Goal: Task Accomplishment & Management: Complete application form

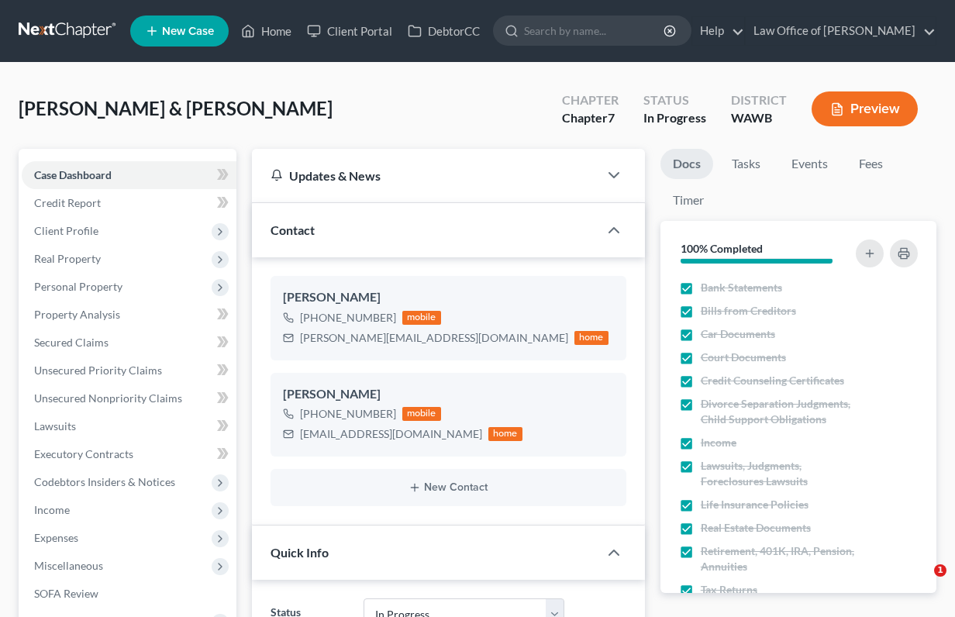
select select "4"
select select "6"
click at [72, 26] on link at bounding box center [68, 31] width 99 height 28
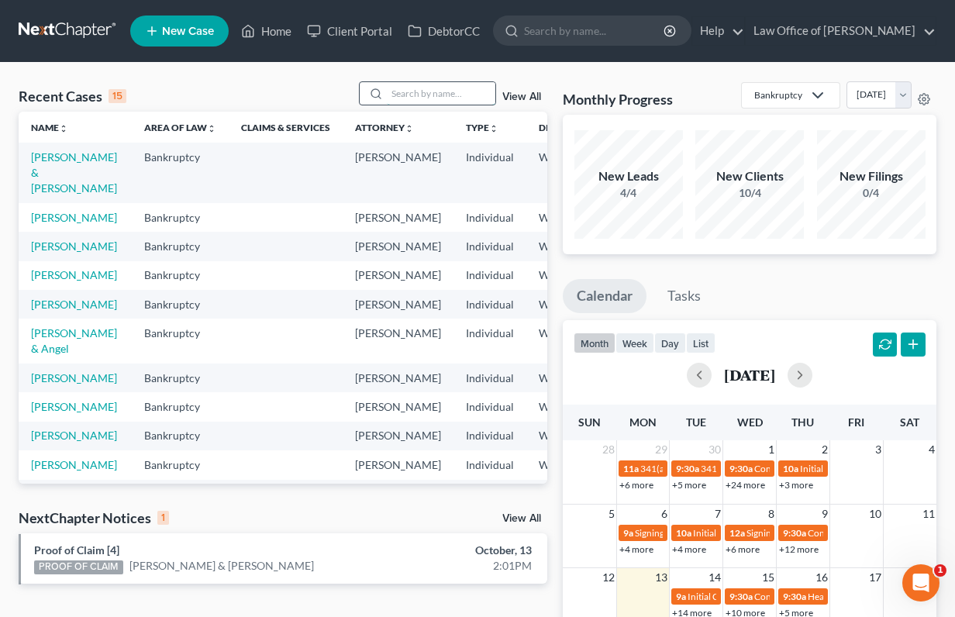
click at [402, 94] on input "search" at bounding box center [441, 93] width 108 height 22
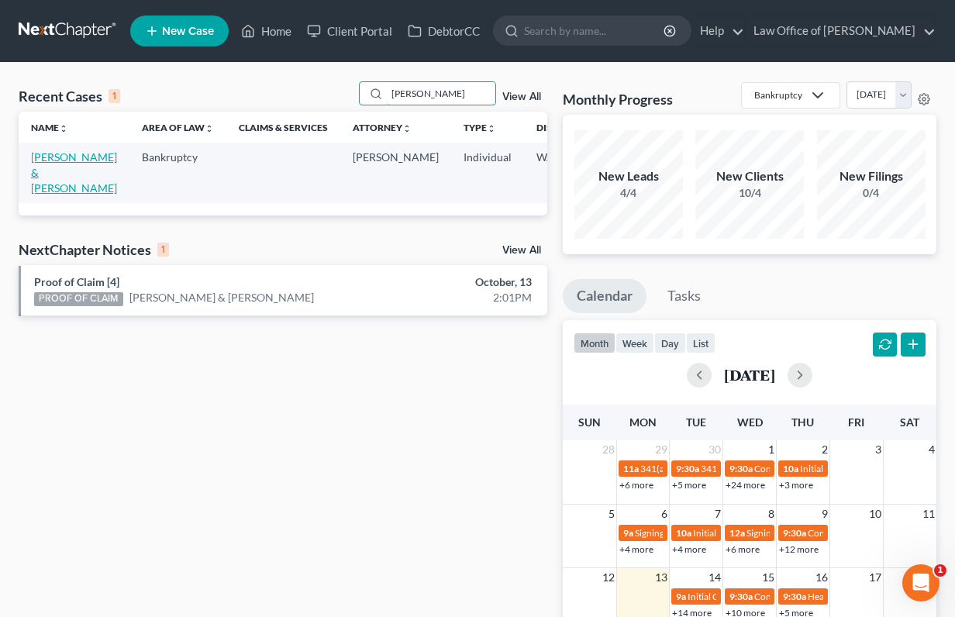
type input "moore"
click at [53, 170] on link "[PERSON_NAME] & [PERSON_NAME]" at bounding box center [74, 172] width 86 height 44
select select "3"
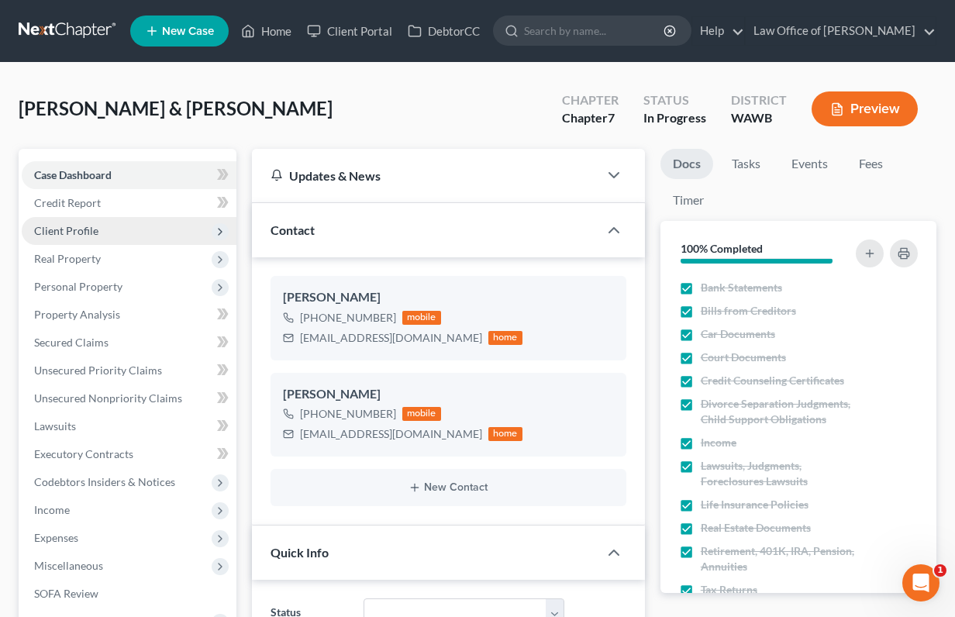
click at [146, 232] on span "Client Profile" at bounding box center [129, 231] width 215 height 28
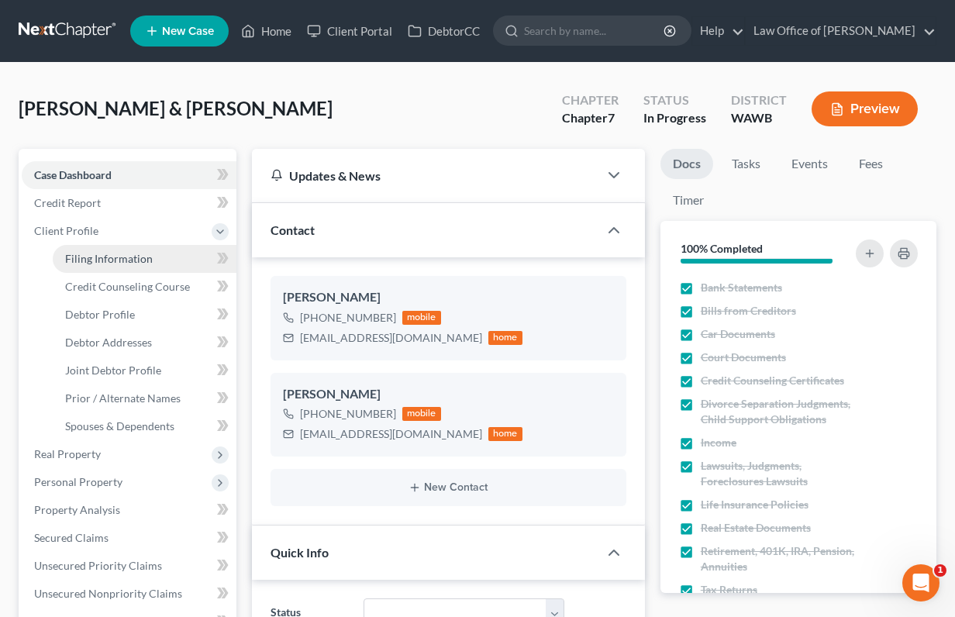
click at [143, 247] on link "Filing Information" at bounding box center [145, 259] width 184 height 28
select select "1"
select select "0"
select select "50"
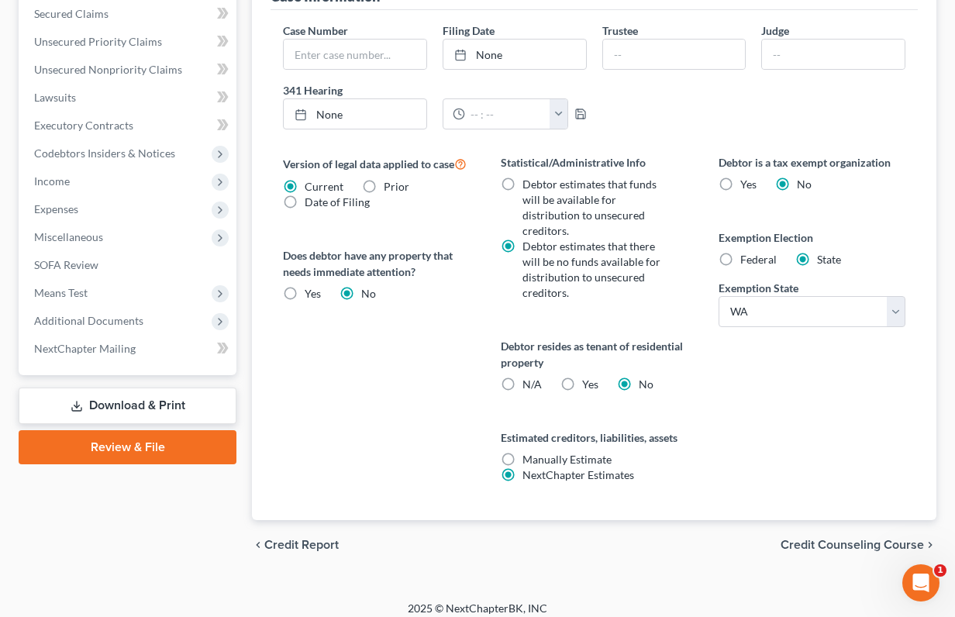
scroll to position [525, 0]
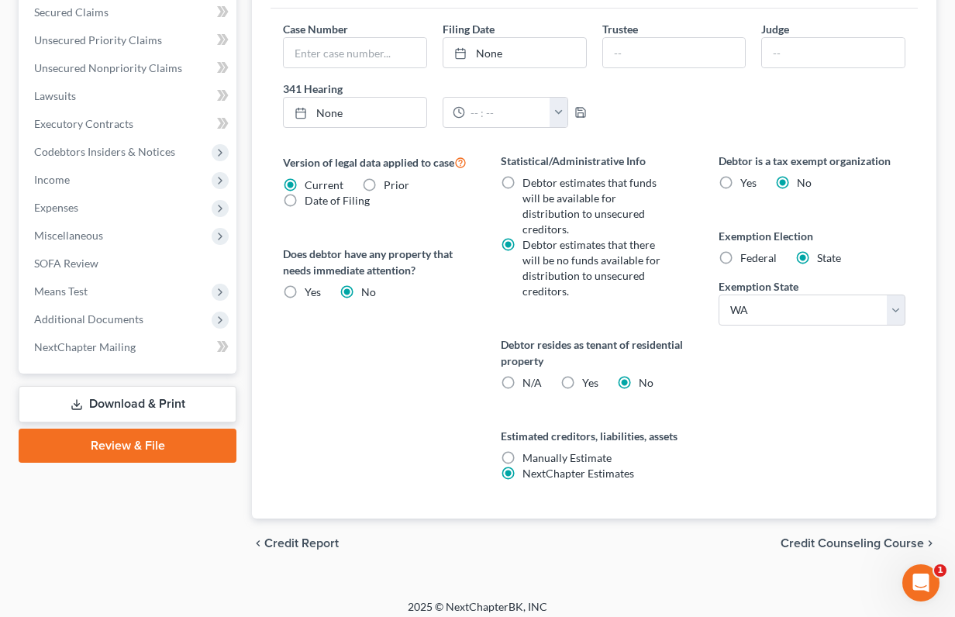
click at [849, 546] on span "Credit Counseling Course" at bounding box center [851, 543] width 143 height 12
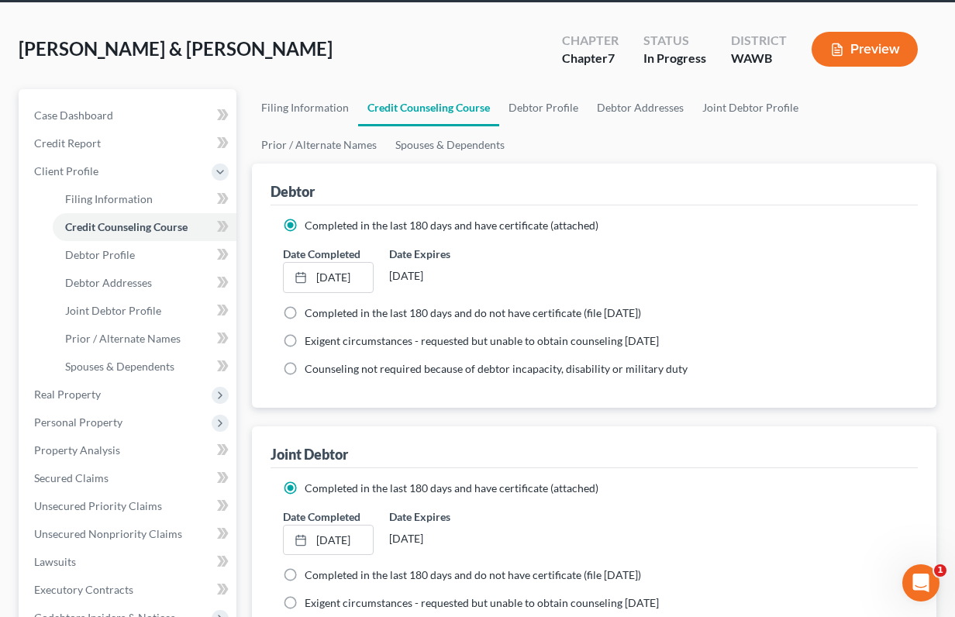
scroll to position [45, 0]
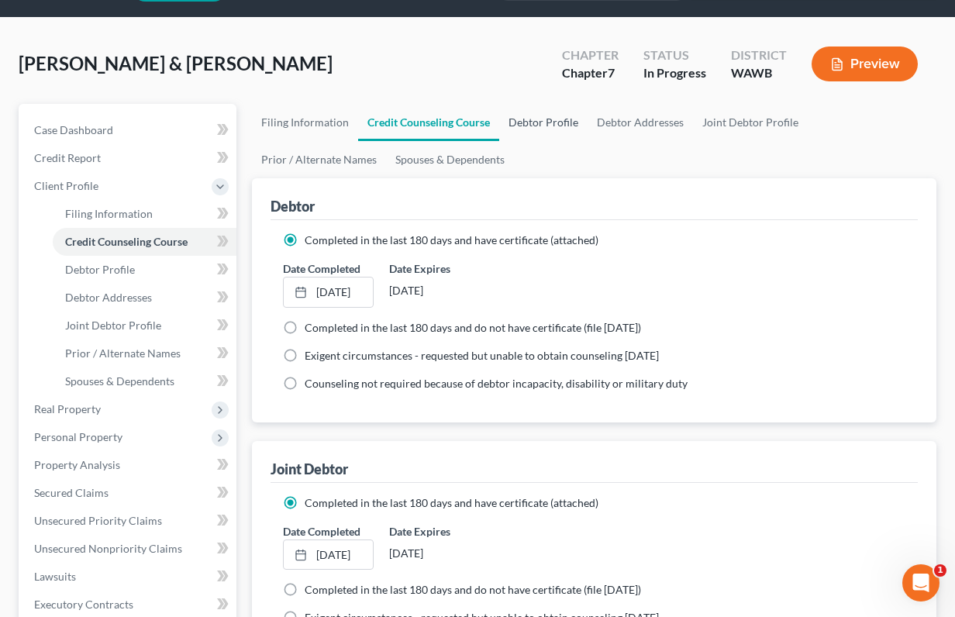
click at [553, 126] on link "Debtor Profile" at bounding box center [543, 122] width 88 height 37
select select "1"
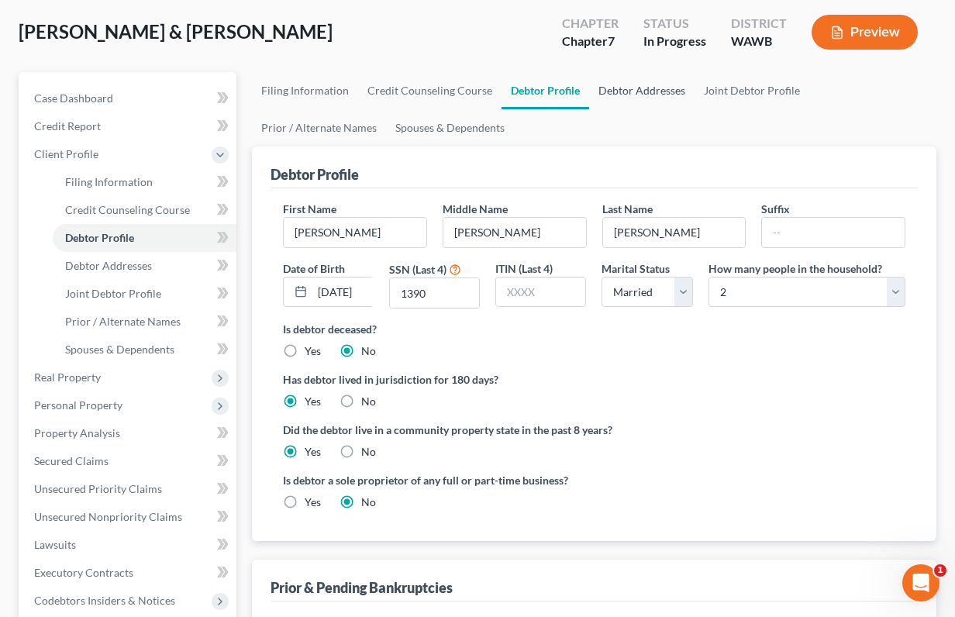
click at [652, 91] on link "Debtor Addresses" at bounding box center [641, 90] width 105 height 37
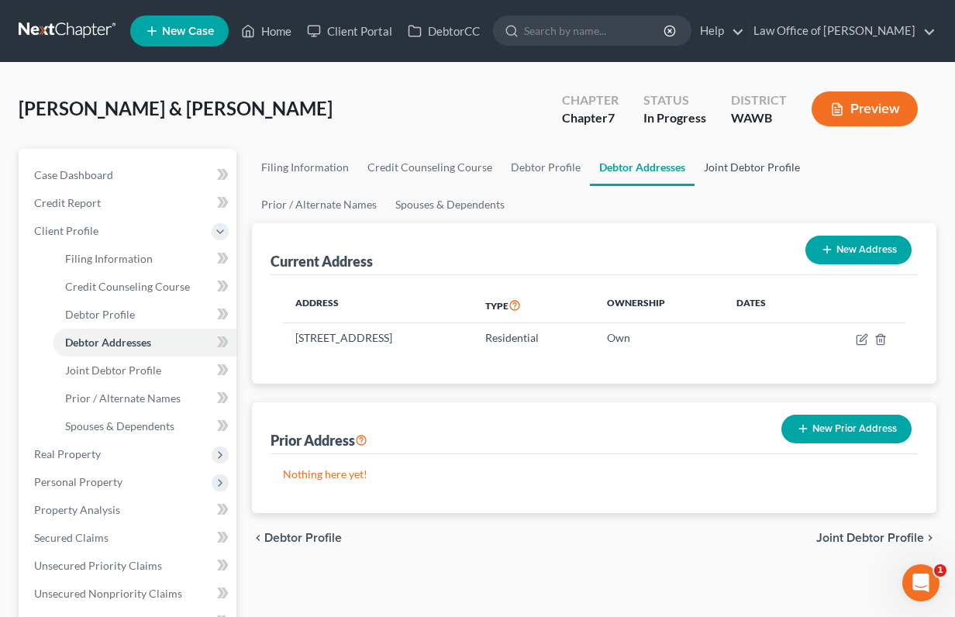
click at [741, 164] on link "Joint Debtor Profile" at bounding box center [751, 167] width 115 height 37
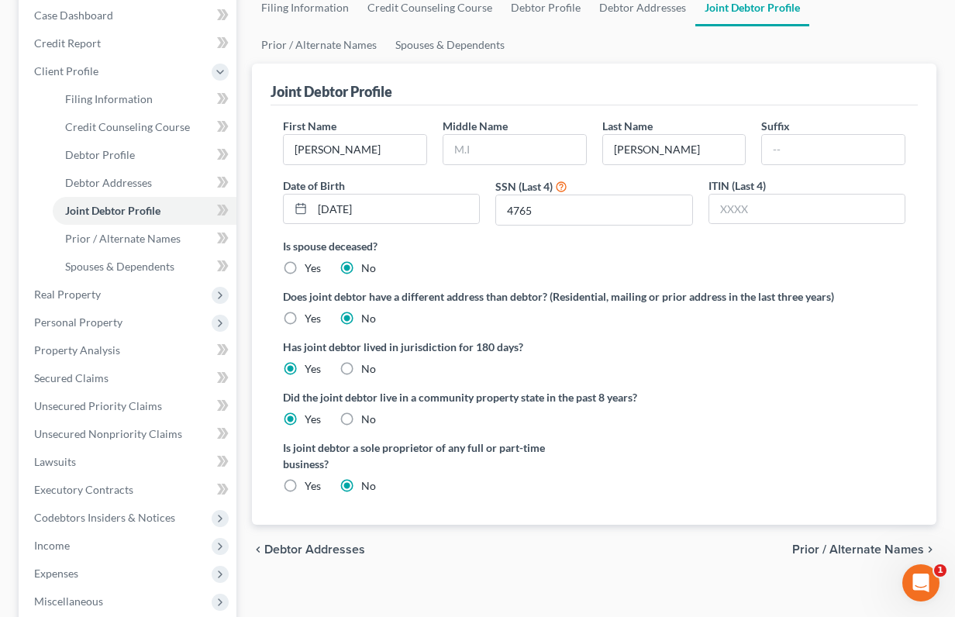
scroll to position [88, 0]
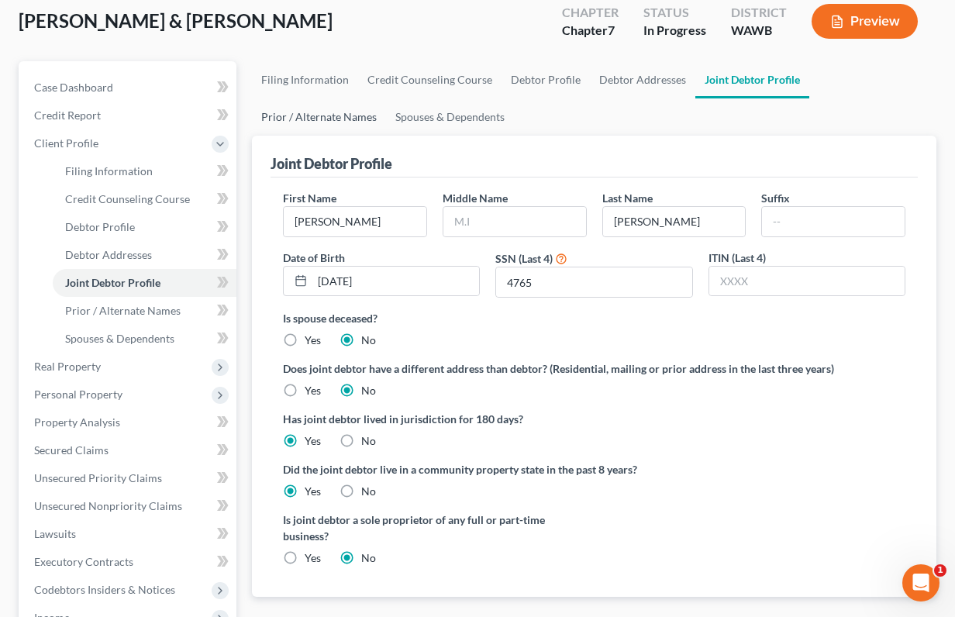
click at [386, 98] on link "Prior / Alternate Names" at bounding box center [319, 116] width 134 height 37
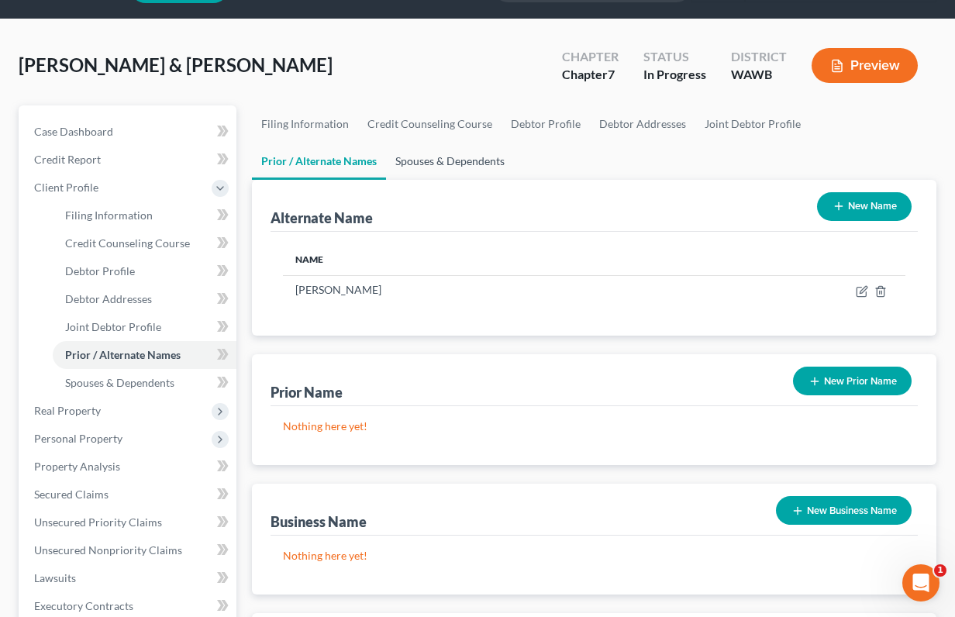
click at [386, 164] on link "Spouses & Dependents" at bounding box center [450, 161] width 128 height 37
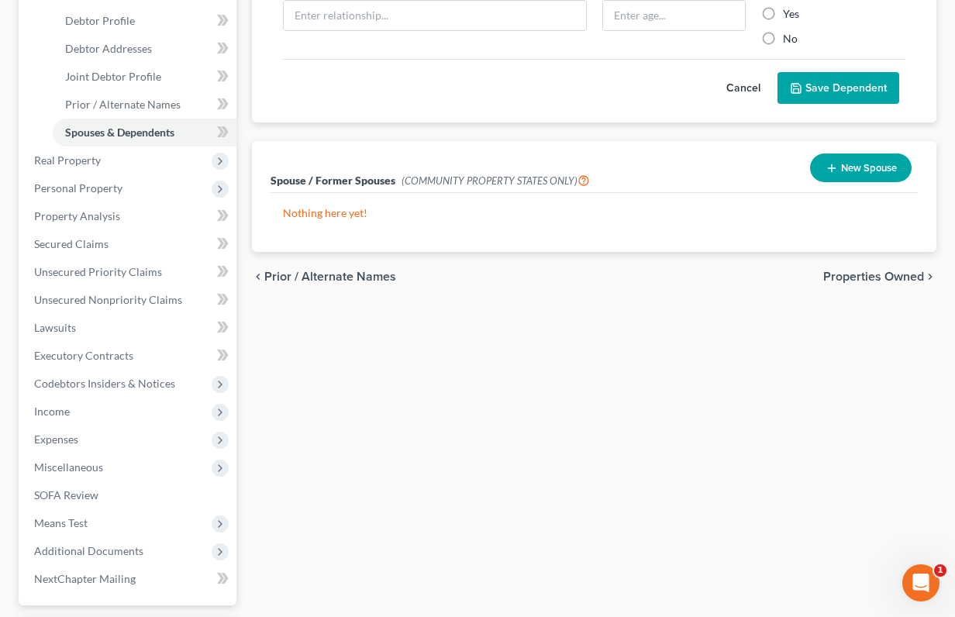
scroll to position [298, 0]
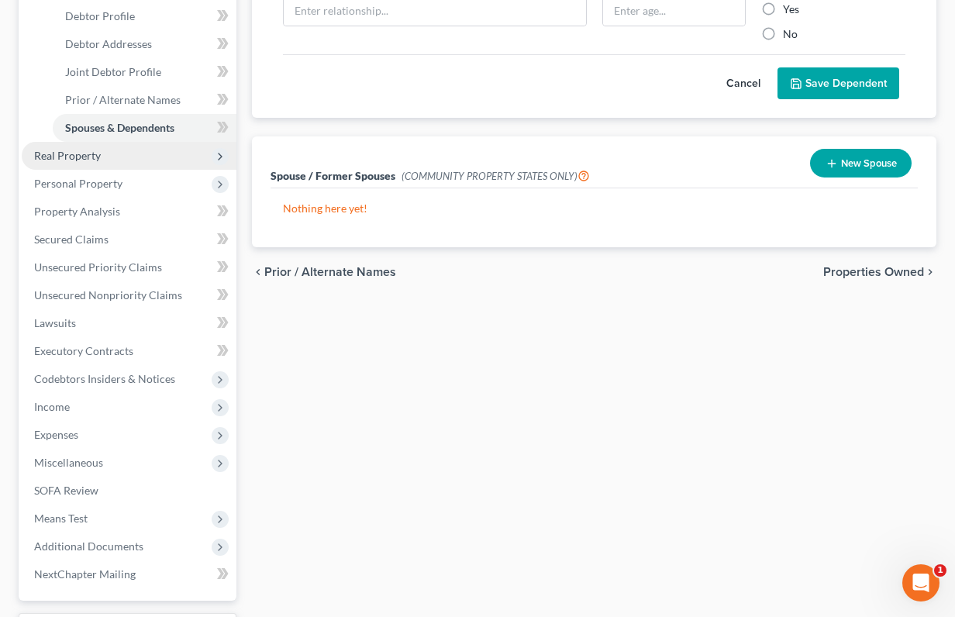
click at [167, 152] on span "Real Property" at bounding box center [129, 156] width 215 height 28
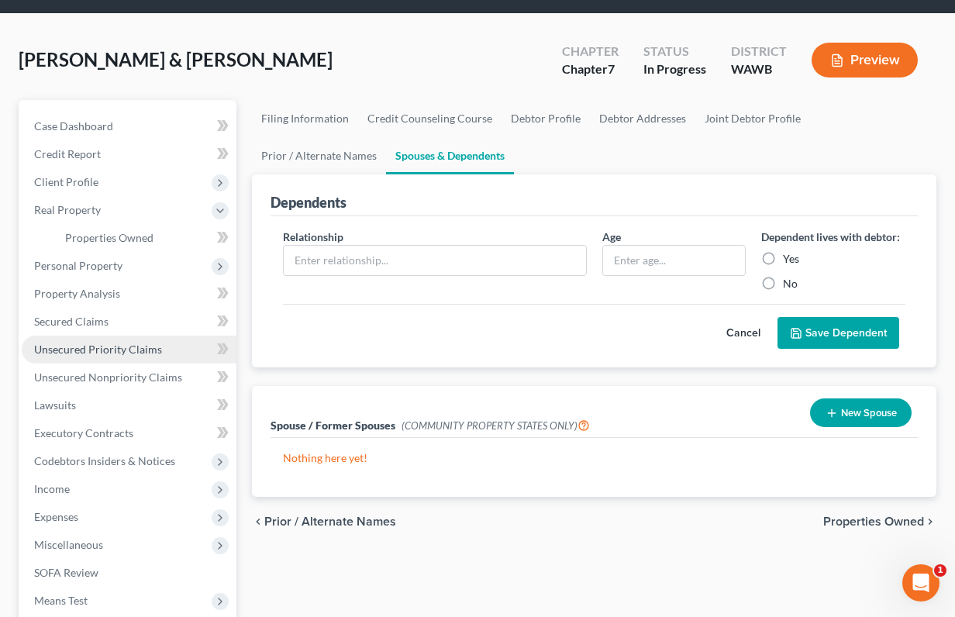
scroll to position [0, 0]
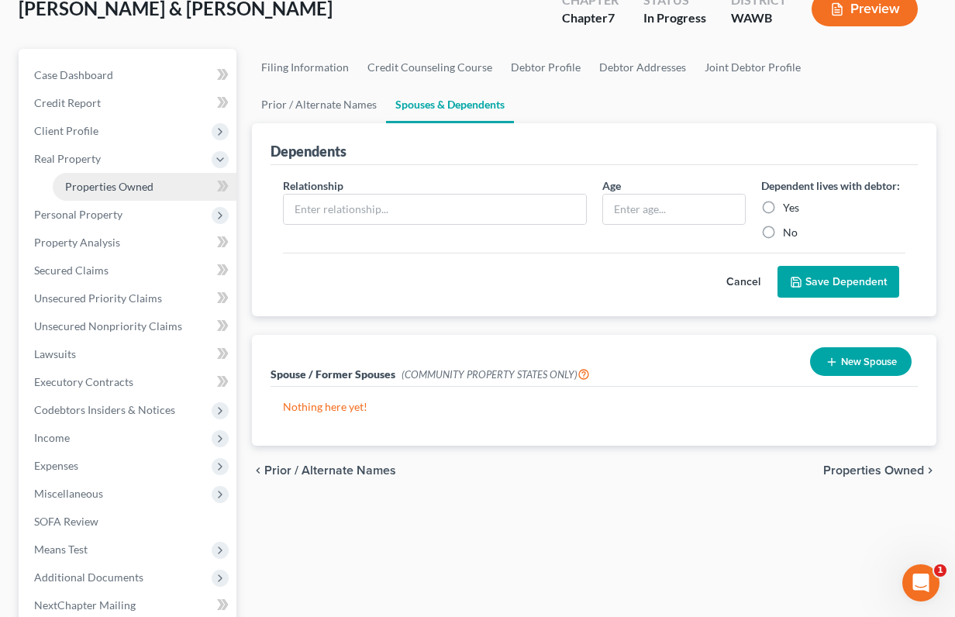
click at [160, 187] on link "Properties Owned" at bounding box center [145, 187] width 184 height 28
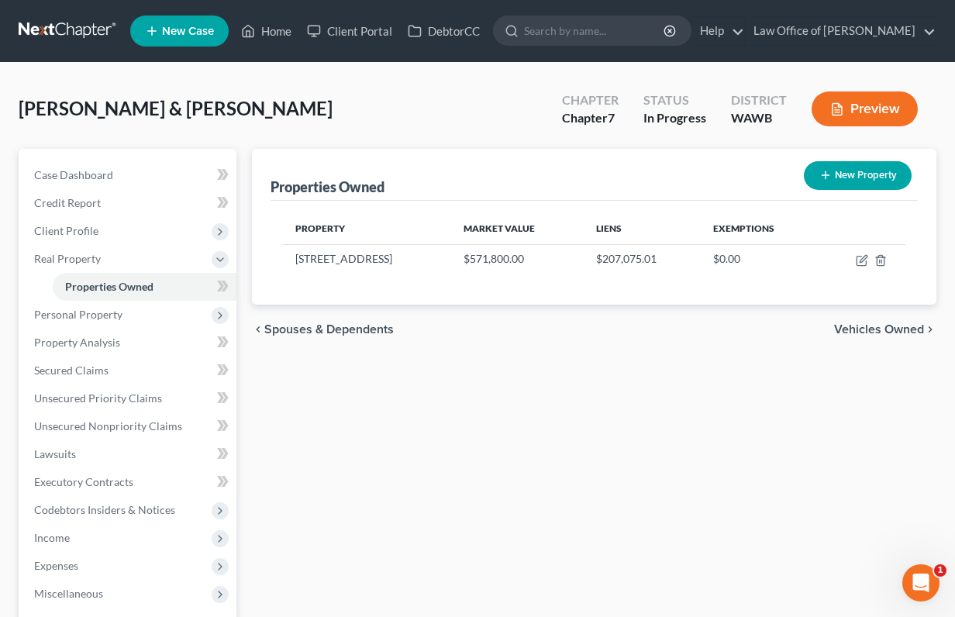
click at [860, 329] on span "Vehicles Owned" at bounding box center [879, 329] width 90 height 12
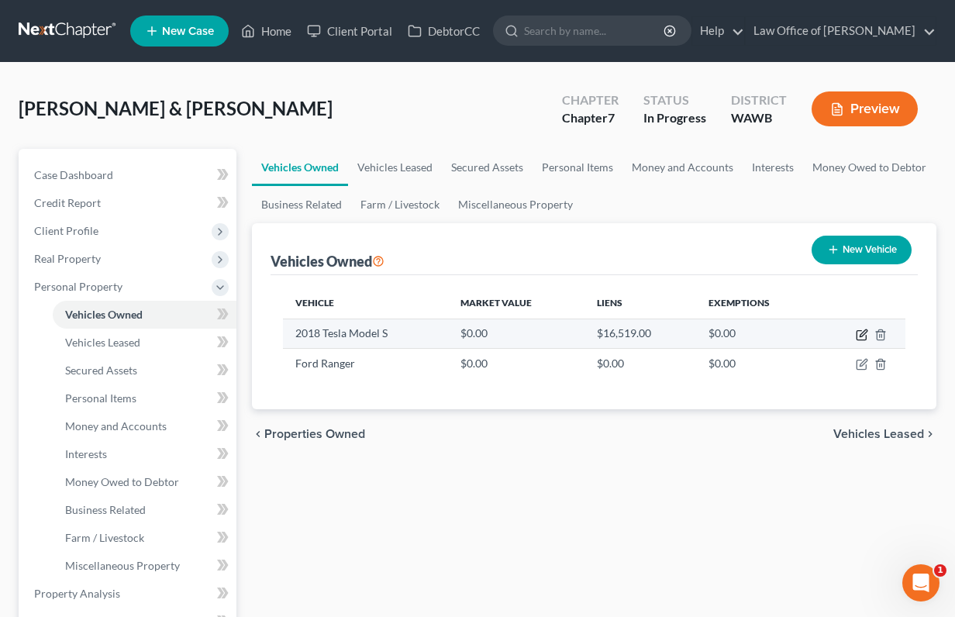
click at [859, 335] on icon "button" at bounding box center [862, 332] width 7 height 7
select select "0"
select select "8"
select select "2"
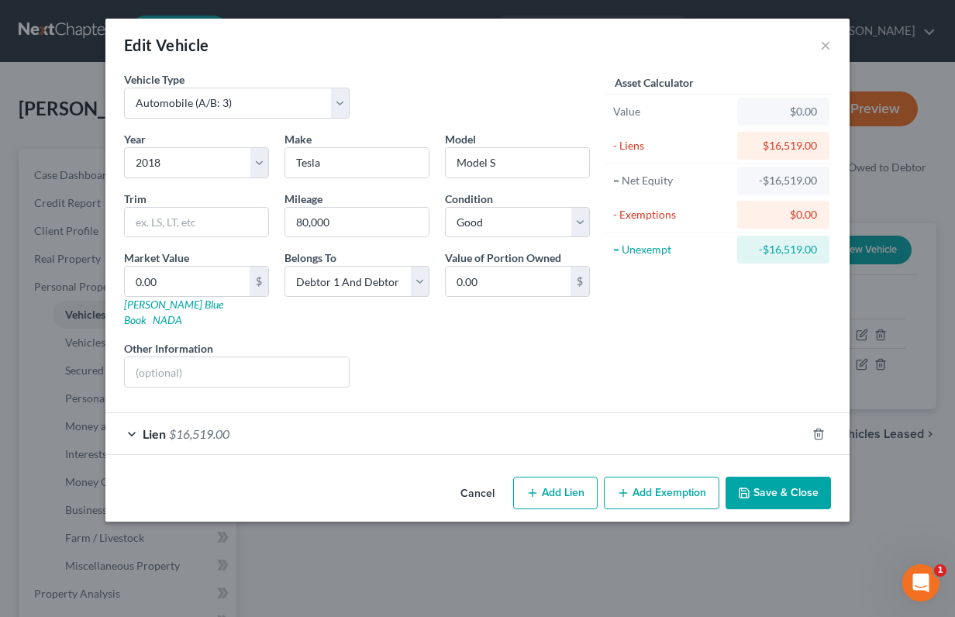
click at [561, 418] on div "Lien $16,519.00" at bounding box center [455, 433] width 701 height 41
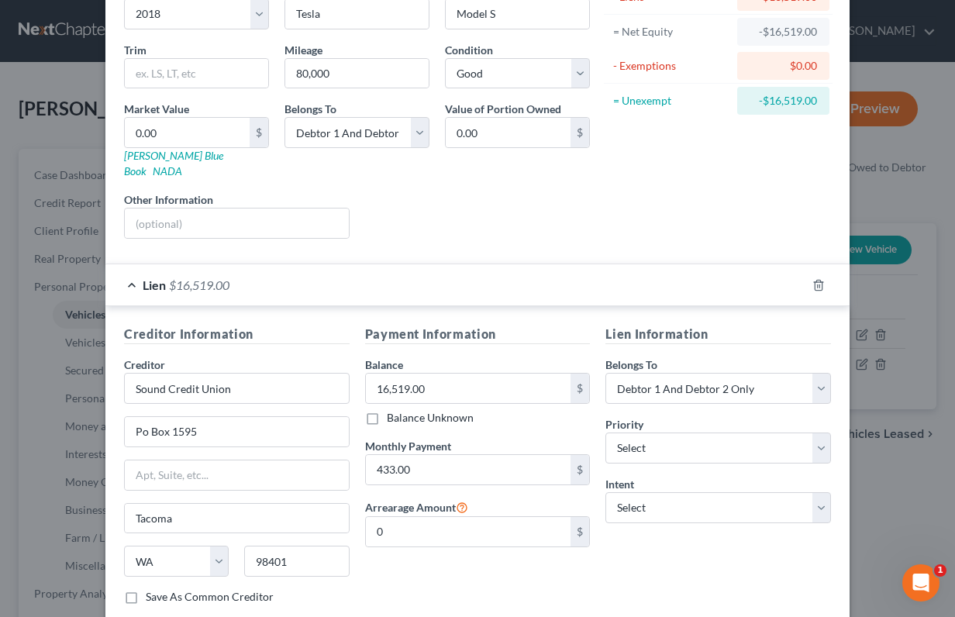
scroll to position [192, 0]
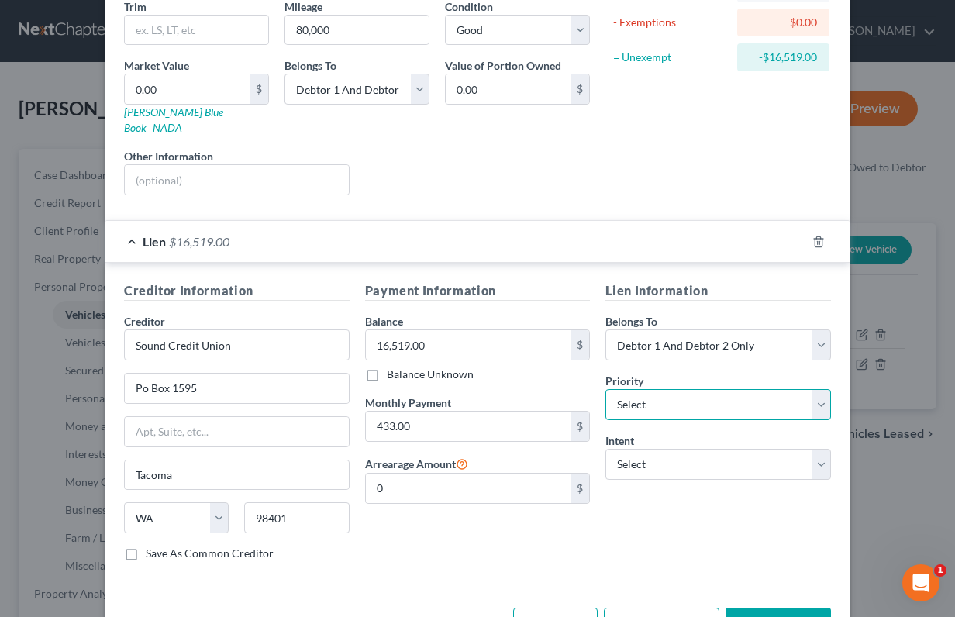
click at [657, 389] on select "Select 1st 2nd 3rd 4th 5th 6th 7th 8th 9th 10th 11th 12th 13th 14th 15th 16th 1…" at bounding box center [718, 404] width 226 height 31
select select "0"
click at [605, 389] on select "Select 1st 2nd 3rd 4th 5th 6th 7th 8th 9th 10th 11th 12th 13th 14th 15th 16th 1…" at bounding box center [718, 404] width 226 height 31
click at [658, 449] on select "Select Surrender Redeem Reaffirm Avoid Other" at bounding box center [718, 464] width 226 height 31
select select "0"
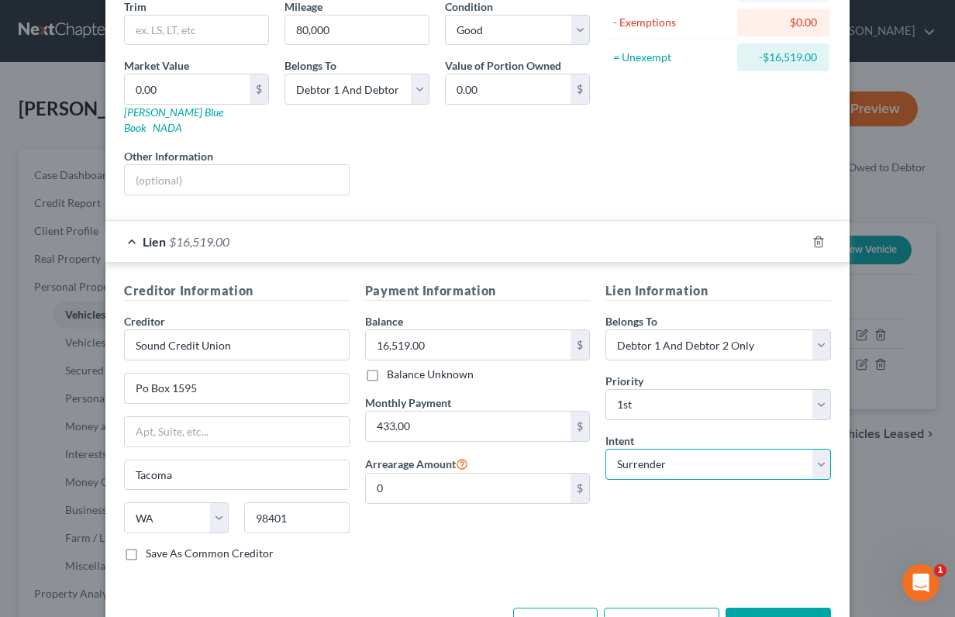
click at [605, 449] on select "Select Surrender Redeem Reaffirm Avoid Other" at bounding box center [718, 464] width 226 height 31
click at [781, 608] on button "Save & Close" at bounding box center [777, 624] width 105 height 33
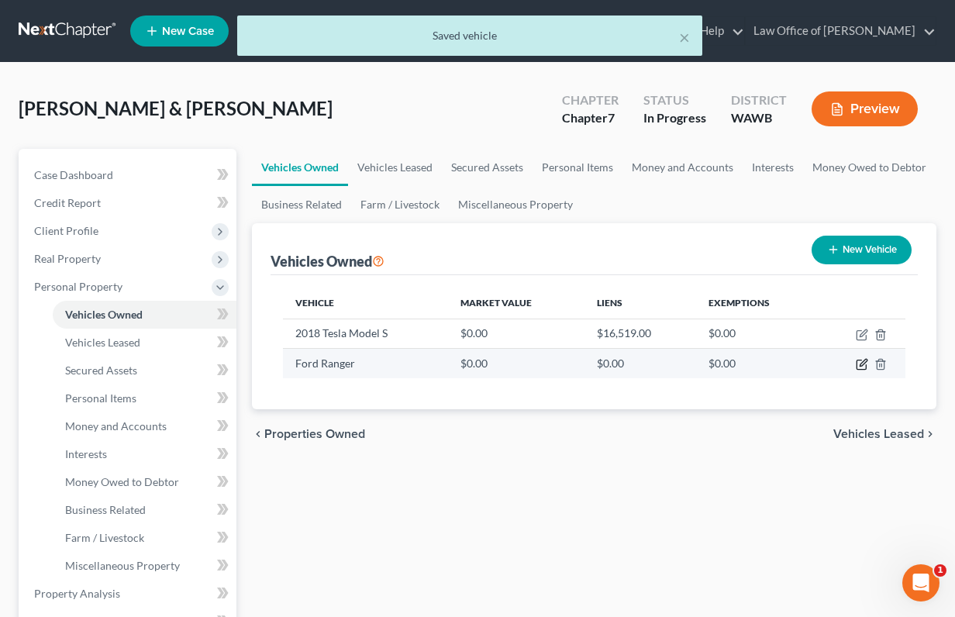
click at [861, 363] on icon "button" at bounding box center [862, 363] width 7 height 7
select select "0"
select select "4"
select select "2"
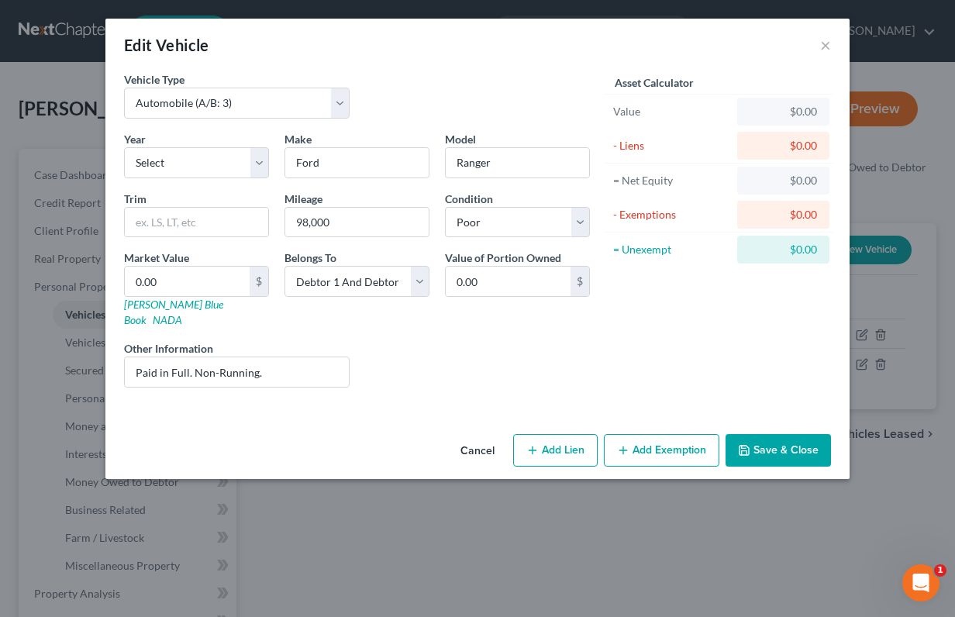
drag, startPoint x: 673, startPoint y: 434, endPoint x: 384, endPoint y: 346, distance: 303.0
click at [384, 348] on div "Edit Vehicle × Vehicle Type Select Automobile (A/B: 3) Truck (A/B: 3) Trailer (…" at bounding box center [477, 249] width 744 height 460
click at [202, 287] on input "0.00" at bounding box center [187, 281] width 125 height 29
type input "5"
type input "5.00"
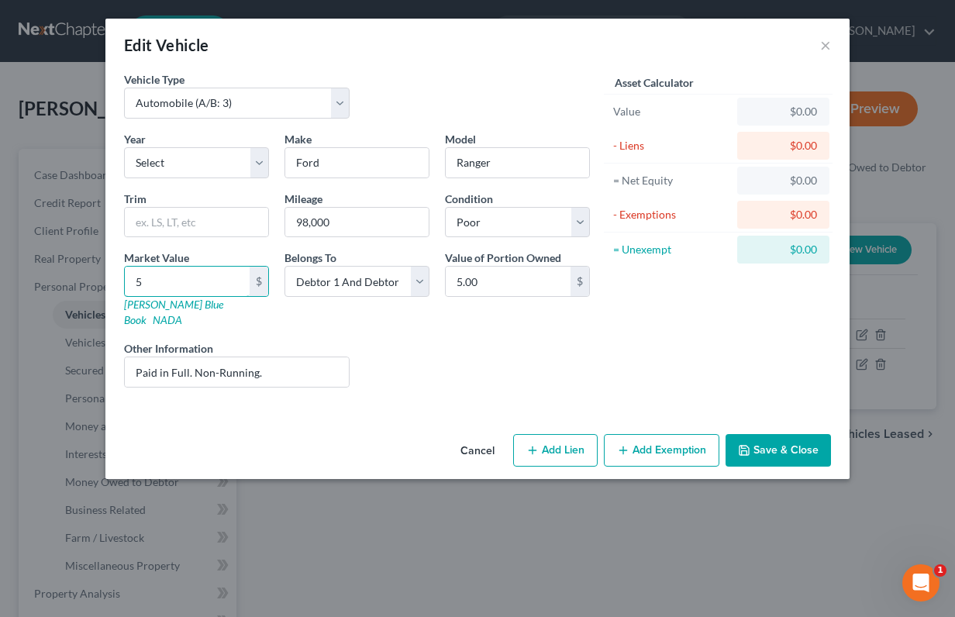
type input "50"
type input "50.00"
type input "500"
type input "500.00"
type input "50"
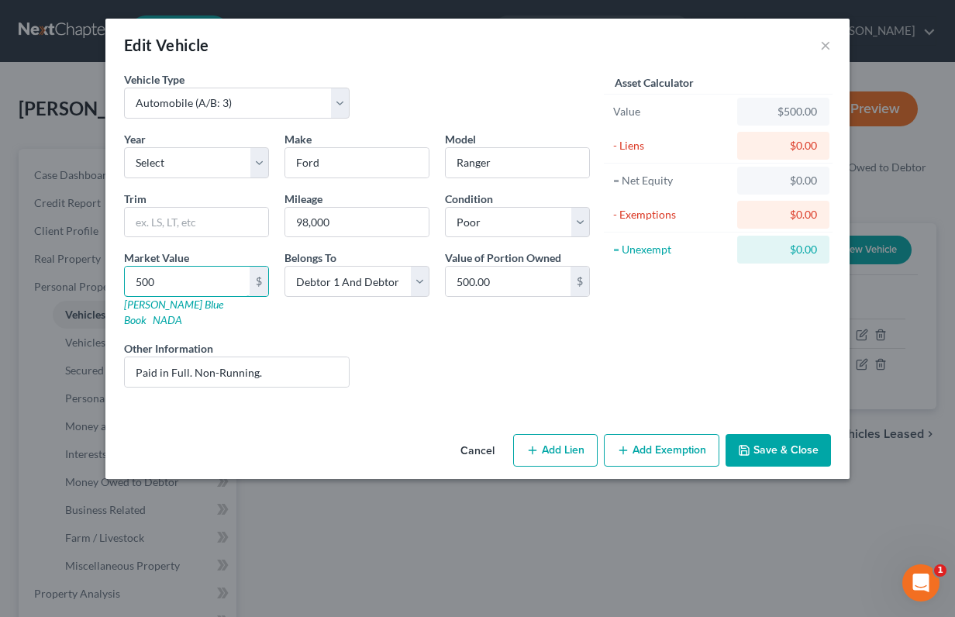
type input "50.00"
type input "5"
type input "5.00"
type input "3"
type input "3.00"
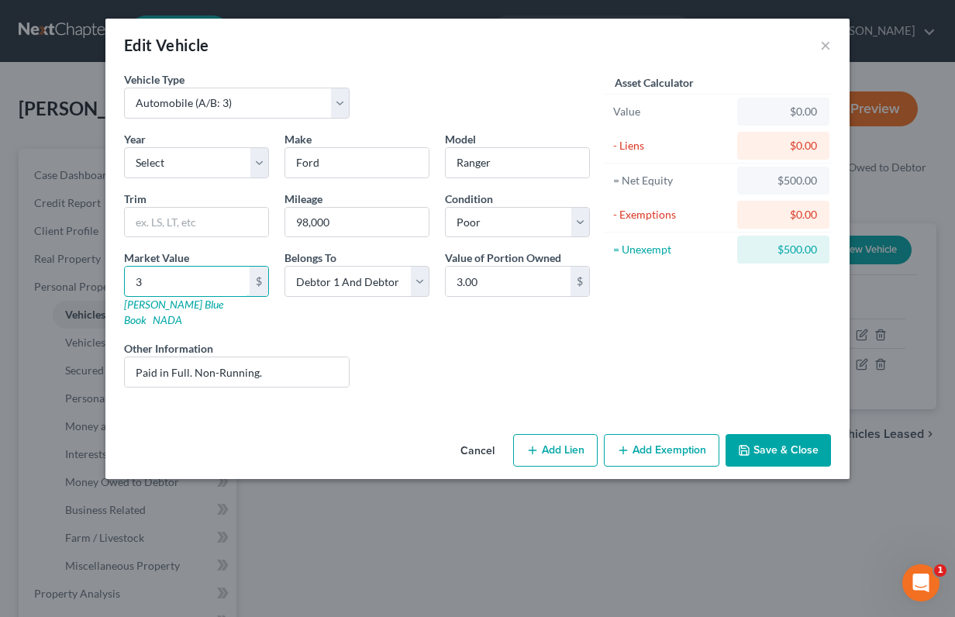
type input "30"
type input "30.00"
type input "300"
type input "300.00"
type input "3000"
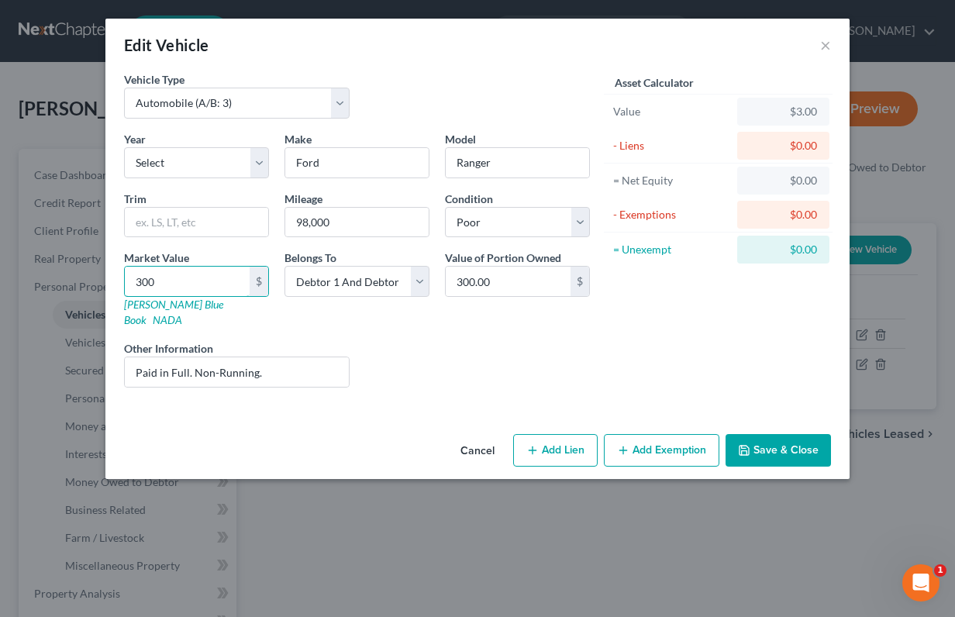
type input "3,000.00"
type input "3,000"
click at [649, 434] on button "Add Exemption" at bounding box center [661, 450] width 115 height 33
select select "2"
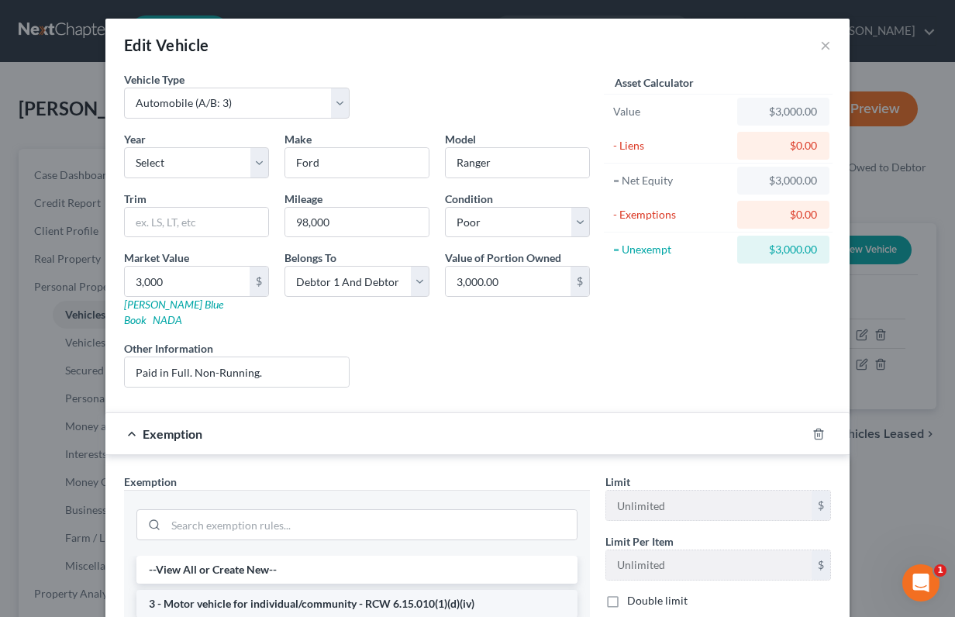
click at [398, 590] on li "3 - Motor vehicle for individual/community - RCW 6.15.010(1)(d)(iv)" at bounding box center [356, 604] width 441 height 28
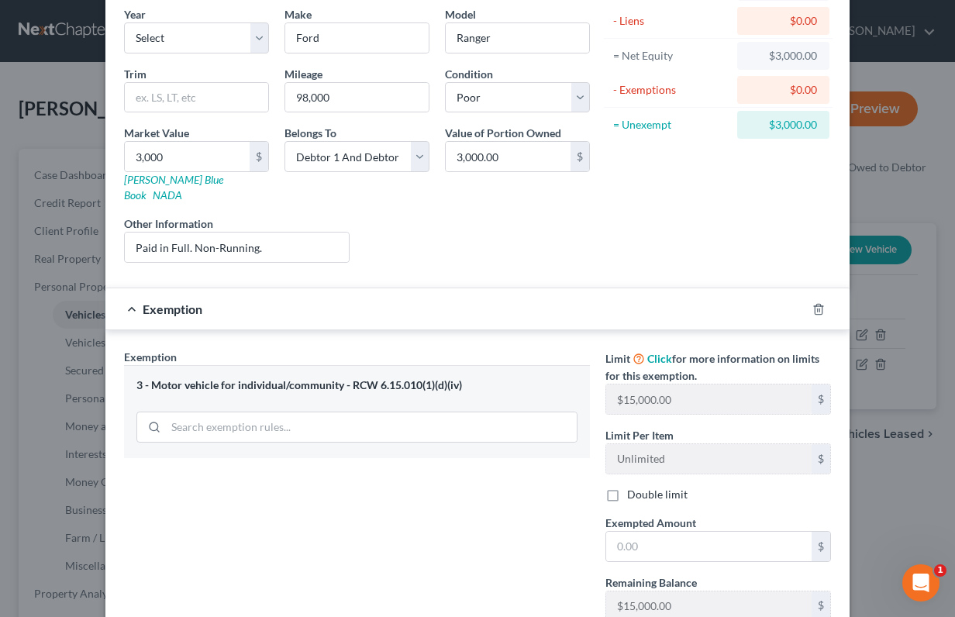
scroll to position [245, 0]
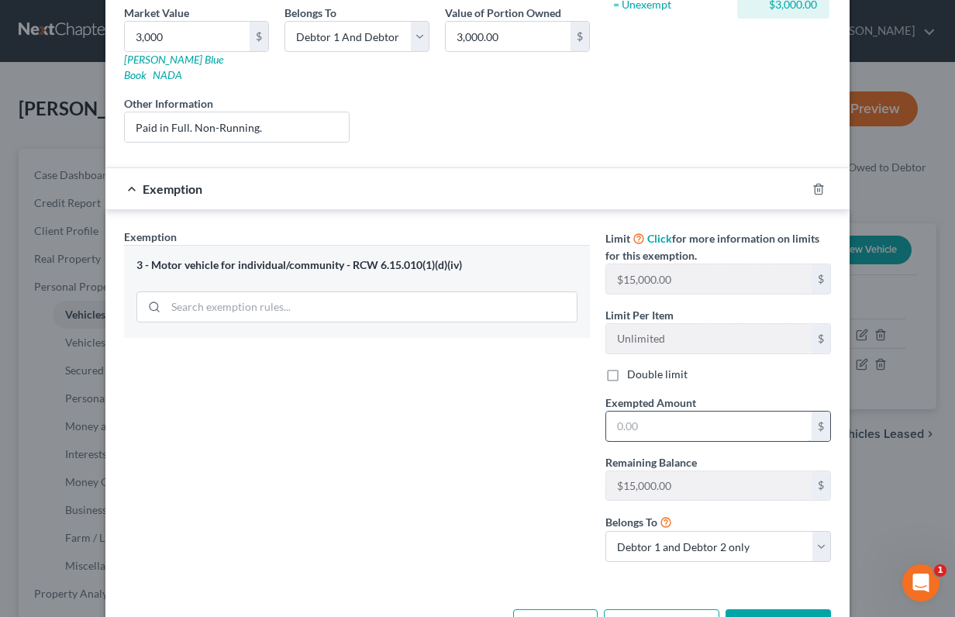
click at [688, 415] on input "text" at bounding box center [708, 425] width 205 height 29
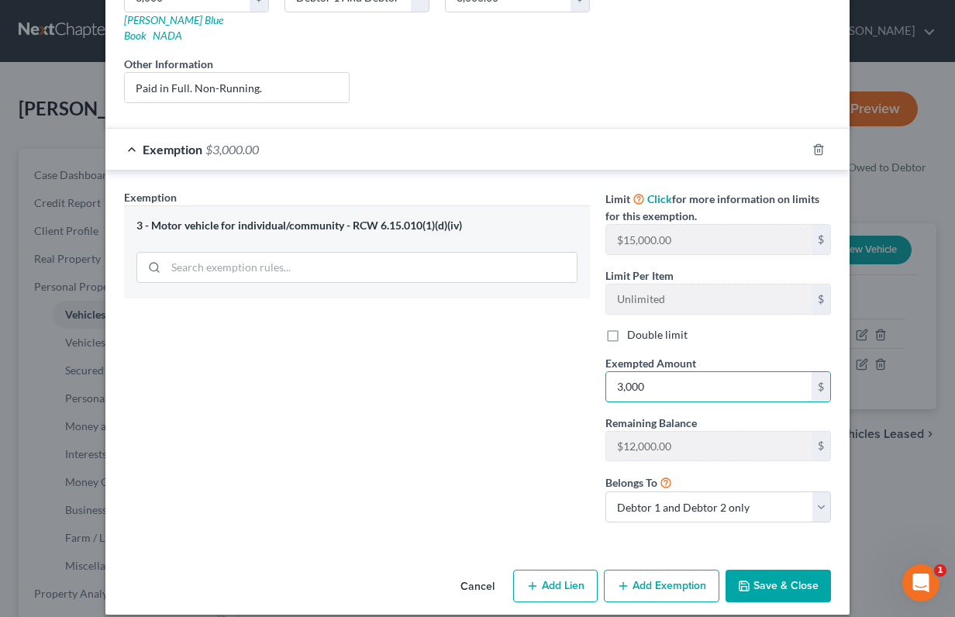
scroll to position [284, 0]
type input "3,000"
click at [761, 570] on button "Save & Close" at bounding box center [777, 586] width 105 height 33
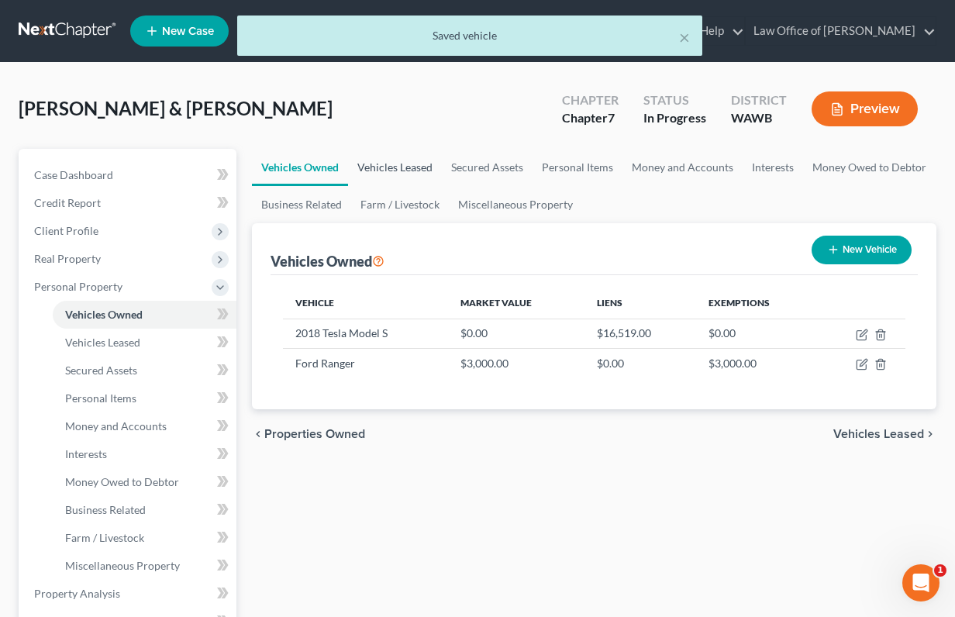
click at [422, 169] on link "Vehicles Leased" at bounding box center [395, 167] width 94 height 37
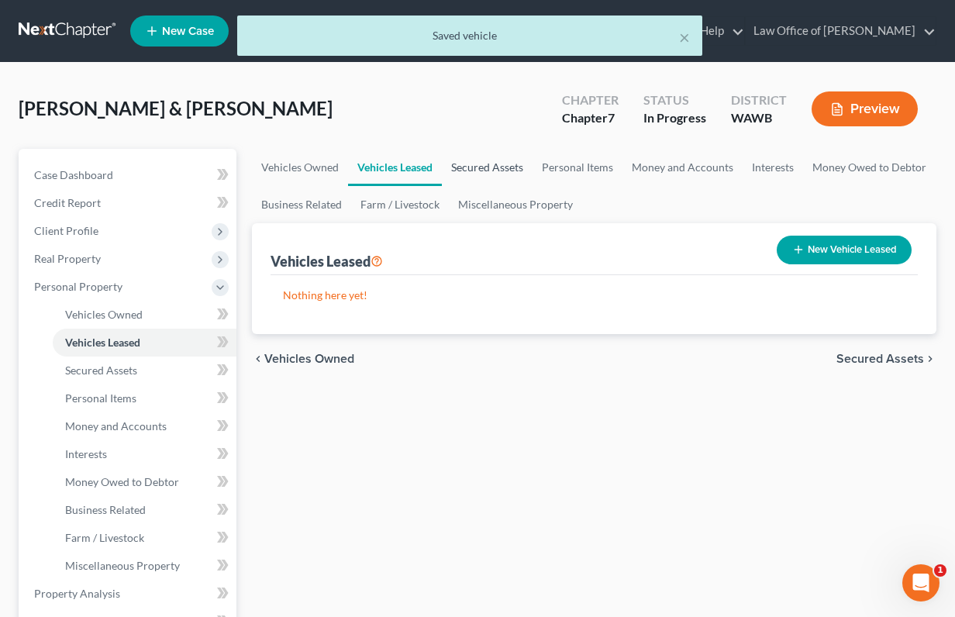
click at [482, 168] on link "Secured Assets" at bounding box center [487, 167] width 91 height 37
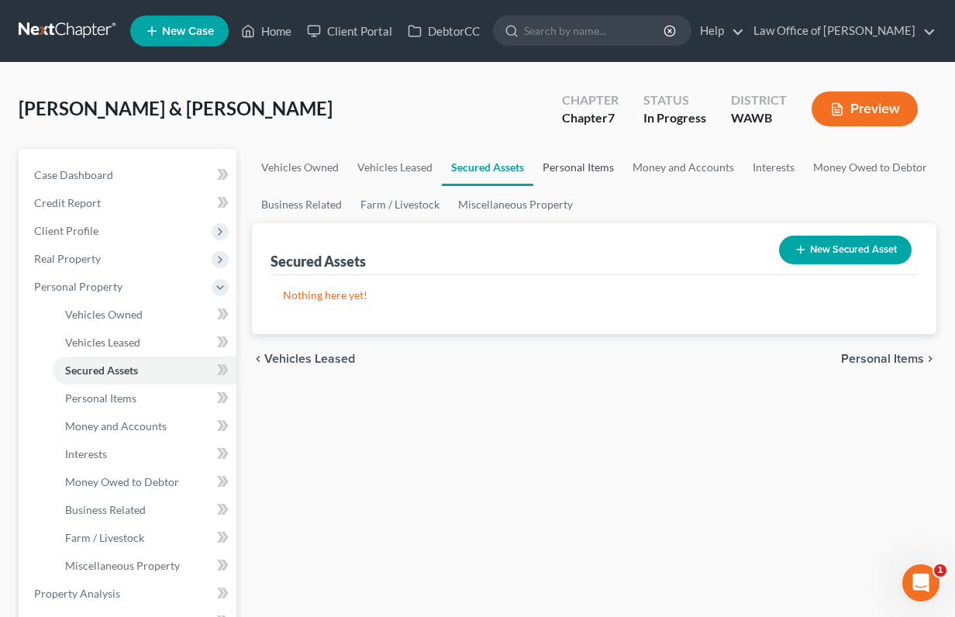
click at [556, 173] on link "Personal Items" at bounding box center [578, 167] width 90 height 37
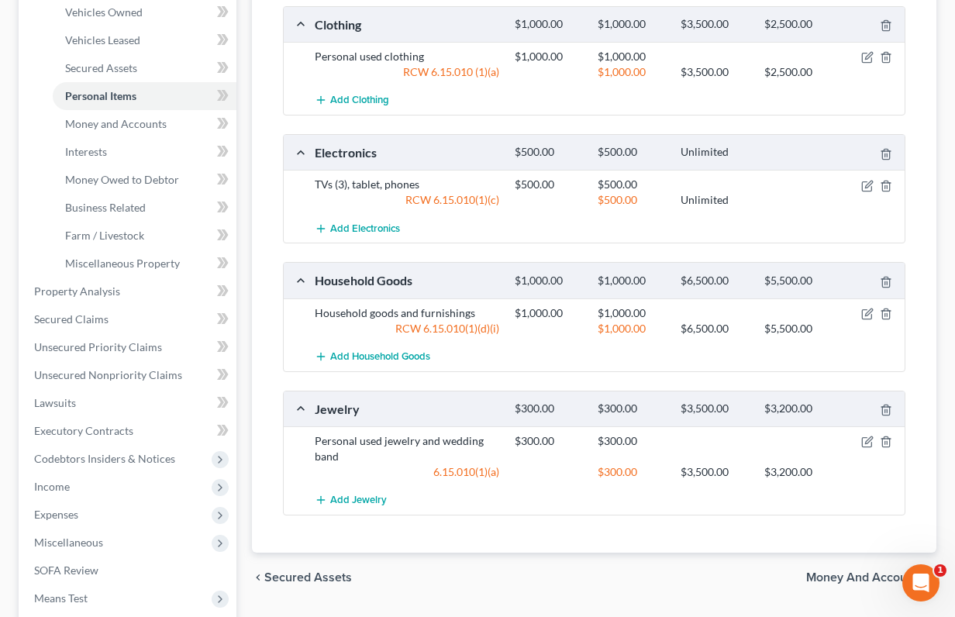
scroll to position [331, 0]
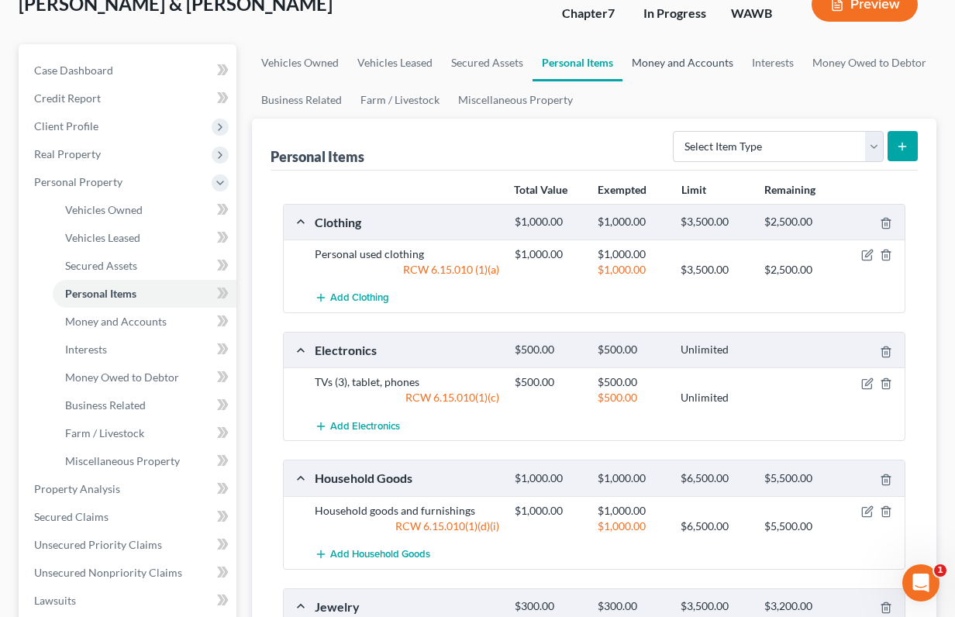
click at [659, 45] on link "Money and Accounts" at bounding box center [682, 62] width 120 height 37
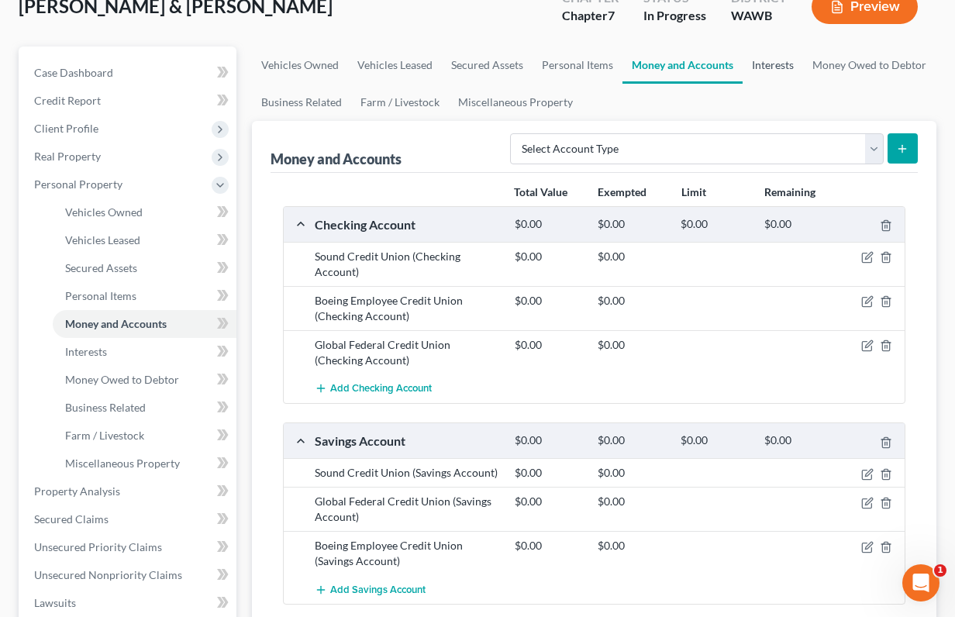
click at [775, 64] on link "Interests" at bounding box center [772, 64] width 60 height 37
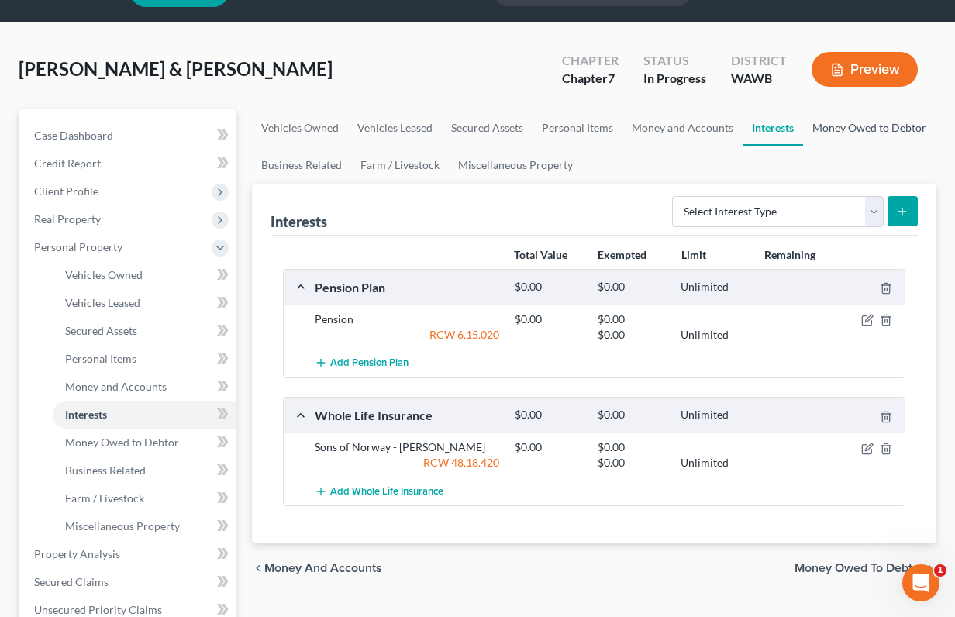
click at [857, 127] on link "Money Owed to Debtor" at bounding box center [869, 127] width 133 height 37
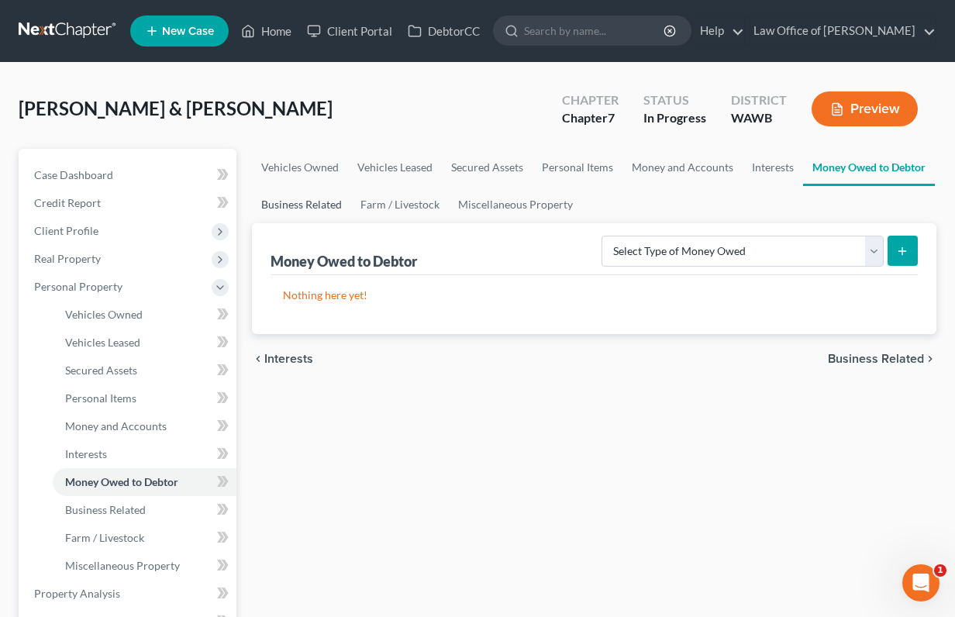
click at [308, 206] on link "Business Related" at bounding box center [301, 204] width 99 height 37
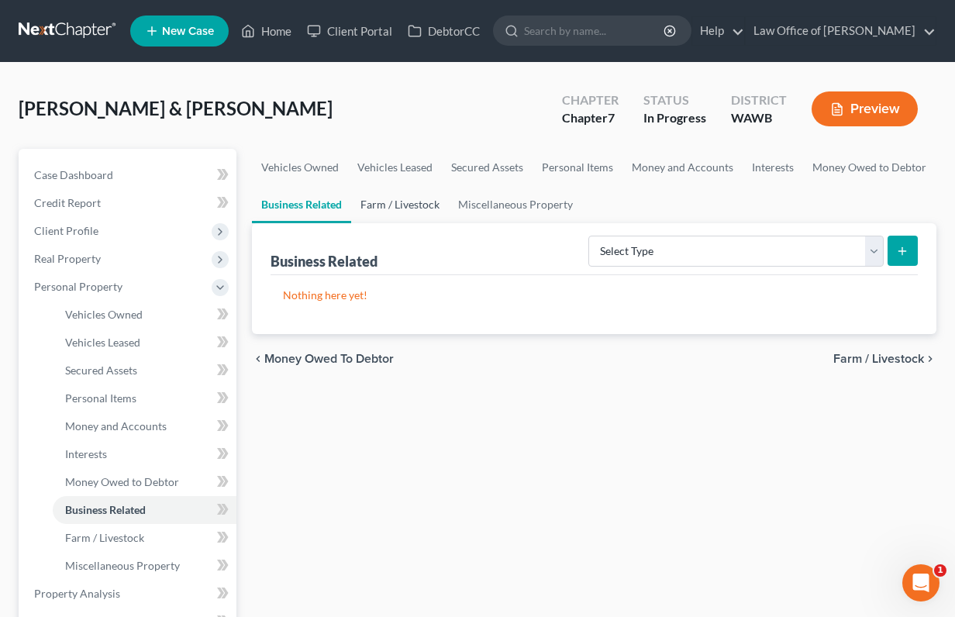
click at [424, 203] on link "Farm / Livestock" at bounding box center [400, 204] width 98 height 37
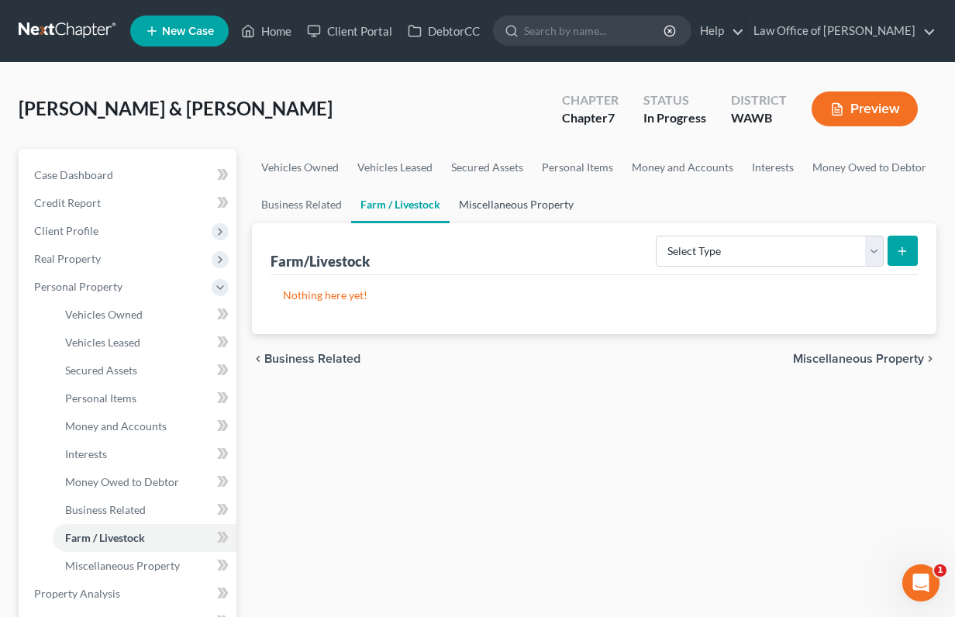
click at [500, 201] on link "Miscellaneous Property" at bounding box center [515, 204] width 133 height 37
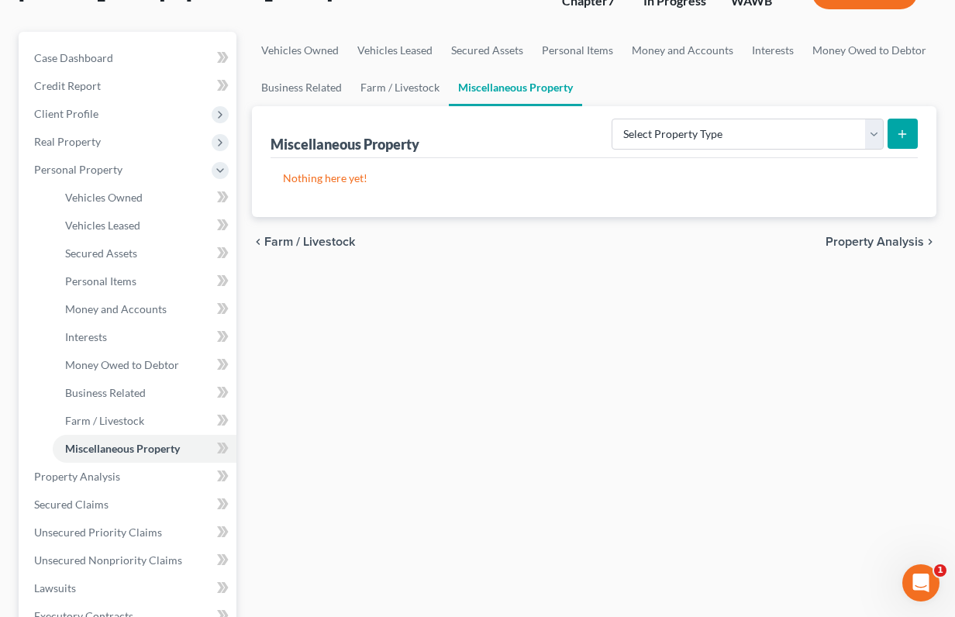
scroll to position [246, 0]
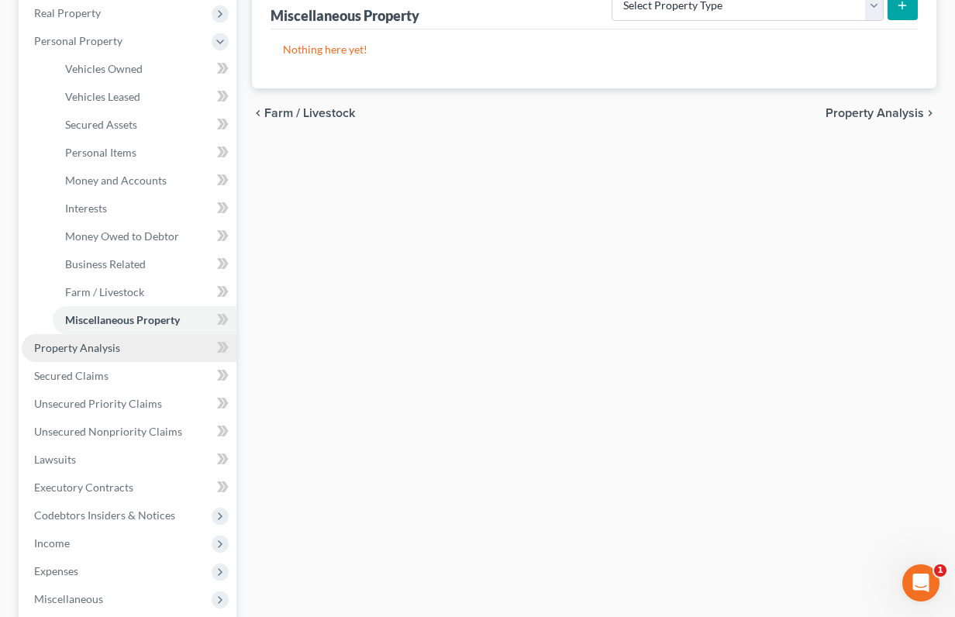
click at [155, 346] on link "Property Analysis" at bounding box center [129, 348] width 215 height 28
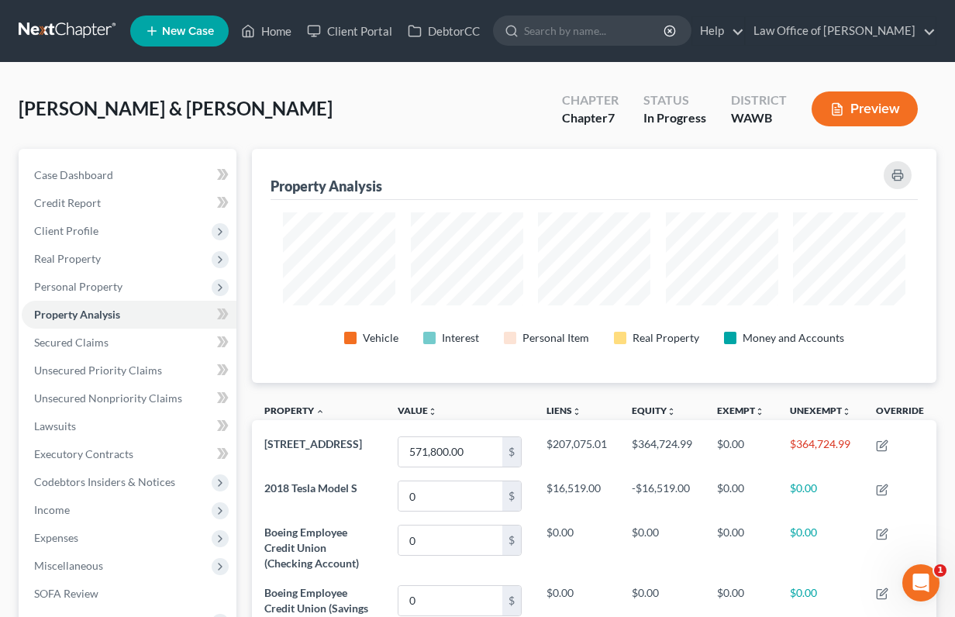
click at [442, 122] on div "Moore, Michael & Sabrina Upgraded Chapter Chapter 7 Status In Progress District…" at bounding box center [478, 114] width 918 height 67
click at [140, 260] on span "Real Property" at bounding box center [129, 259] width 215 height 28
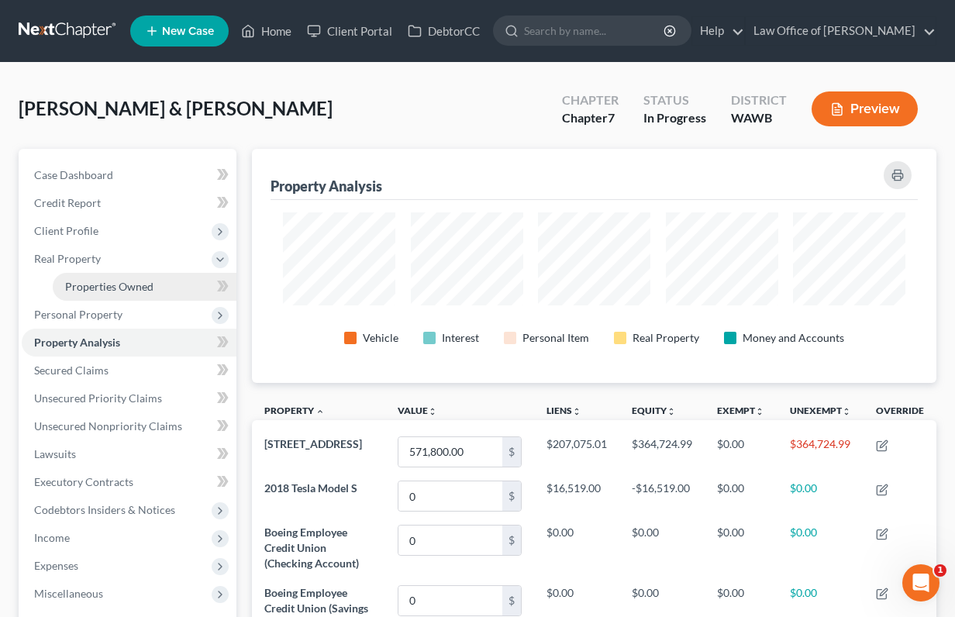
click at [165, 287] on link "Properties Owned" at bounding box center [145, 287] width 184 height 28
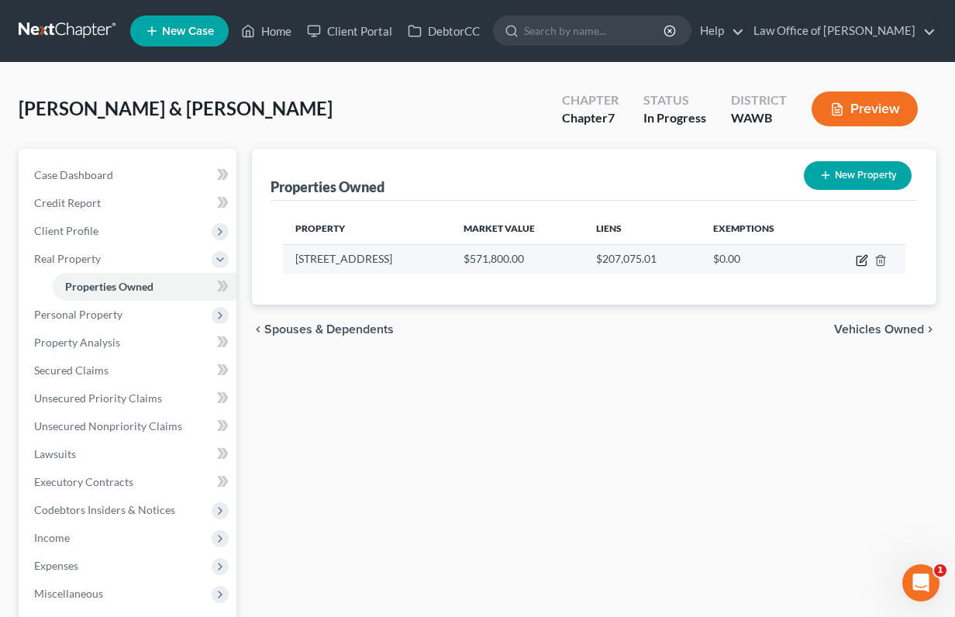
click at [862, 255] on icon "button" at bounding box center [862, 260] width 12 height 12
select select "50"
select select "2"
select select "0"
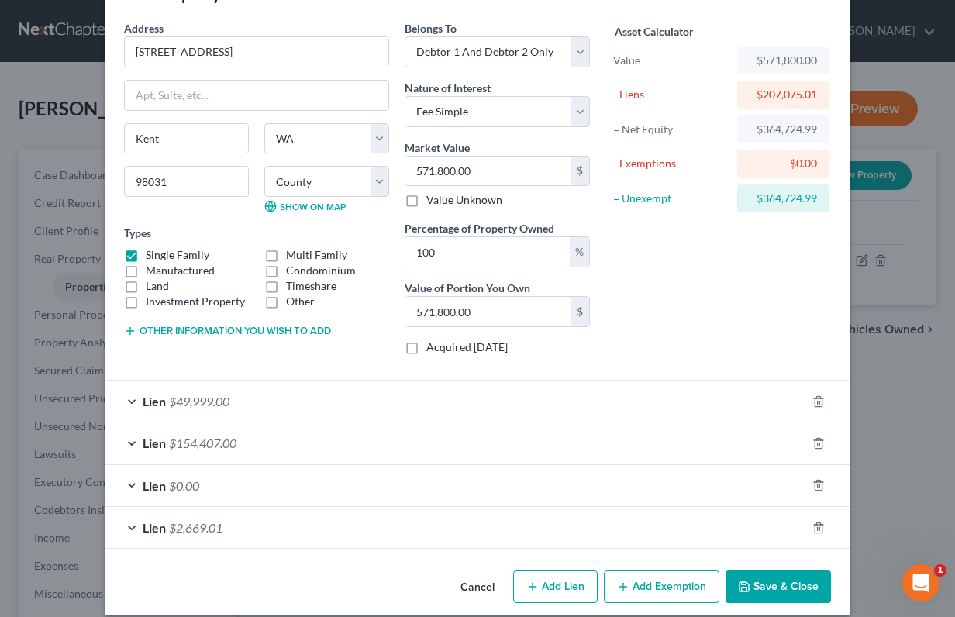
scroll to position [68, 0]
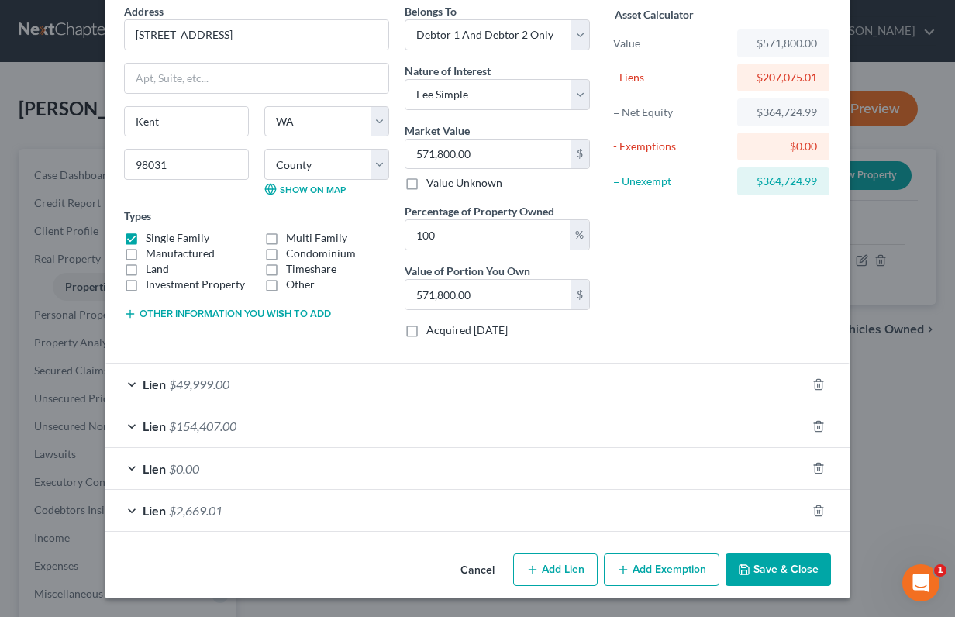
click at [648, 573] on button "Add Exemption" at bounding box center [661, 569] width 115 height 33
select select "2"
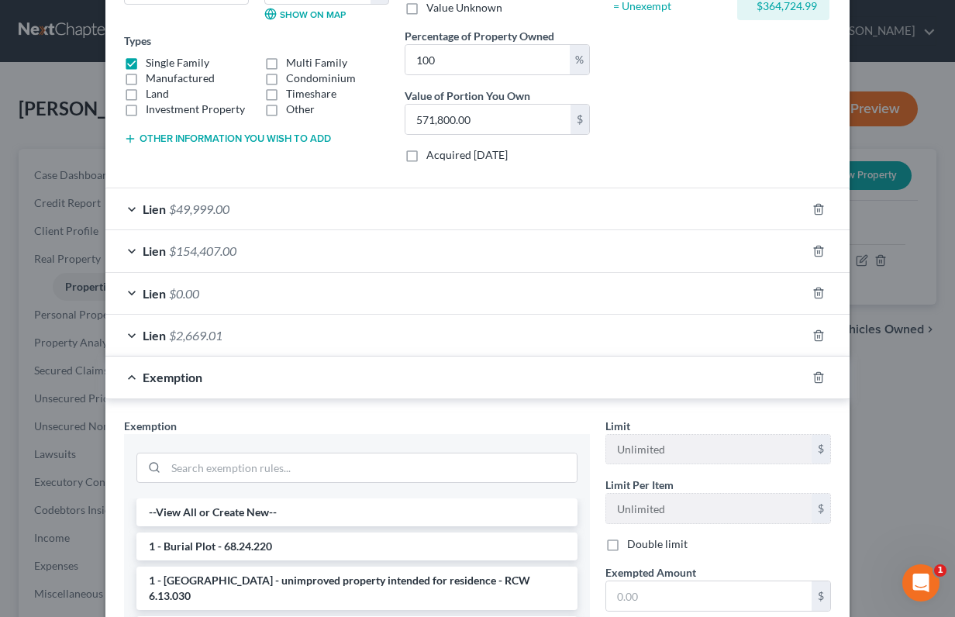
scroll to position [484, 0]
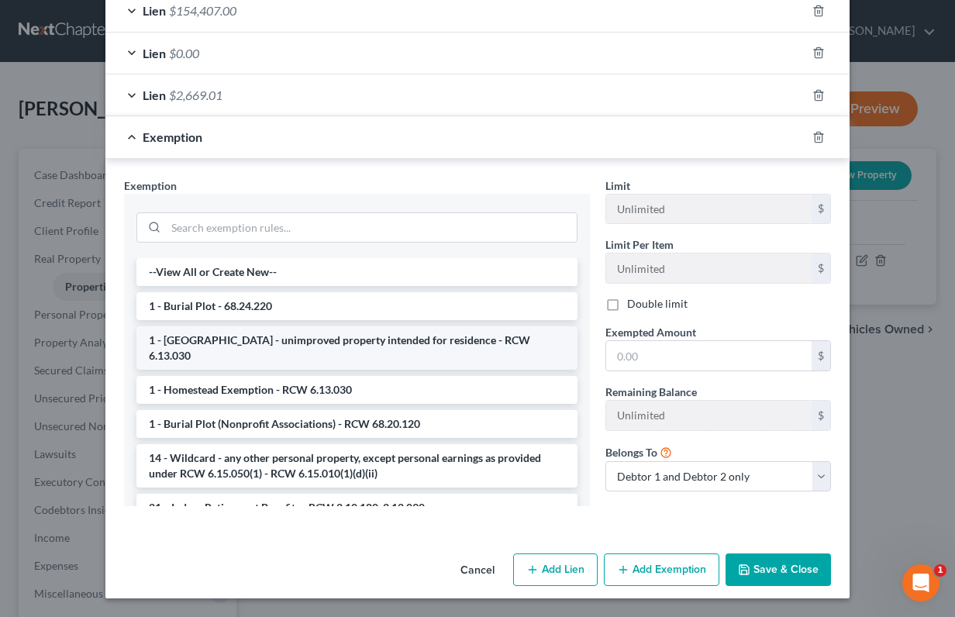
click at [385, 341] on li "1 - Homestead - unimproved property intended for residence - RCW 6.13.030" at bounding box center [356, 347] width 441 height 43
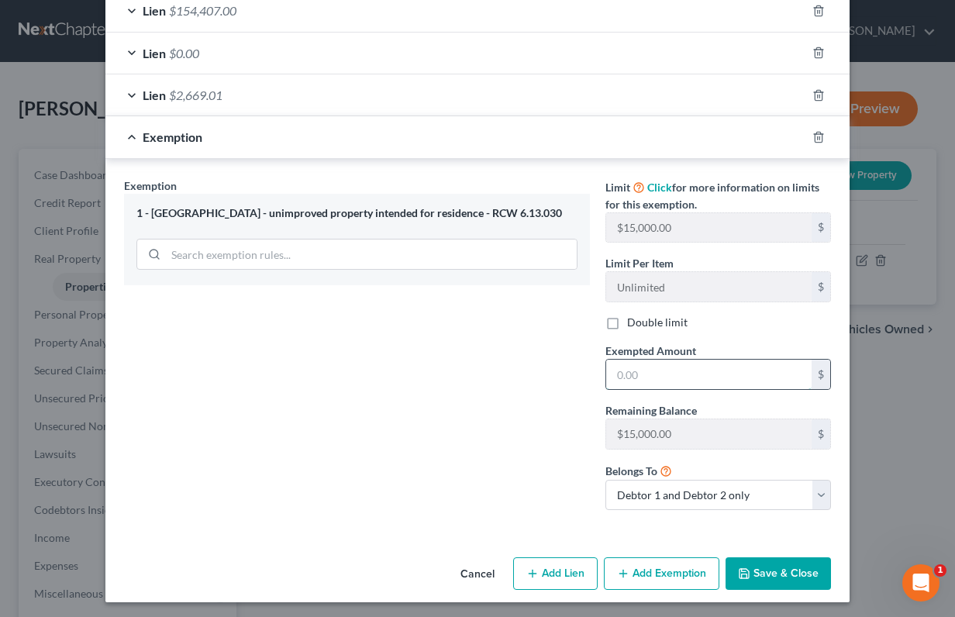
click at [680, 375] on input "text" at bounding box center [708, 374] width 205 height 29
click at [707, 380] on input "text" at bounding box center [708, 374] width 205 height 29
type input "968,300"
click at [781, 573] on button "Save & Close" at bounding box center [777, 573] width 105 height 33
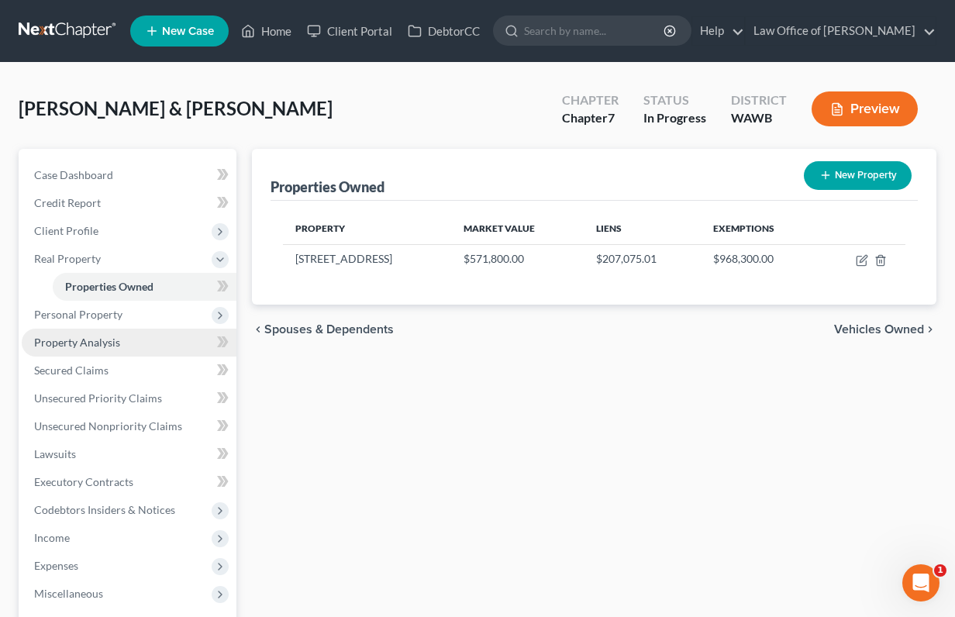
click at [157, 342] on link "Property Analysis" at bounding box center [129, 343] width 215 height 28
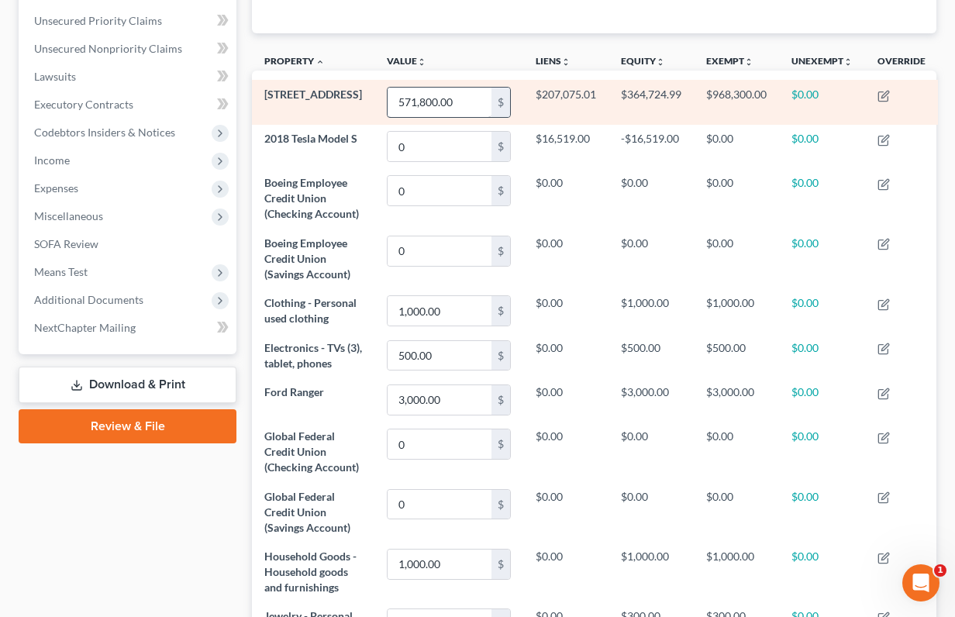
scroll to position [303, 0]
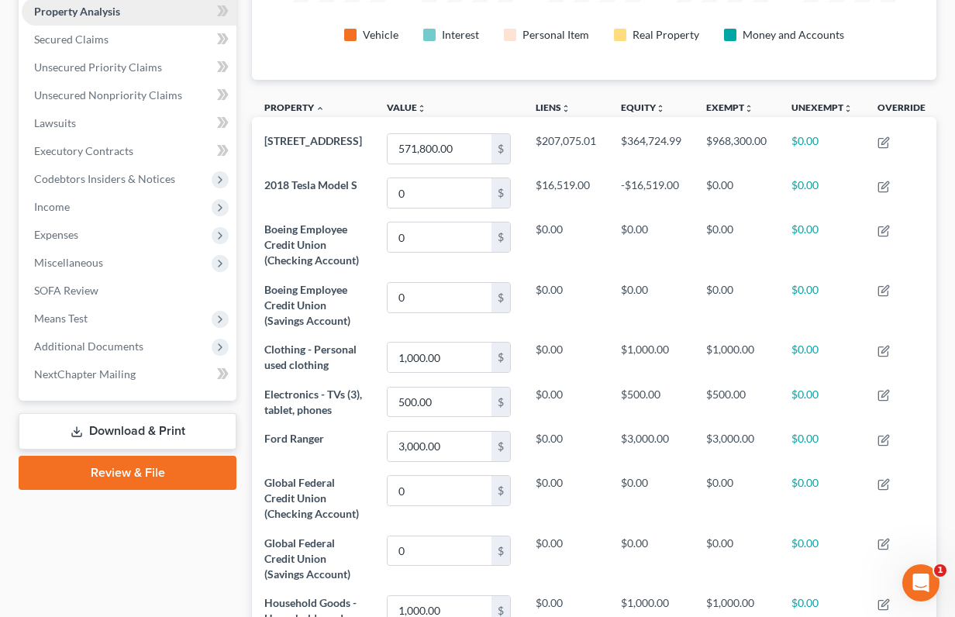
click at [141, 11] on link "Property Analysis" at bounding box center [129, 12] width 215 height 28
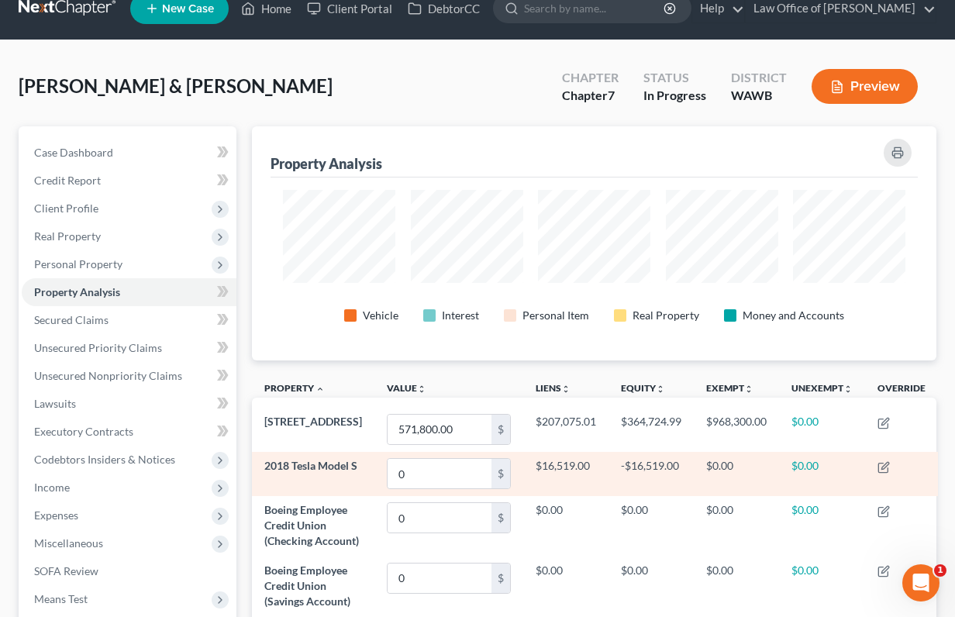
scroll to position [0, 0]
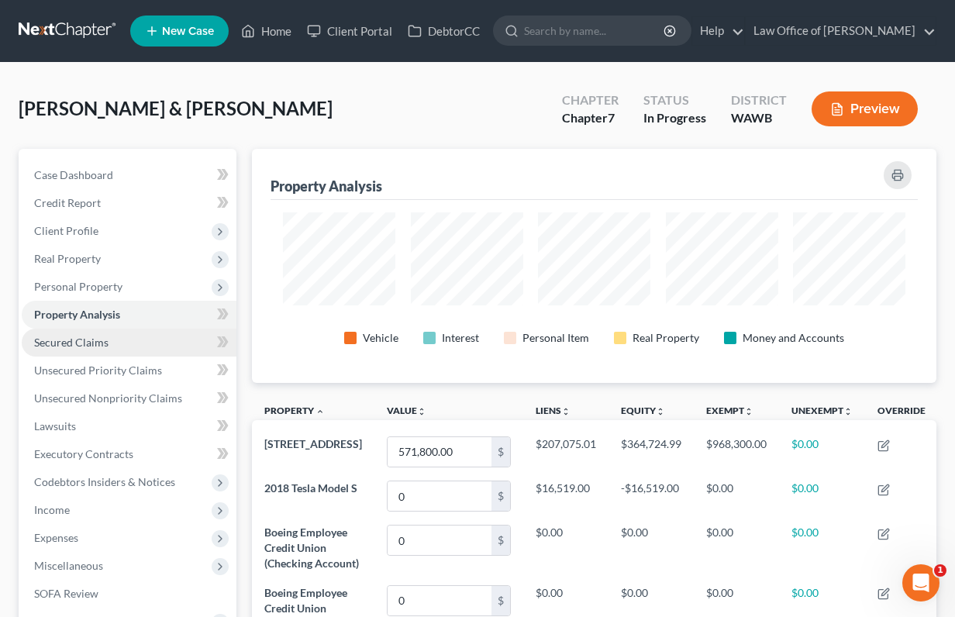
click at [108, 341] on link "Secured Claims" at bounding box center [129, 343] width 215 height 28
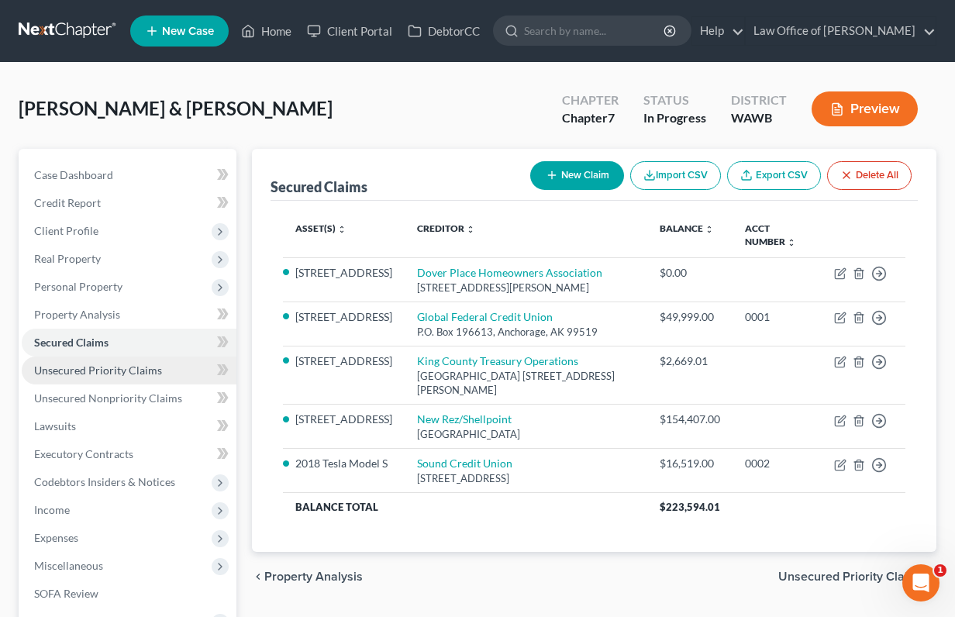
click at [115, 370] on span "Unsecured Priority Claims" at bounding box center [98, 369] width 128 height 13
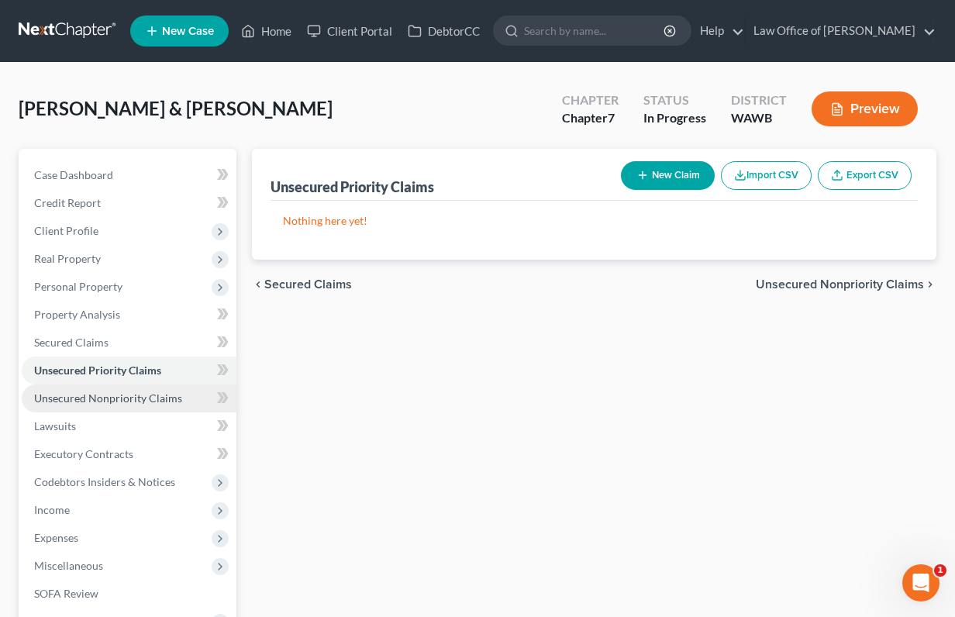
click at [113, 399] on span "Unsecured Nonpriority Claims" at bounding box center [108, 397] width 148 height 13
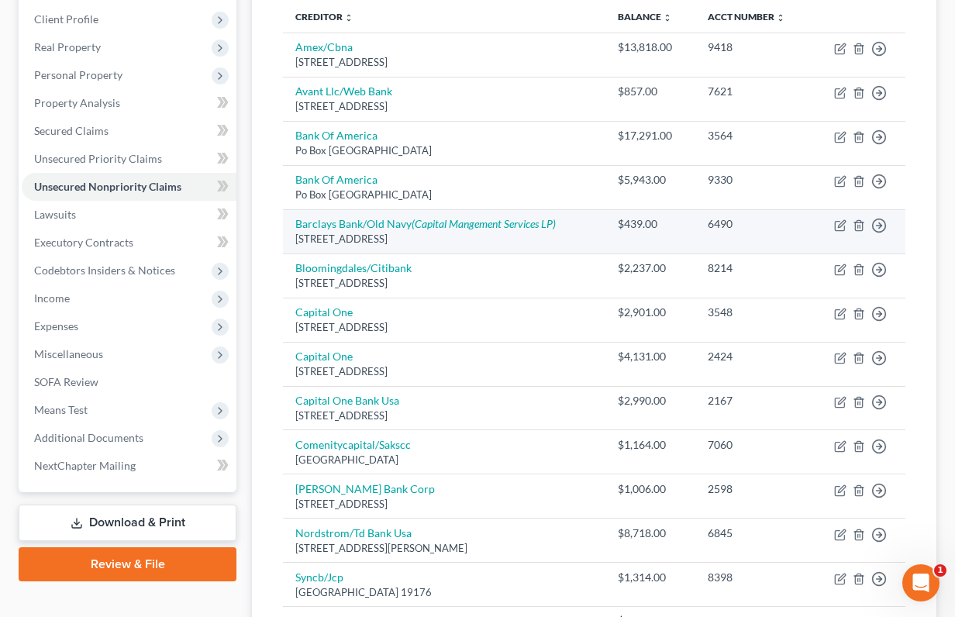
scroll to position [184, 0]
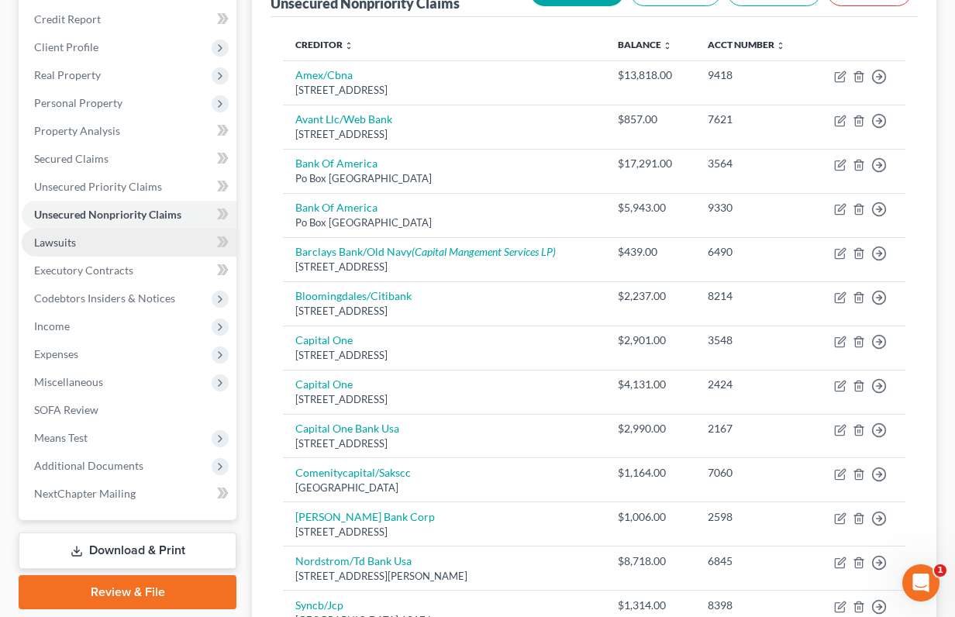
click at [138, 246] on link "Lawsuits" at bounding box center [129, 243] width 215 height 28
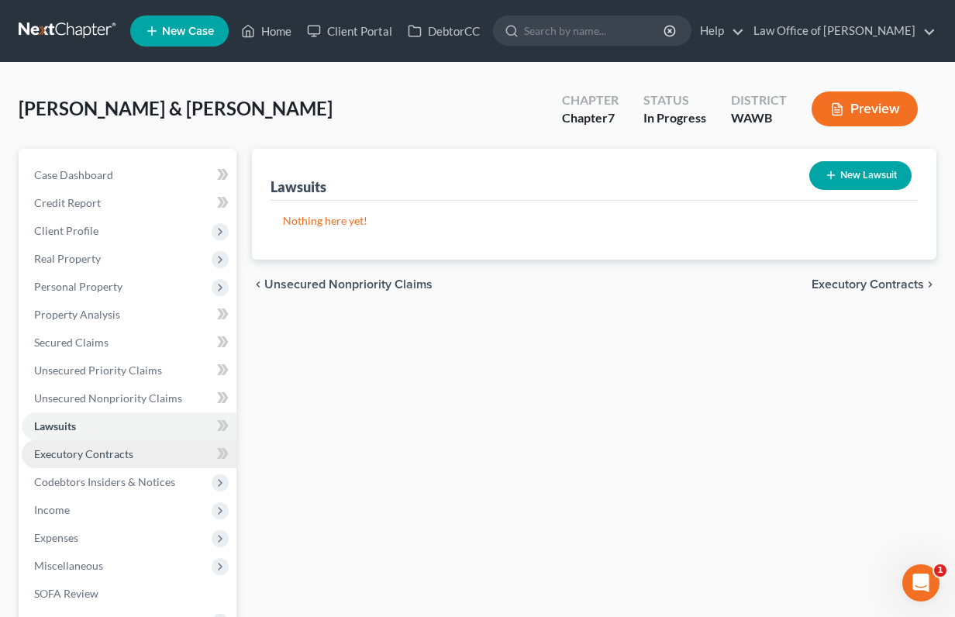
click at [124, 452] on span "Executory Contracts" at bounding box center [83, 453] width 99 height 13
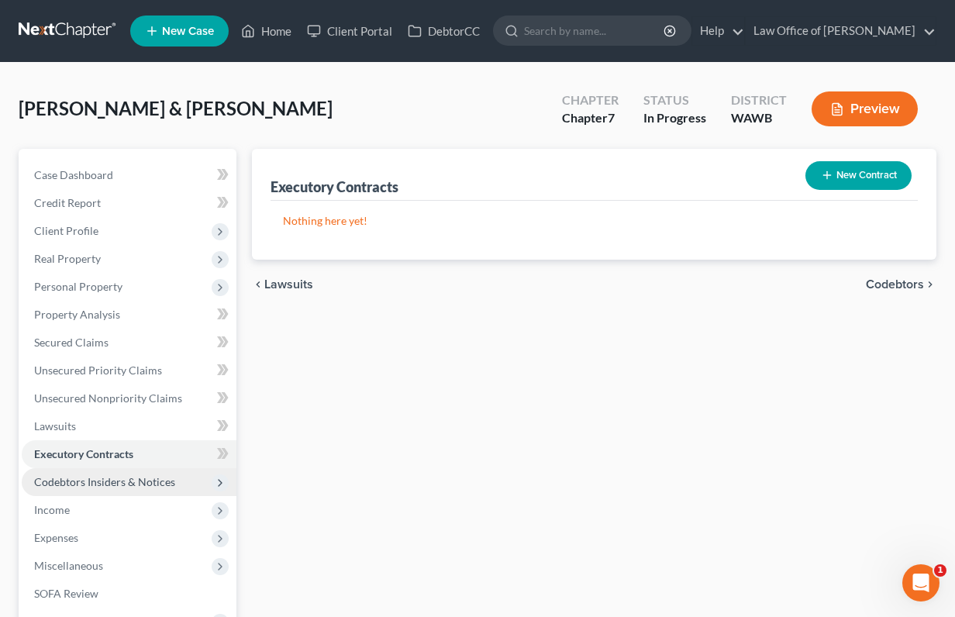
click at [149, 475] on span "Codebtors Insiders & Notices" at bounding box center [104, 481] width 141 height 13
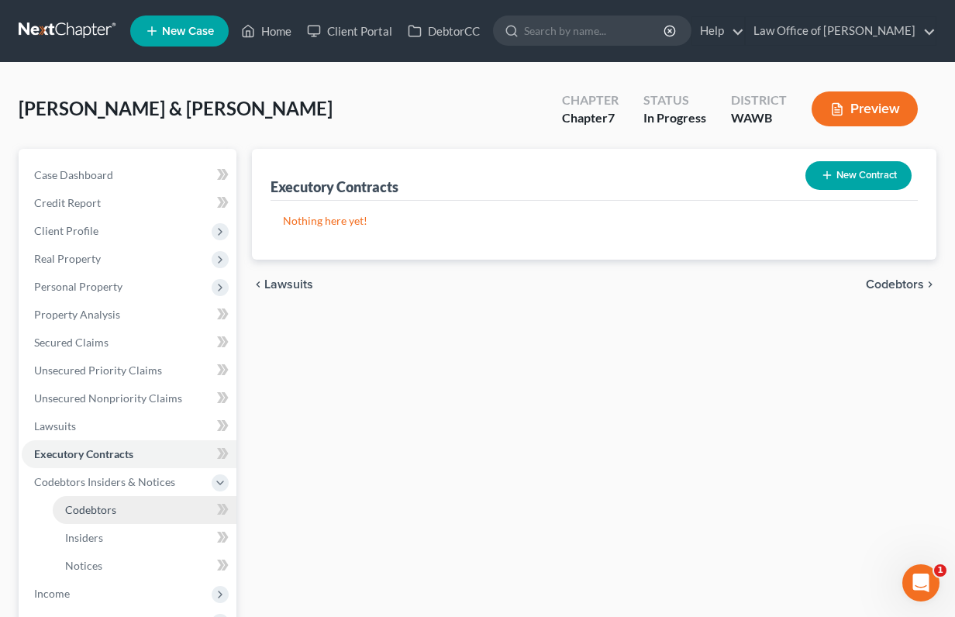
click at [139, 508] on link "Codebtors" at bounding box center [145, 510] width 184 height 28
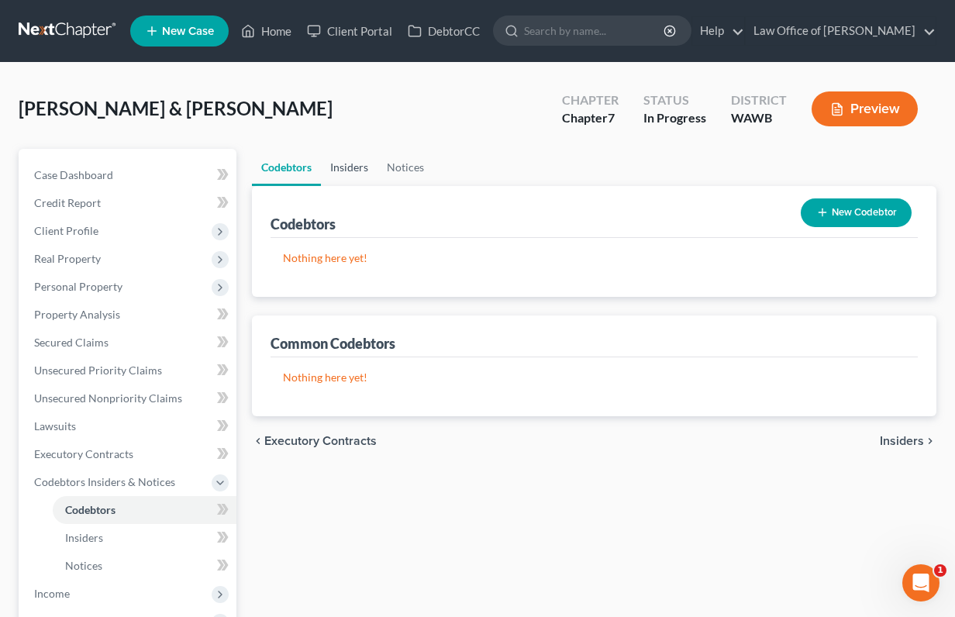
click at [353, 167] on link "Insiders" at bounding box center [349, 167] width 57 height 37
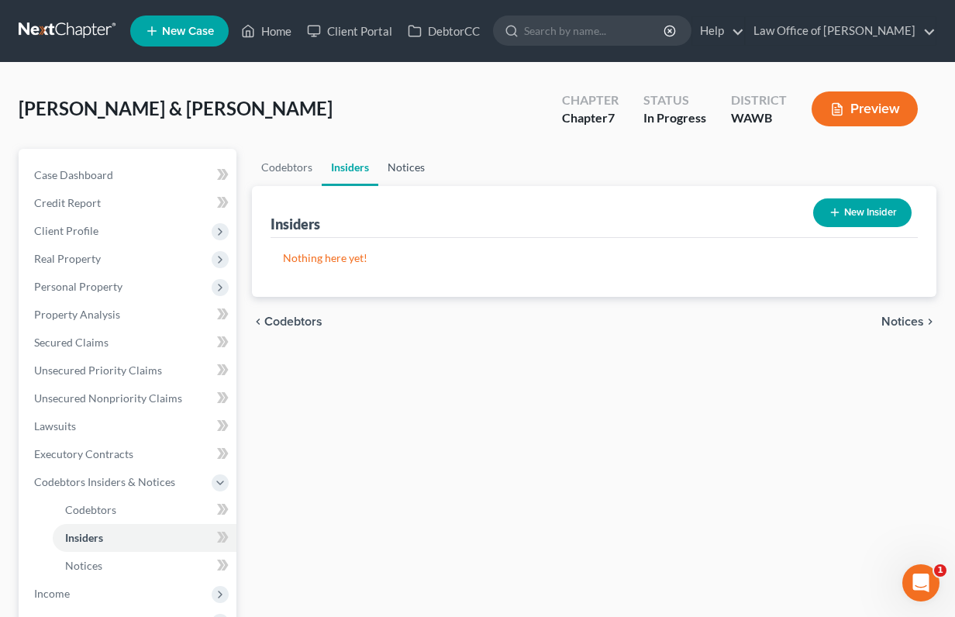
click at [414, 157] on link "Notices" at bounding box center [406, 167] width 56 height 37
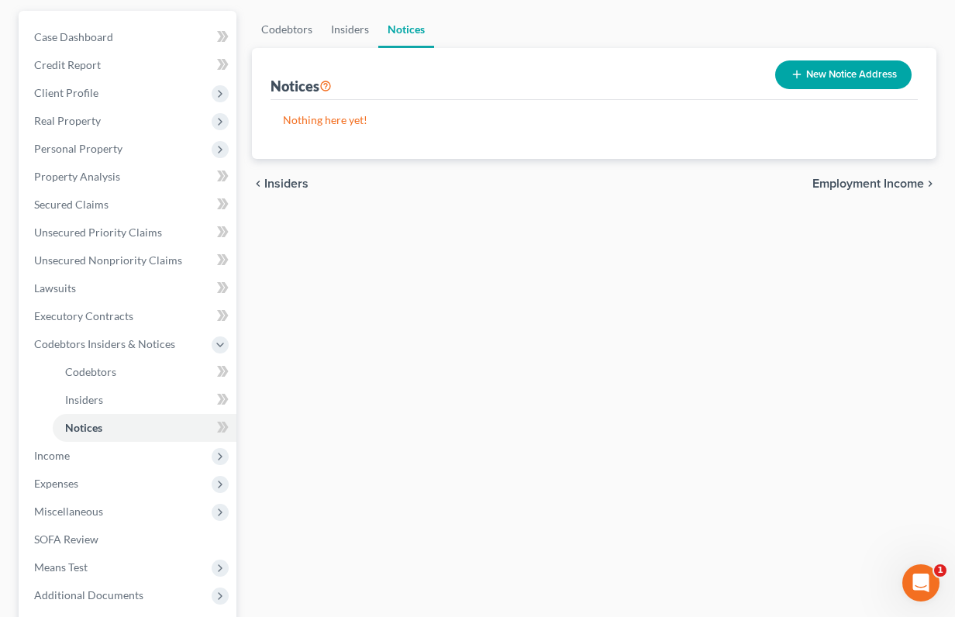
scroll to position [317, 0]
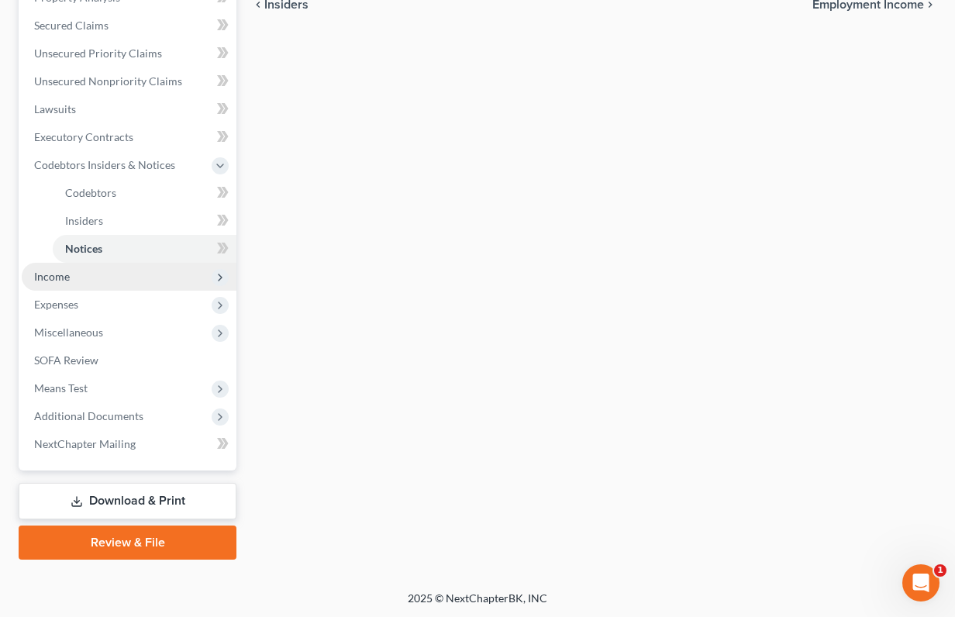
click at [133, 279] on span "Income" at bounding box center [129, 277] width 215 height 28
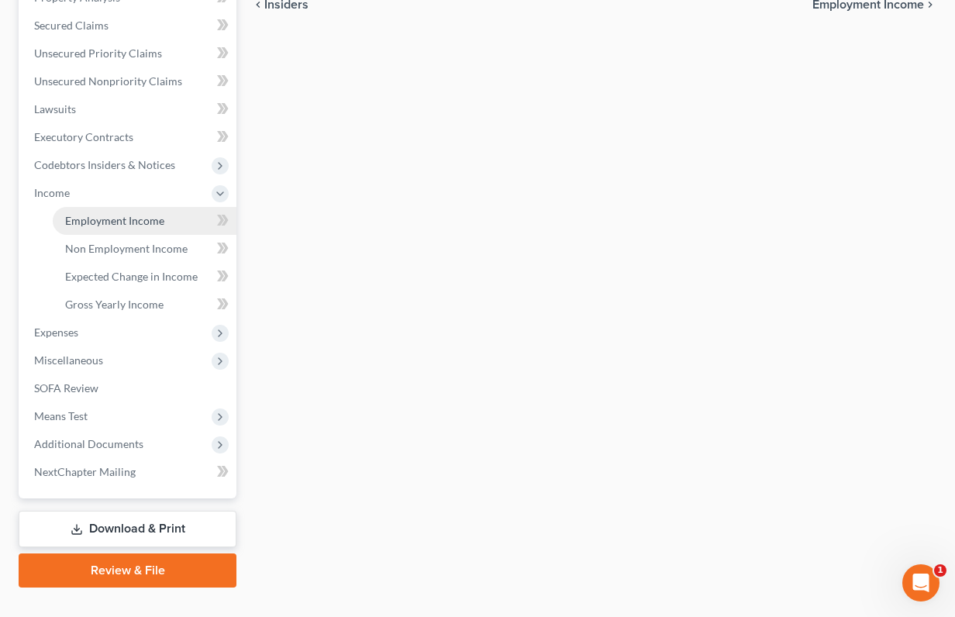
click at [130, 226] on span "Employment Income" at bounding box center [114, 220] width 99 height 13
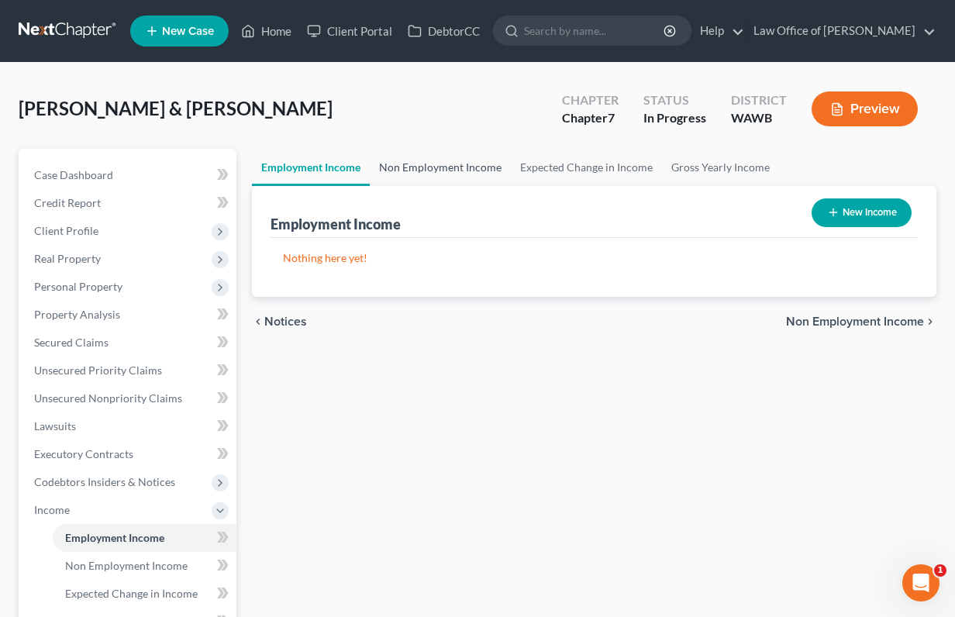
click at [428, 166] on link "Non Employment Income" at bounding box center [440, 167] width 141 height 37
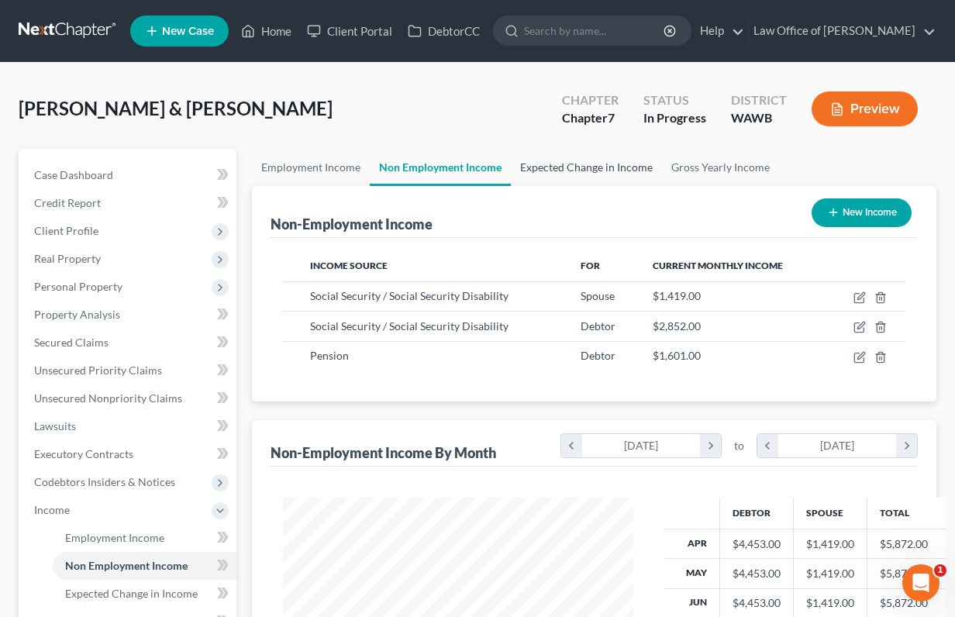
scroll to position [277, 380]
click at [557, 169] on link "Expected Change in Income" at bounding box center [586, 167] width 151 height 37
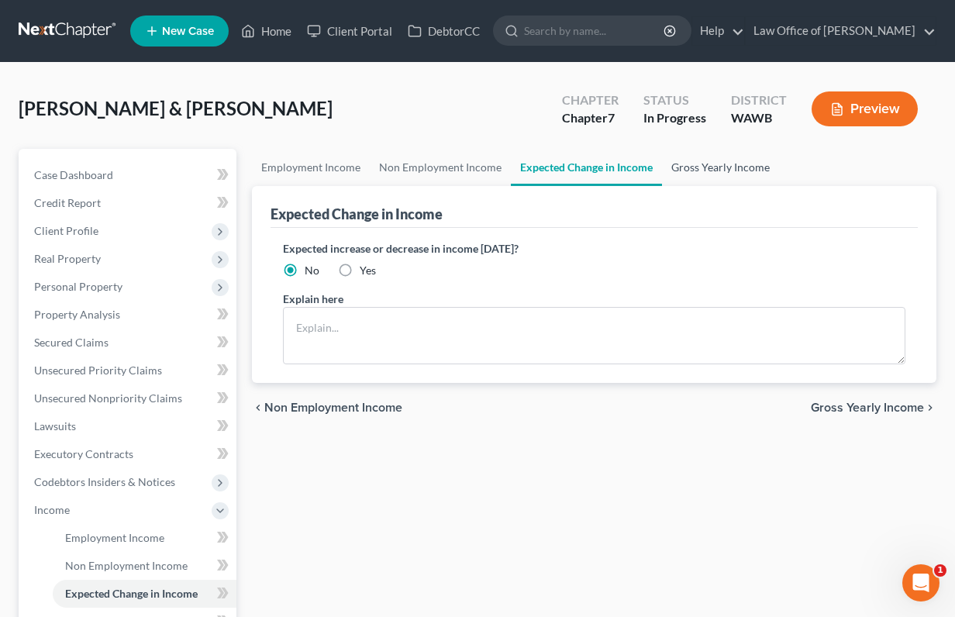
click at [690, 170] on link "Gross Yearly Income" at bounding box center [720, 167] width 117 height 37
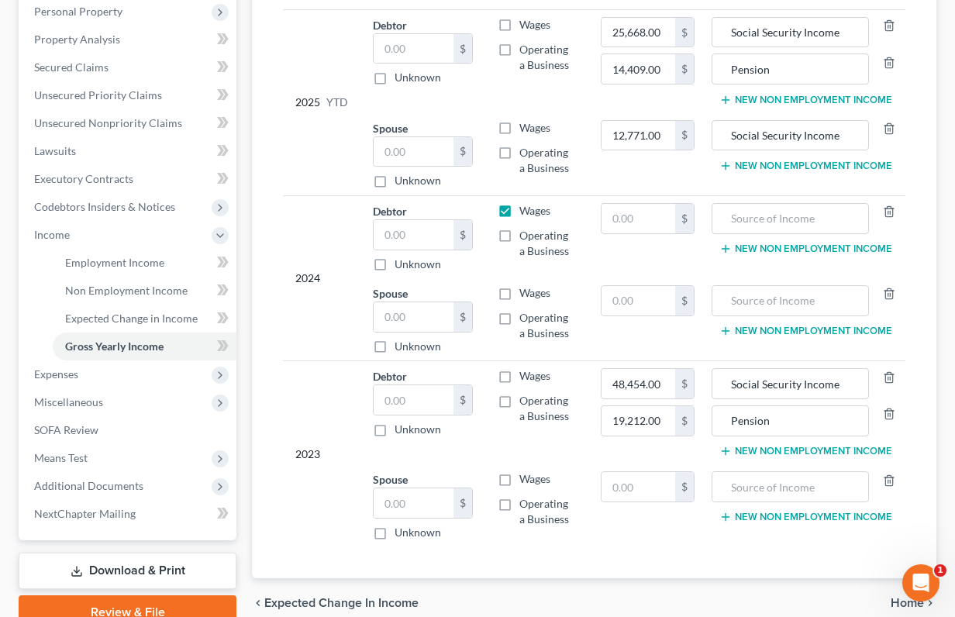
scroll to position [277, 0]
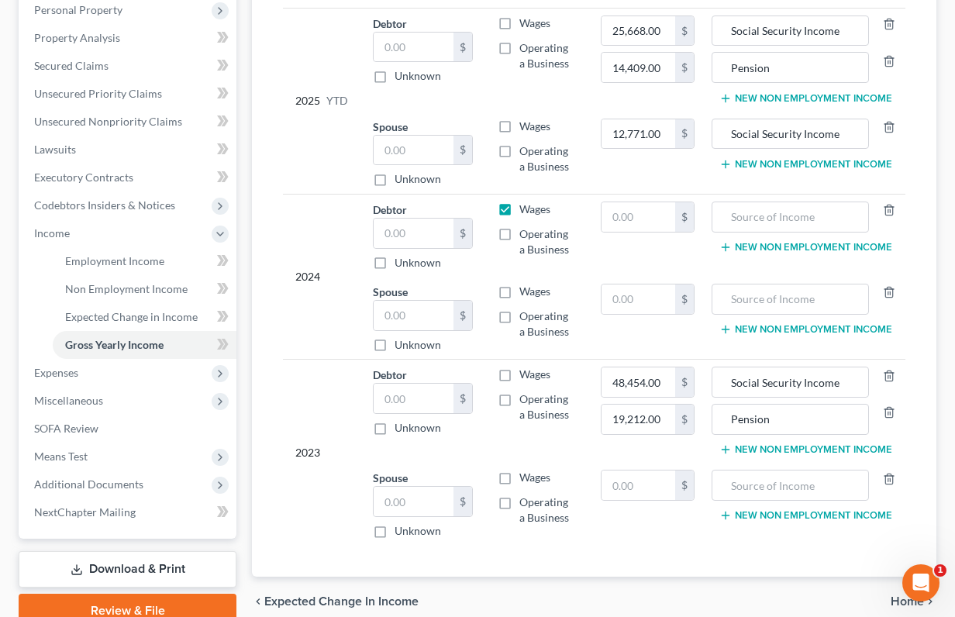
click at [519, 211] on label "Wages" at bounding box center [534, 208] width 31 height 15
click at [525, 211] on input "Wages" at bounding box center [530, 206] width 10 height 10
checkbox input "false"
drag, startPoint x: 845, startPoint y: 139, endPoint x: 697, endPoint y: 137, distance: 148.0
click at [697, 137] on tr "Spouse $ Unknown Balance Undetermined $ Unknown Wages Operating a Business 12,7…" at bounding box center [594, 153] width 622 height 83
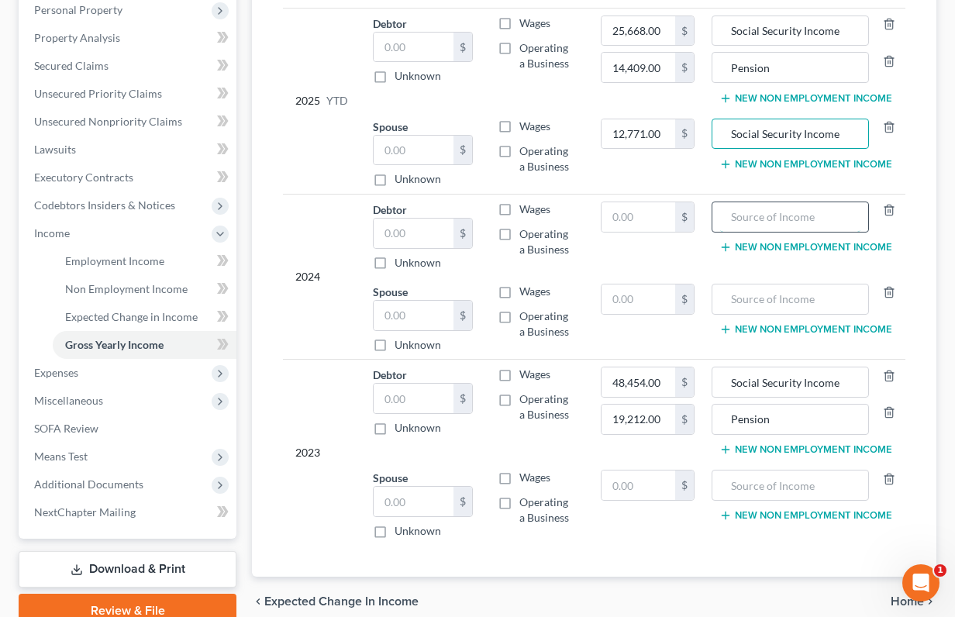
click at [763, 222] on input "text" at bounding box center [790, 216] width 140 height 29
paste input "Social Security Income"
type input "Social Security Income"
click at [765, 250] on button "New Non Employment Income" at bounding box center [805, 247] width 173 height 12
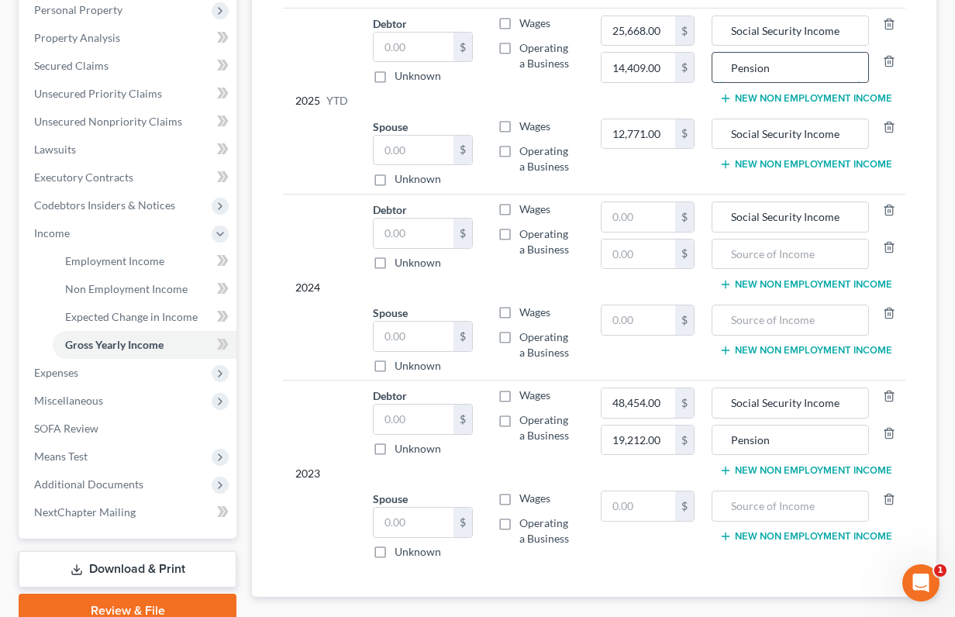
drag, startPoint x: 778, startPoint y: 73, endPoint x: 721, endPoint y: 73, distance: 56.6
click at [722, 73] on input "Pension" at bounding box center [790, 67] width 140 height 29
click at [743, 249] on input "text" at bounding box center [790, 253] width 140 height 29
paste input "Pension"
type input "Pension"
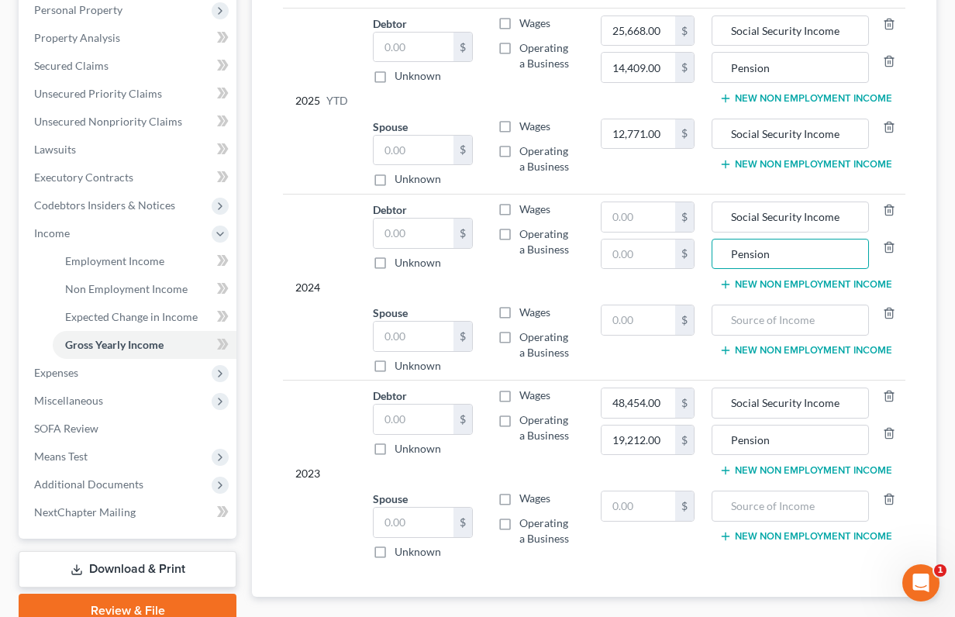
click at [5, 322] on div "Moore, Michael & Sabrina Upgraded Chapter Chapter 7 Status In Progress District…" at bounding box center [477, 231] width 955 height 891
click at [656, 215] on input "text" at bounding box center [638, 216] width 74 height 29
type input "49,996.00"
click at [660, 255] on input "text" at bounding box center [638, 253] width 74 height 29
click at [652, 250] on input "22" at bounding box center [638, 253] width 74 height 29
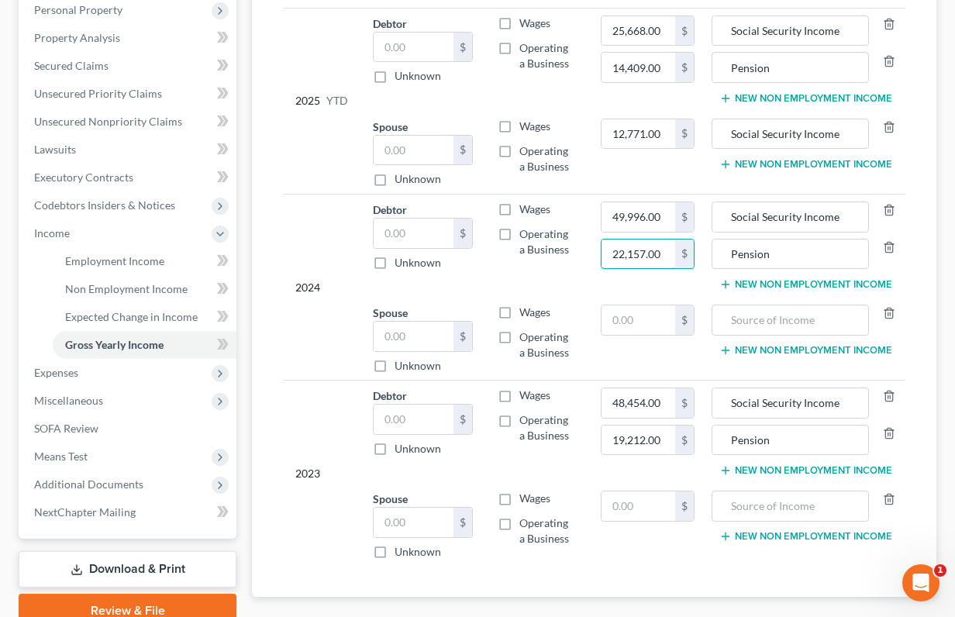
type input "22,157.00"
click at [163, 121] on span "Unsecured Nonpriority Claims" at bounding box center [108, 121] width 148 height 13
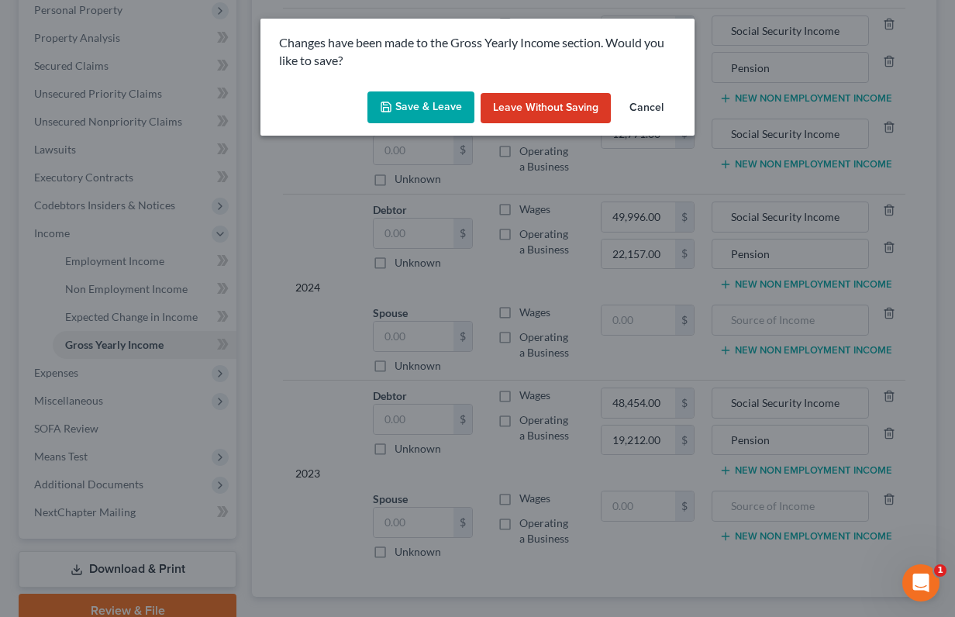
click at [407, 115] on button "Save & Leave" at bounding box center [420, 107] width 107 height 33
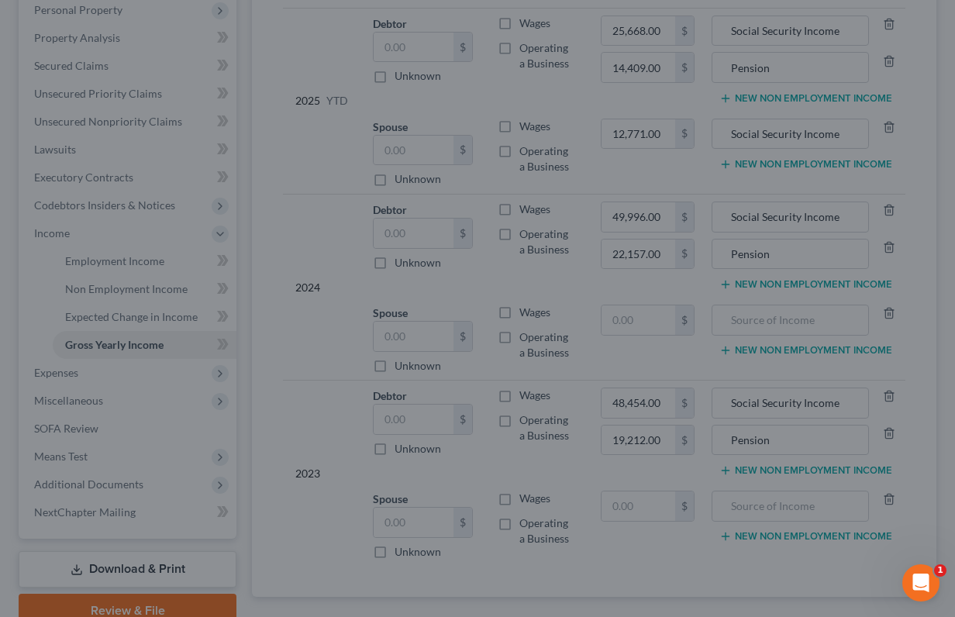
type input "22,157.00"
type input "Pension"
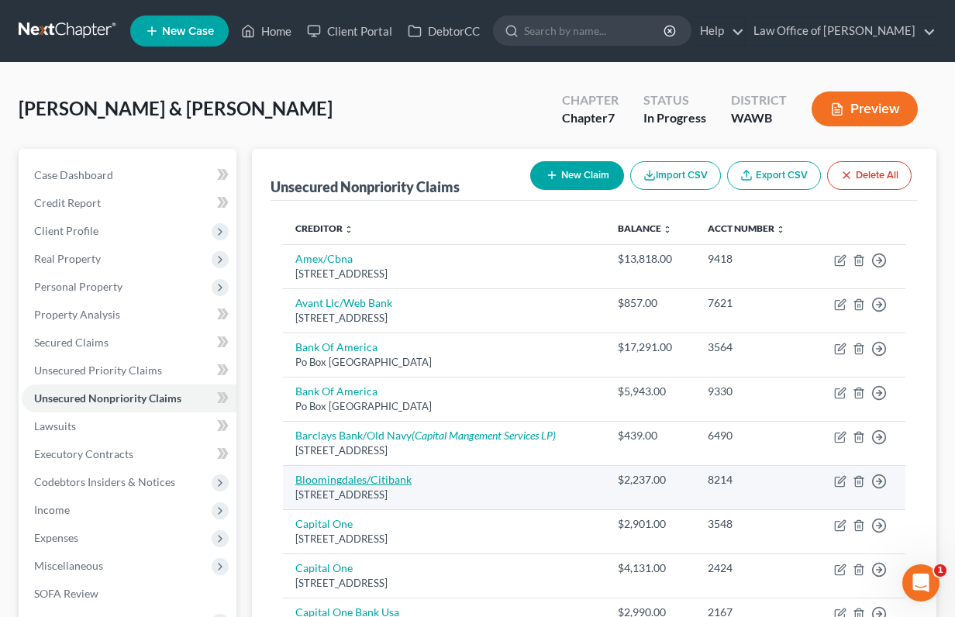
click at [368, 482] on link "Bloomingdales/Citibank" at bounding box center [353, 479] width 116 height 13
select select "36"
select select "2"
select select "1"
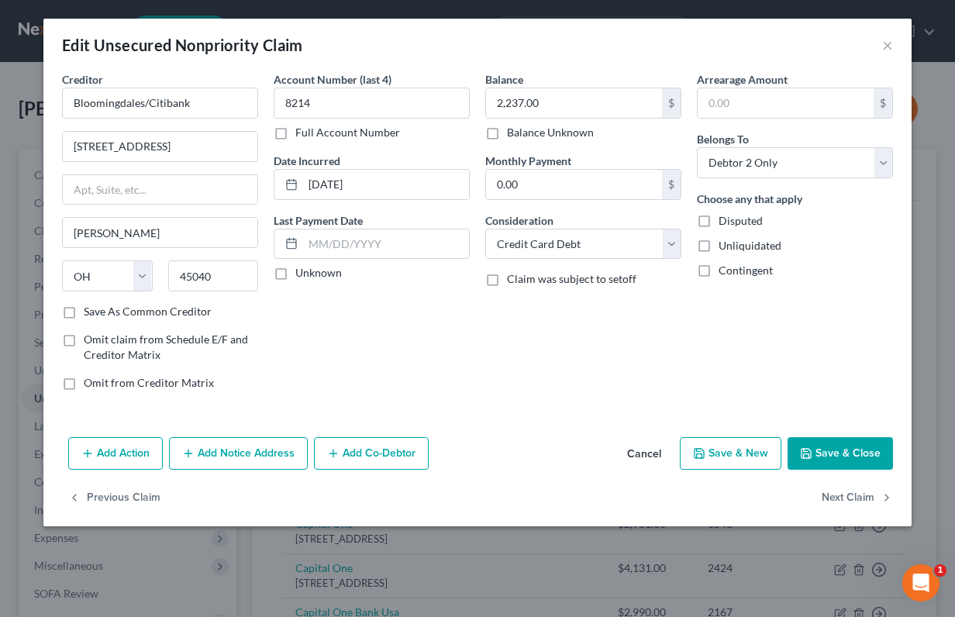
click at [239, 452] on button "Add Notice Address" at bounding box center [238, 453] width 139 height 33
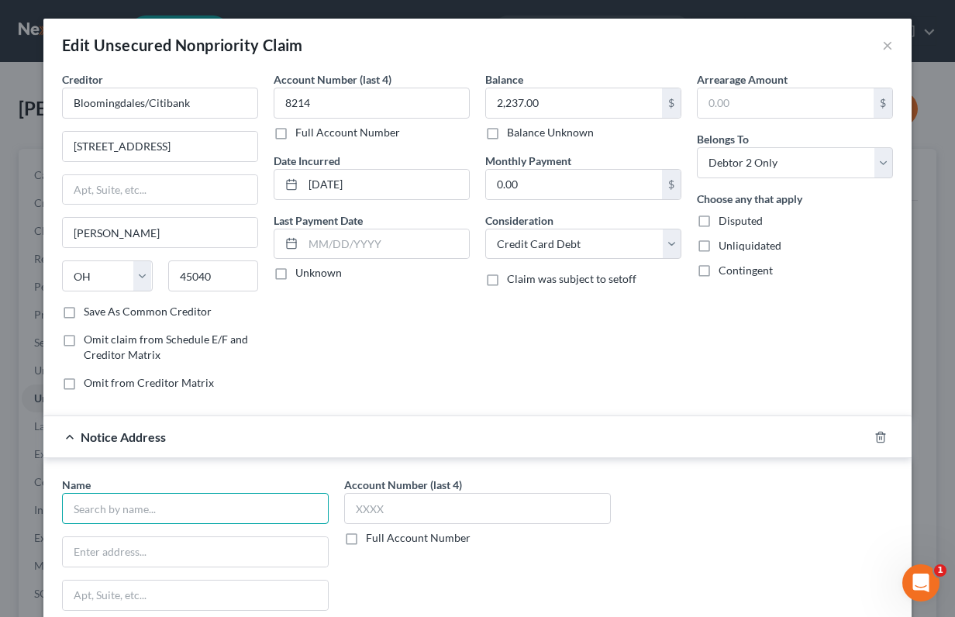
click at [174, 512] on input "text" at bounding box center [195, 508] width 267 height 31
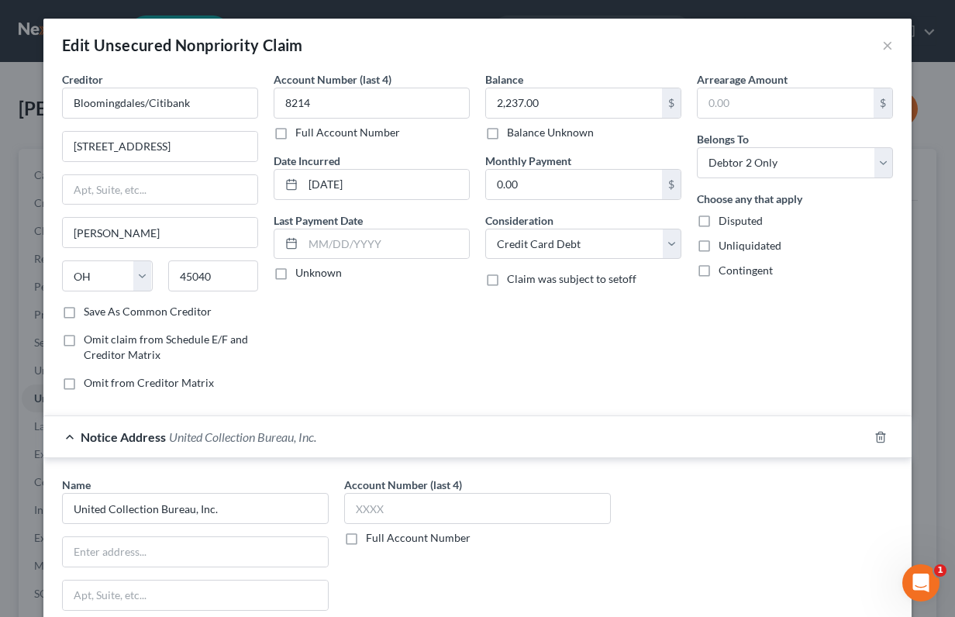
type input "United Collection Bureau, Inc."
click at [224, 538] on input "text" at bounding box center [195, 551] width 265 height 29
paste input "S620 Southwyck Blyd"
type input "S620 Southwyck Blyd"
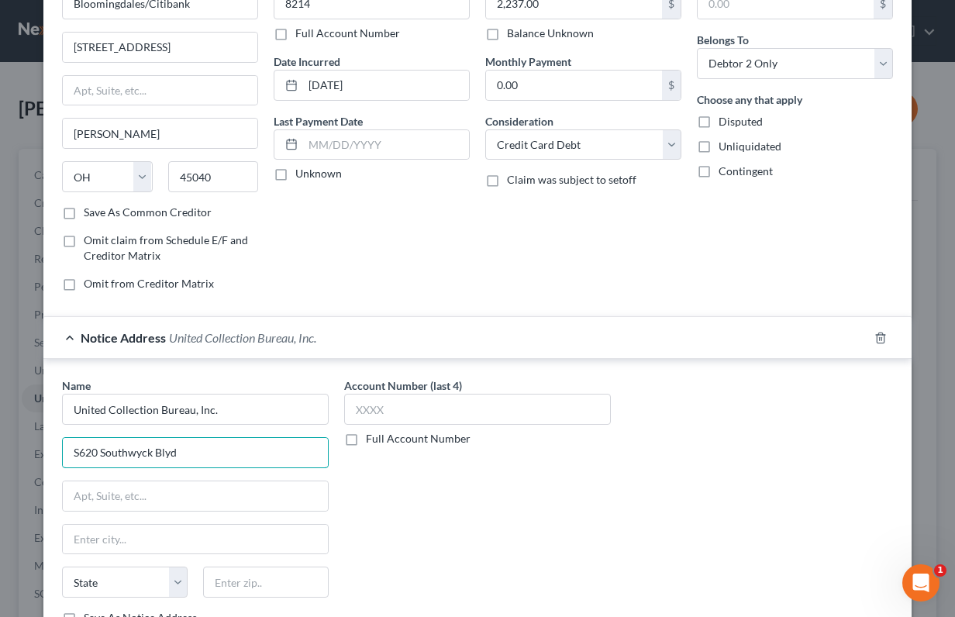
scroll to position [213, 0]
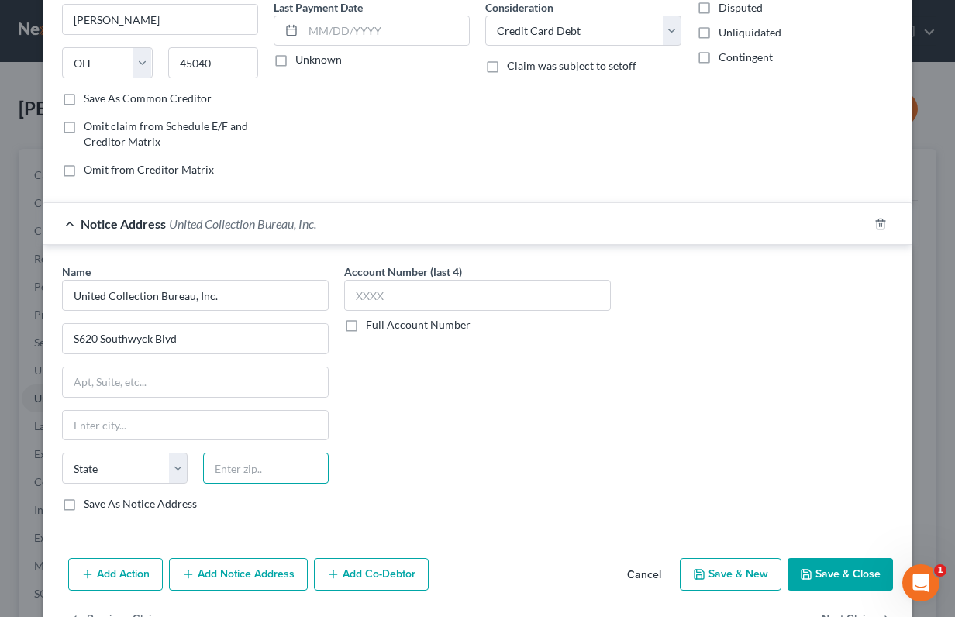
click at [260, 467] on input "text" at bounding box center [266, 468] width 126 height 31
type input "43614"
type input "Toledo"
select select "36"
click at [825, 573] on button "Save & Close" at bounding box center [839, 574] width 105 height 33
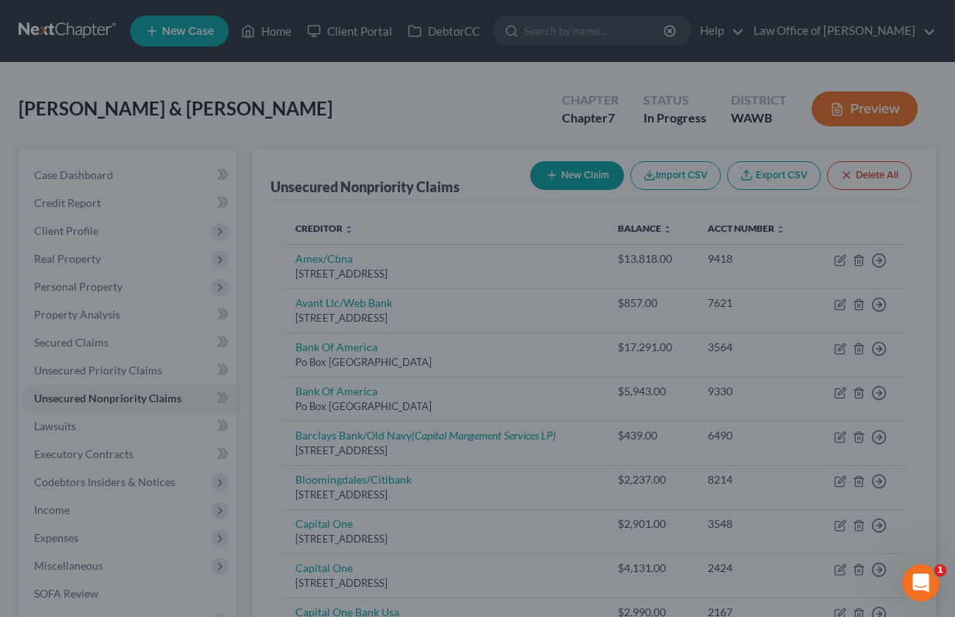
scroll to position [0, 0]
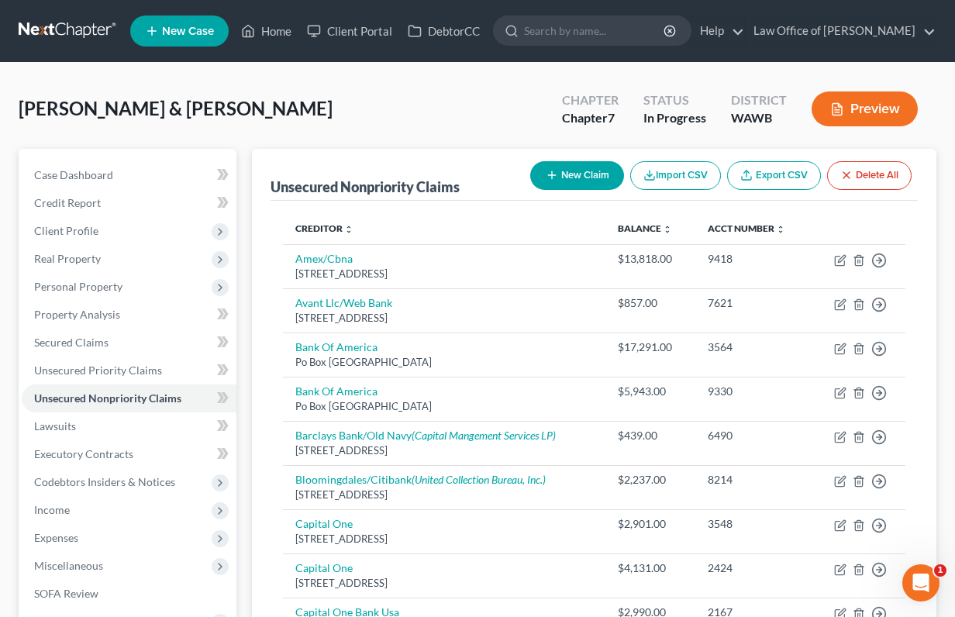
click at [65, 26] on link at bounding box center [68, 31] width 99 height 28
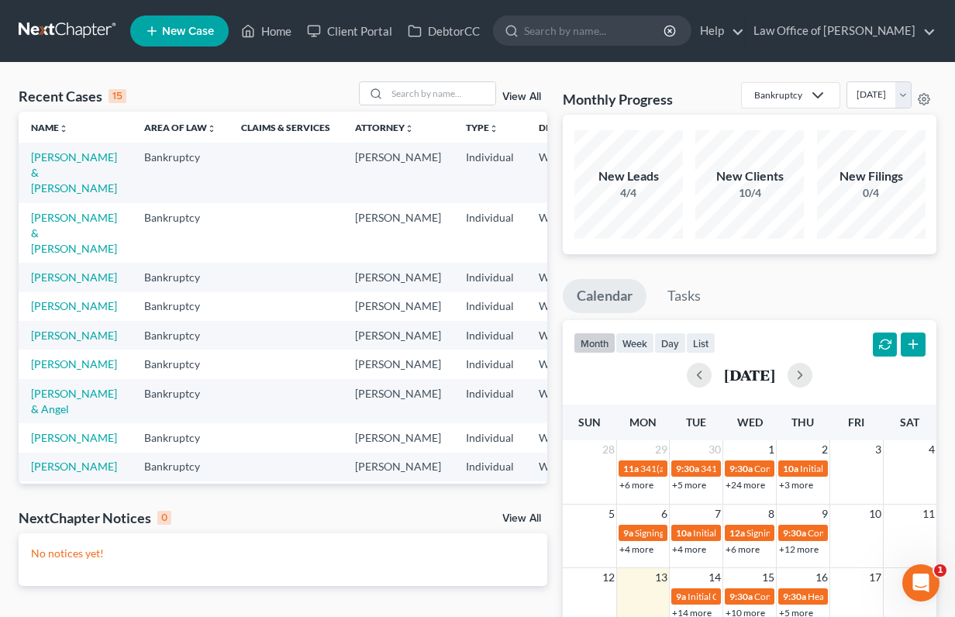
click at [520, 75] on div "Recent Cases 15 View All Name unfold_more expand_more expand_less Area of Law u…" at bounding box center [477, 465] width 955 height 804
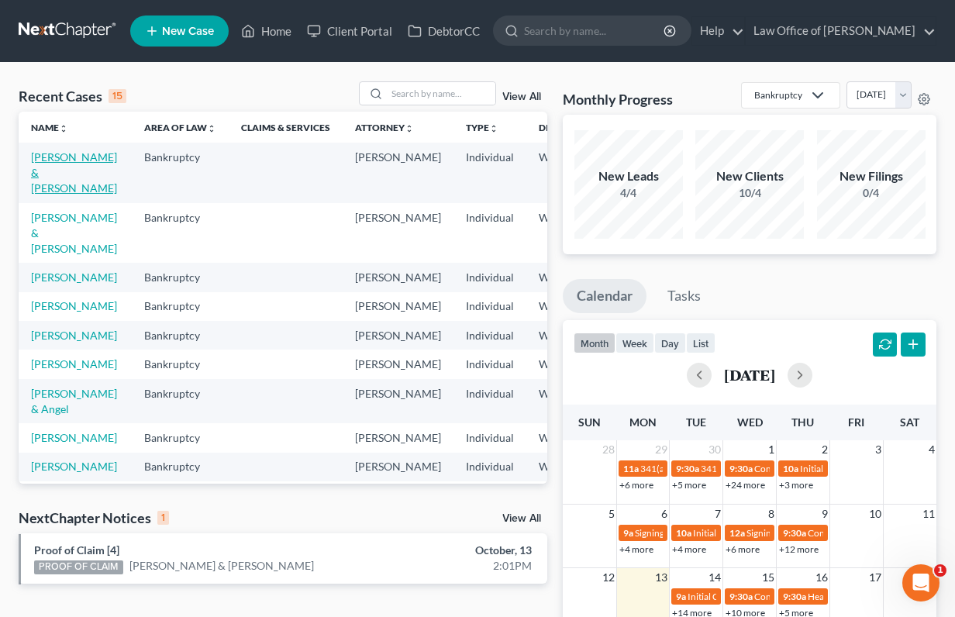
click at [47, 177] on link "[PERSON_NAME] & [PERSON_NAME]" at bounding box center [74, 172] width 86 height 44
select select "3"
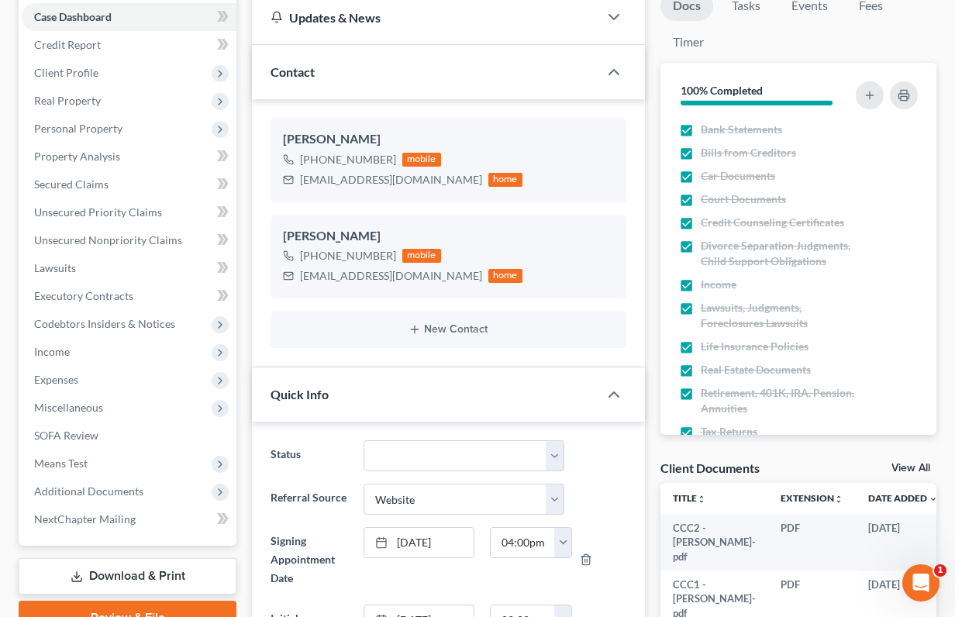
scroll to position [161, 0]
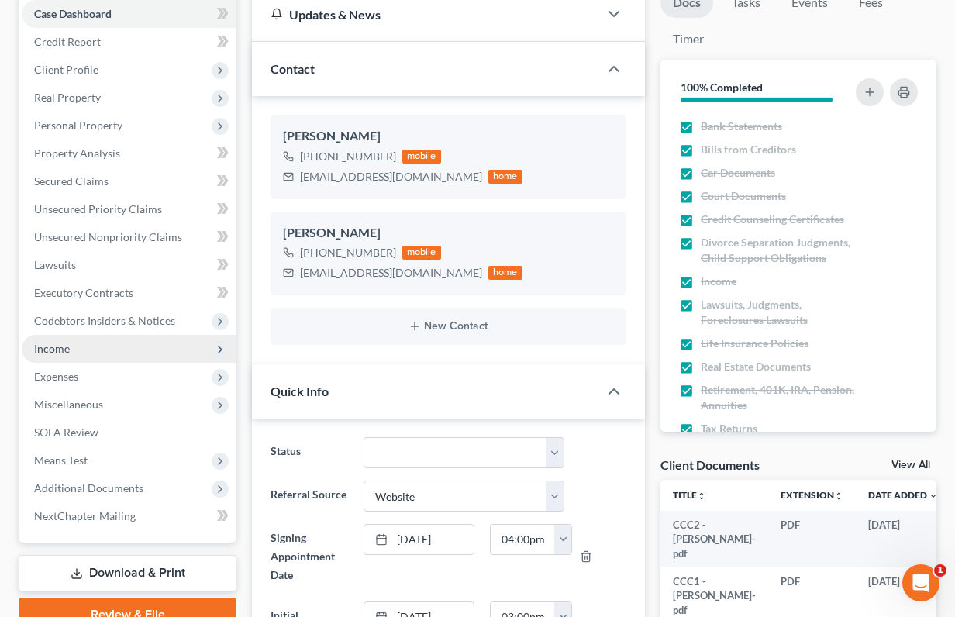
click at [126, 342] on span "Income" at bounding box center [129, 349] width 215 height 28
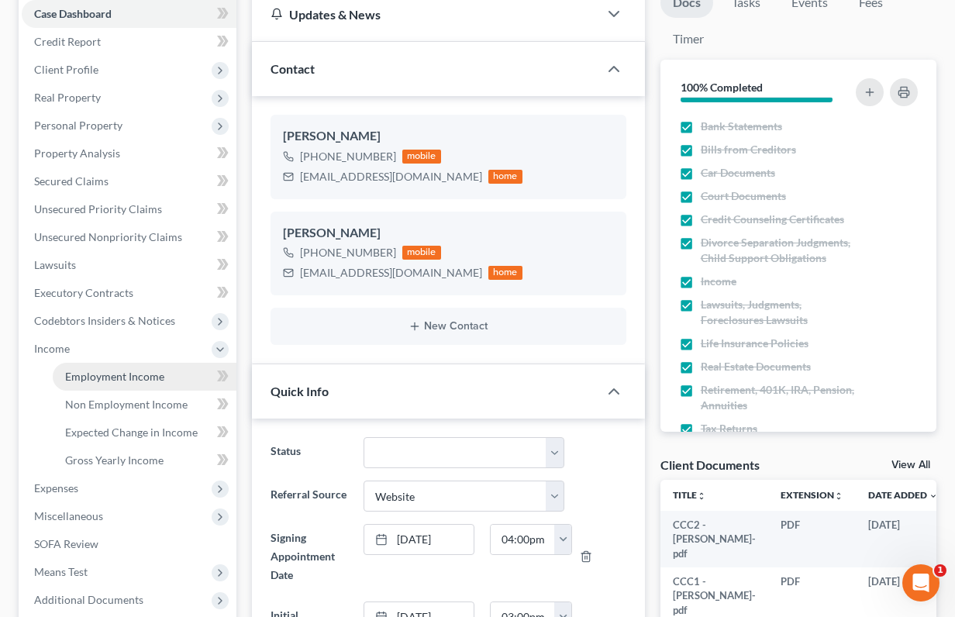
click at [119, 377] on span "Employment Income" at bounding box center [114, 376] width 99 height 13
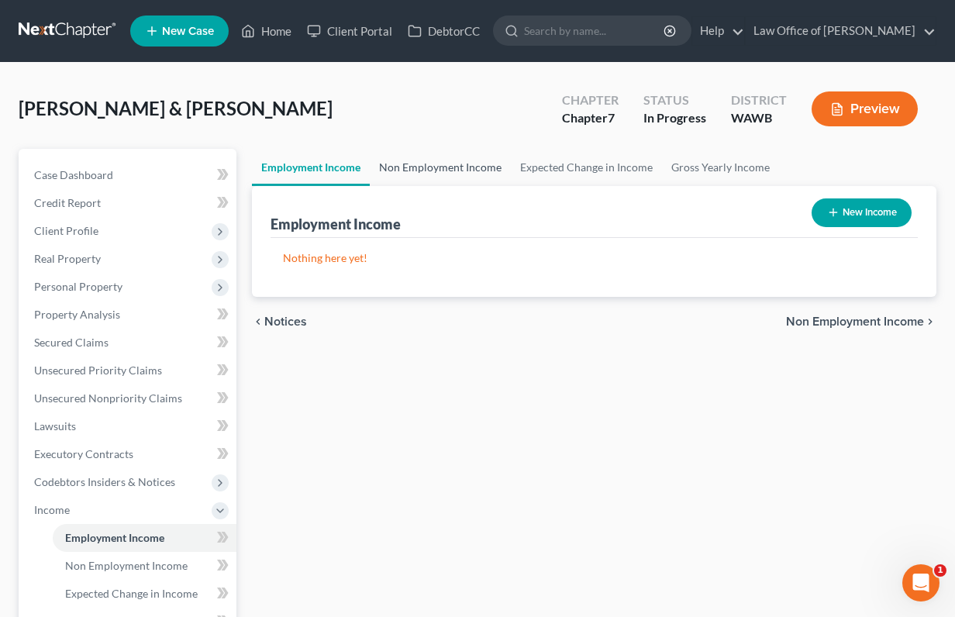
click at [447, 164] on link "Non Employment Income" at bounding box center [440, 167] width 141 height 37
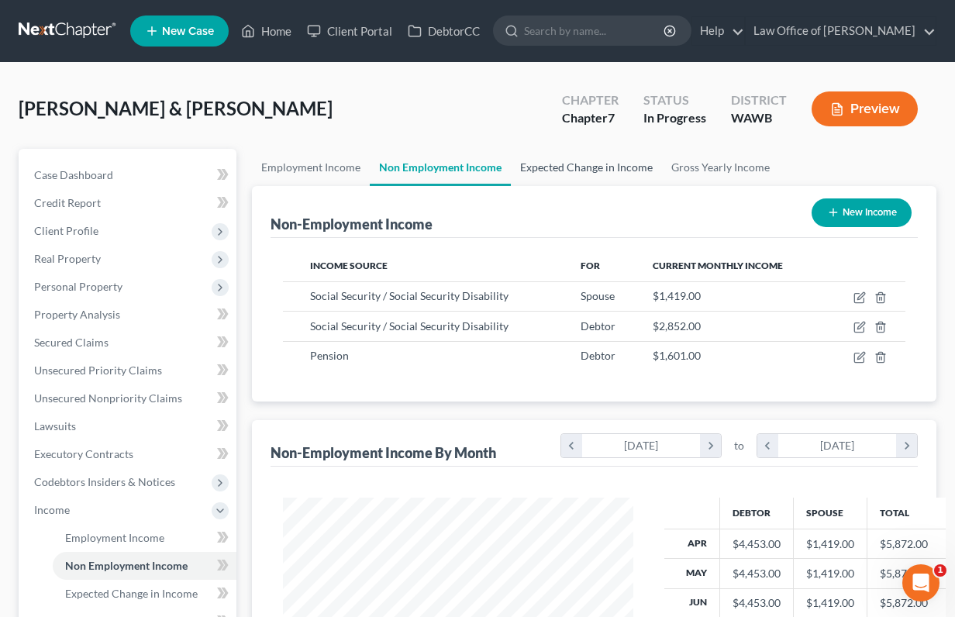
scroll to position [277, 380]
click at [542, 169] on link "Expected Change in Income" at bounding box center [586, 167] width 151 height 37
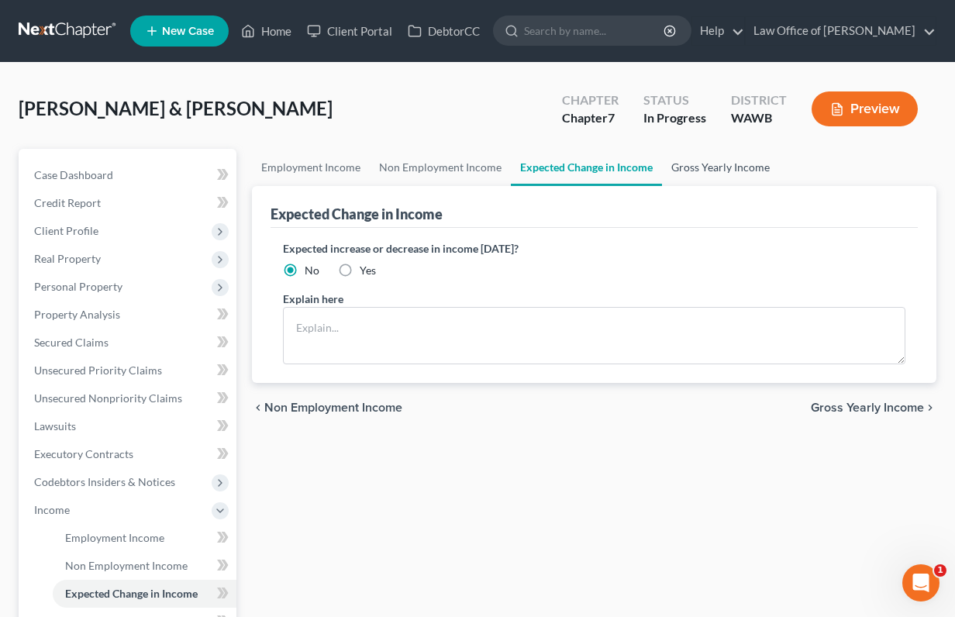
click at [693, 164] on link "Gross Yearly Income" at bounding box center [720, 167] width 117 height 37
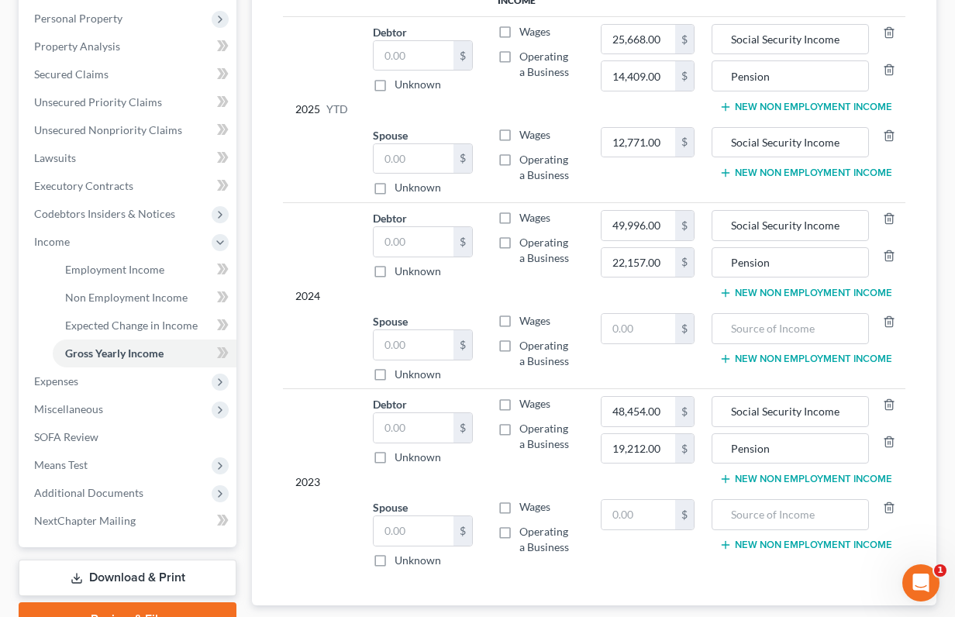
scroll to position [364, 0]
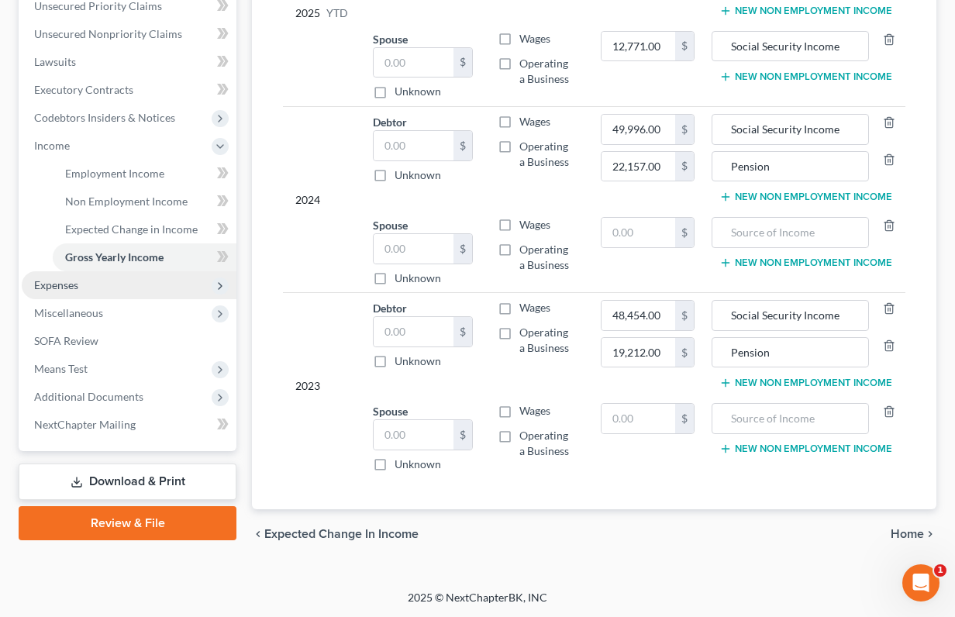
click at [143, 286] on span "Expenses" at bounding box center [129, 285] width 215 height 28
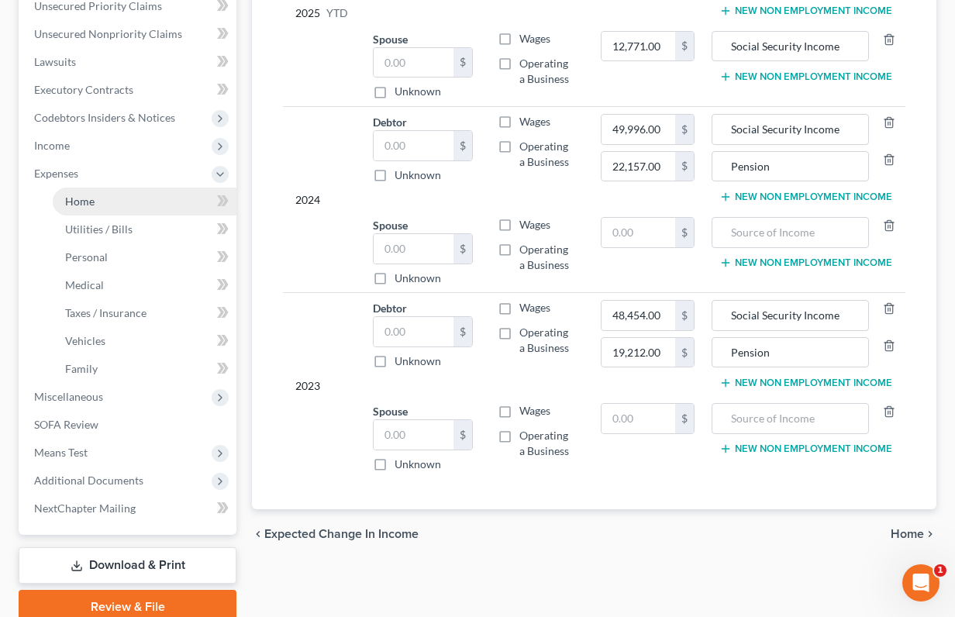
click at [120, 203] on link "Home" at bounding box center [145, 202] width 184 height 28
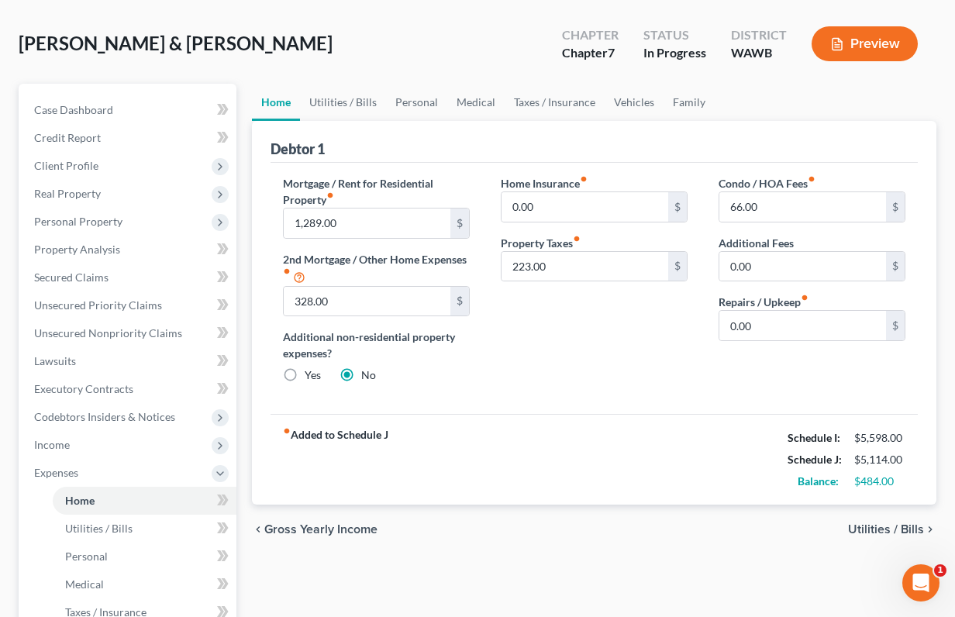
scroll to position [81, 0]
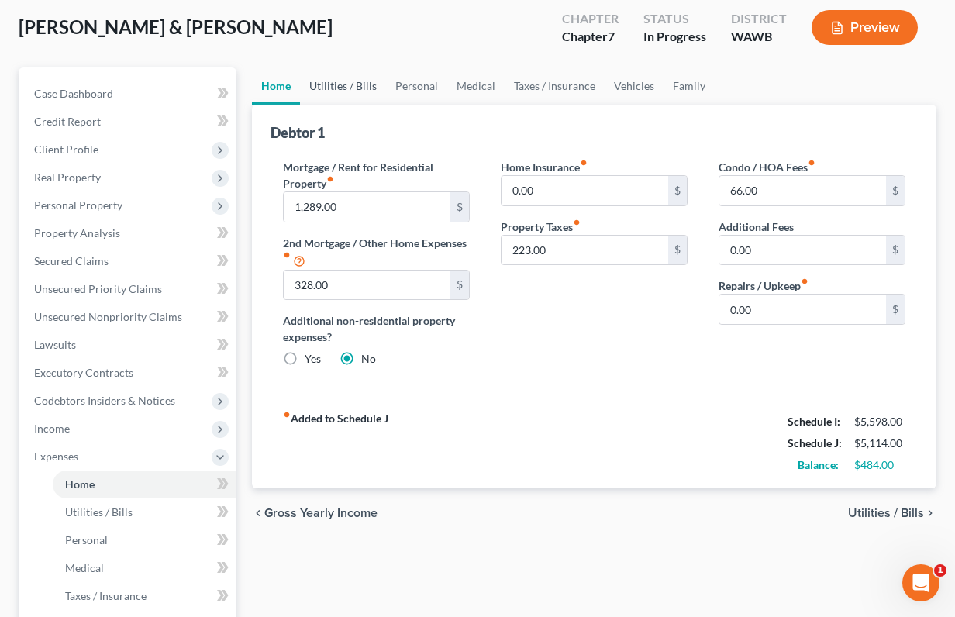
click at [346, 91] on link "Utilities / Bills" at bounding box center [343, 85] width 86 height 37
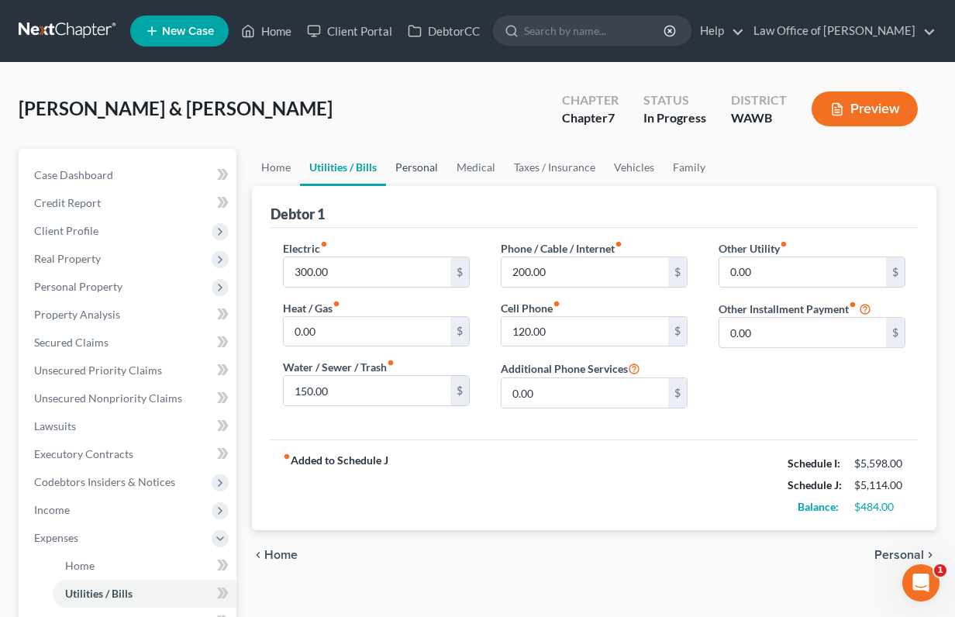
click at [426, 166] on link "Personal" at bounding box center [416, 167] width 61 height 37
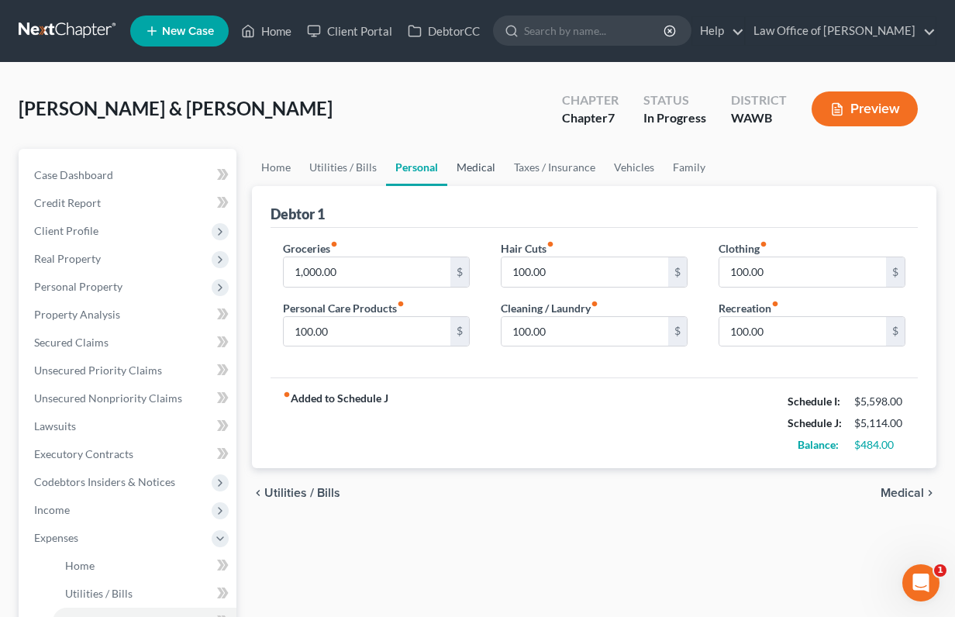
click at [481, 163] on link "Medical" at bounding box center [475, 167] width 57 height 37
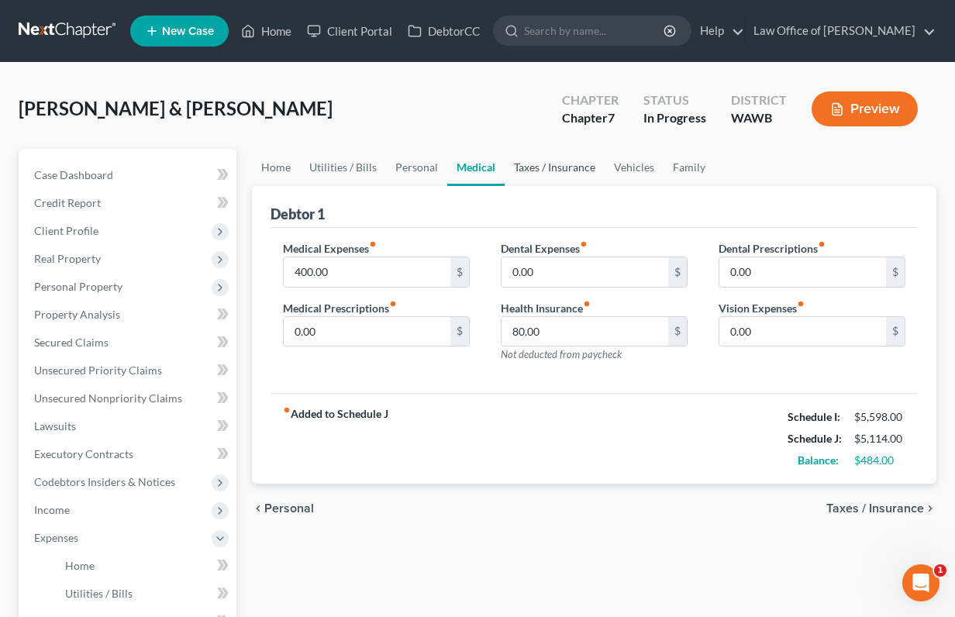
click at [534, 174] on link "Taxes / Insurance" at bounding box center [554, 167] width 100 height 37
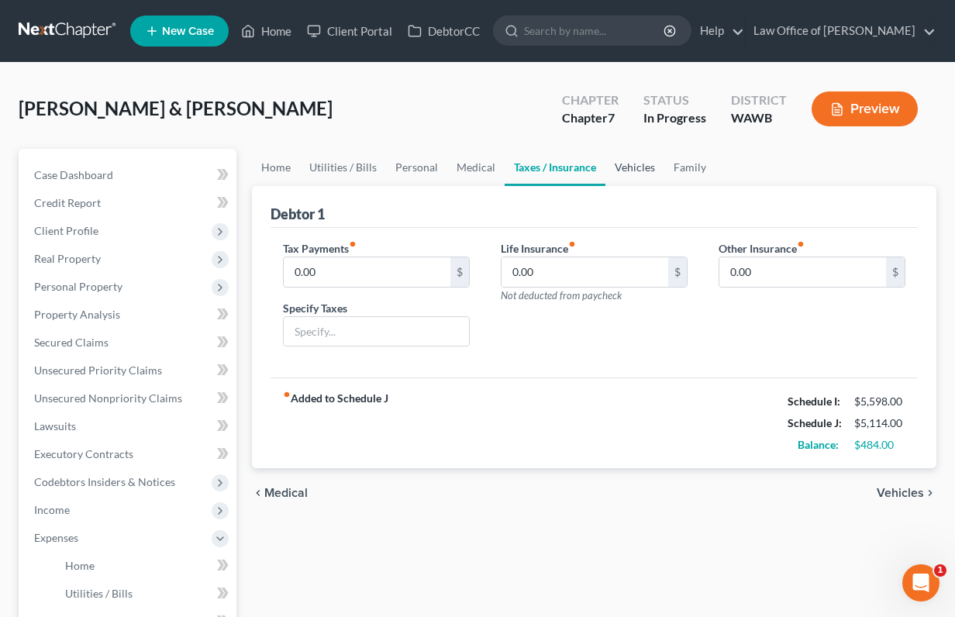
click at [625, 170] on link "Vehicles" at bounding box center [634, 167] width 59 height 37
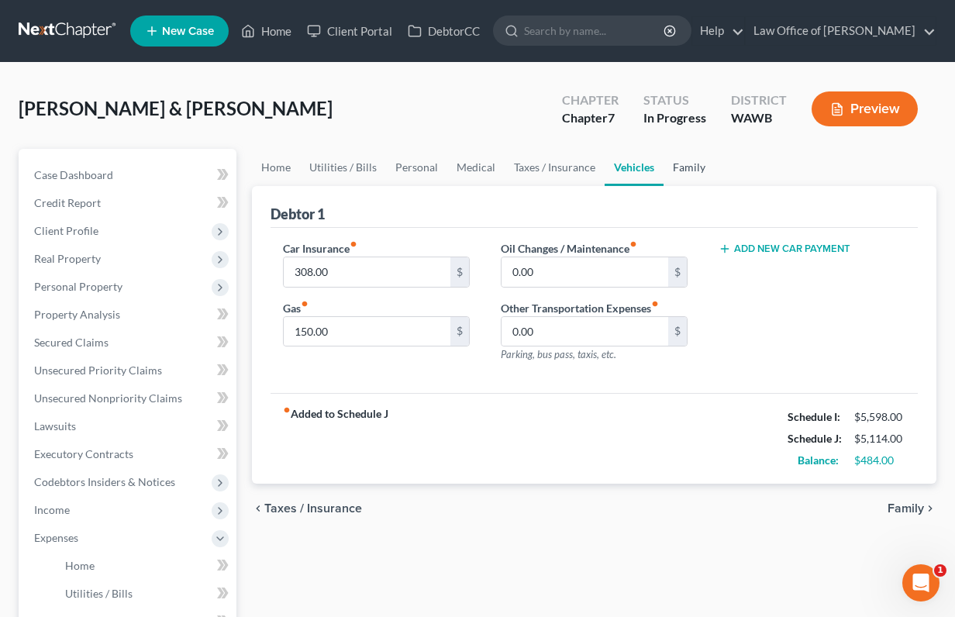
click at [677, 167] on link "Family" at bounding box center [688, 167] width 51 height 37
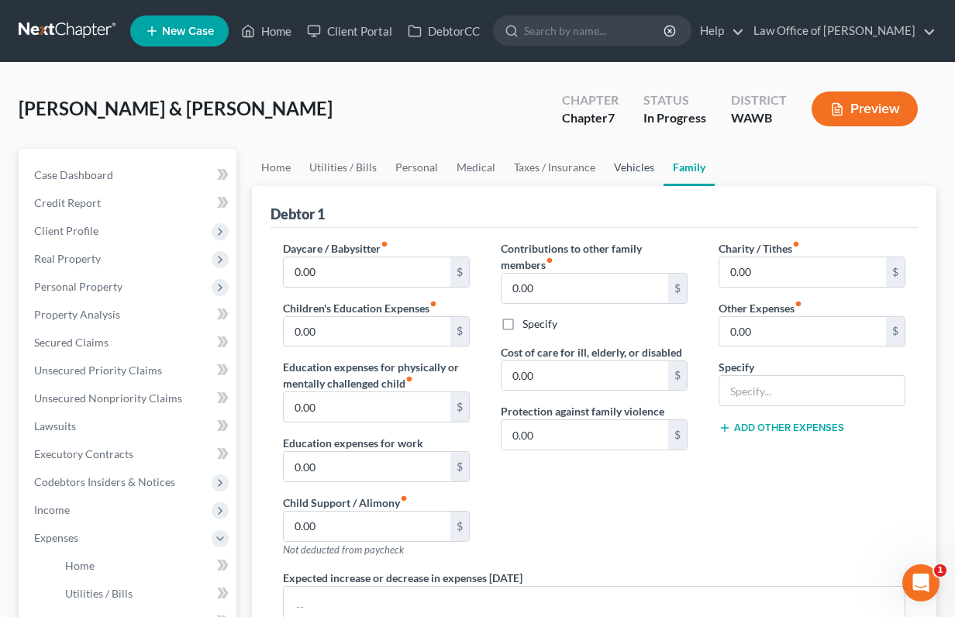
click at [604, 168] on link "Vehicles" at bounding box center [633, 167] width 59 height 37
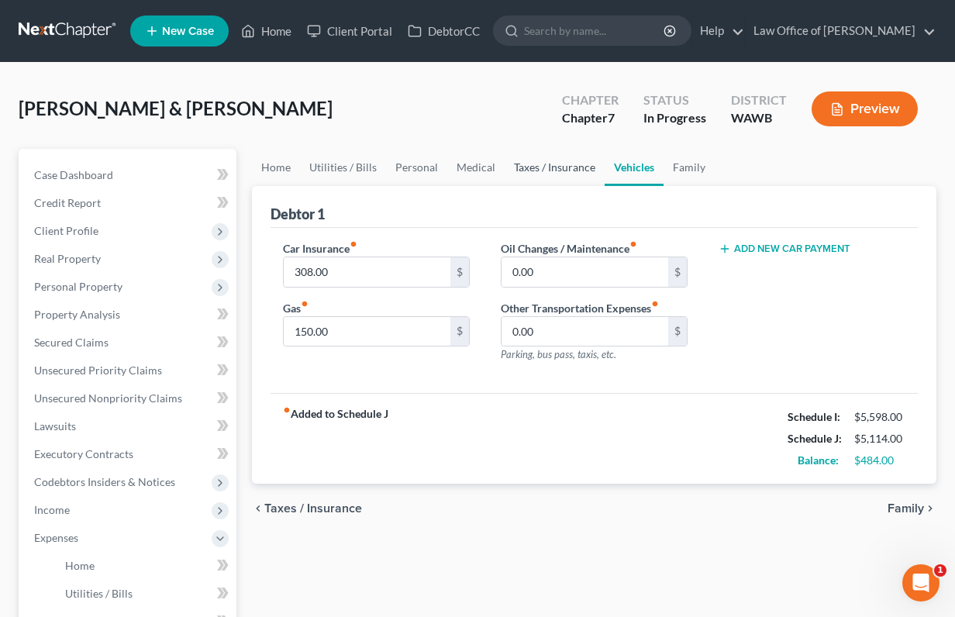
click at [529, 167] on link "Taxes / Insurance" at bounding box center [554, 167] width 100 height 37
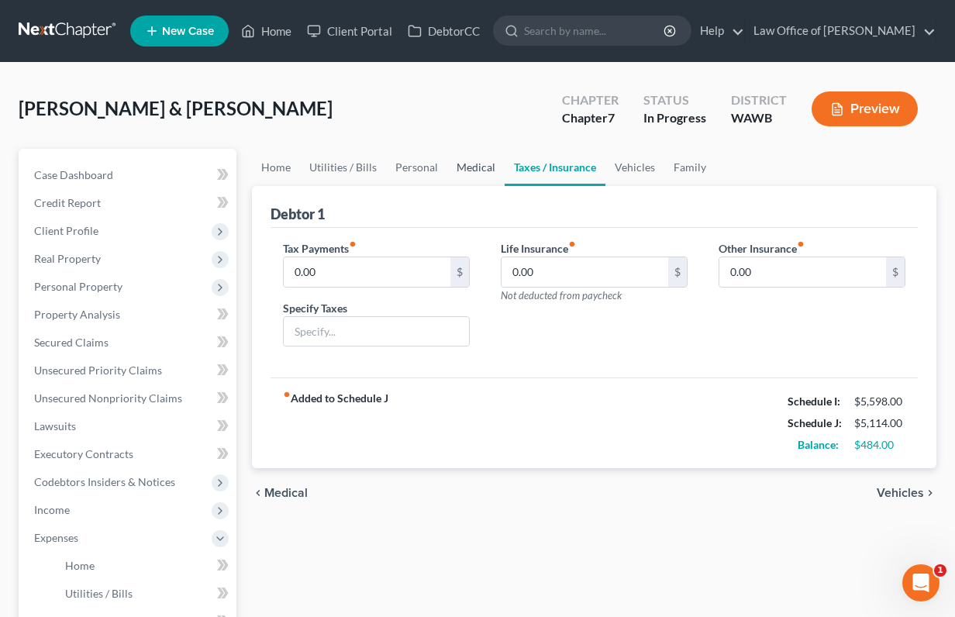
click at [470, 167] on link "Medical" at bounding box center [475, 167] width 57 height 37
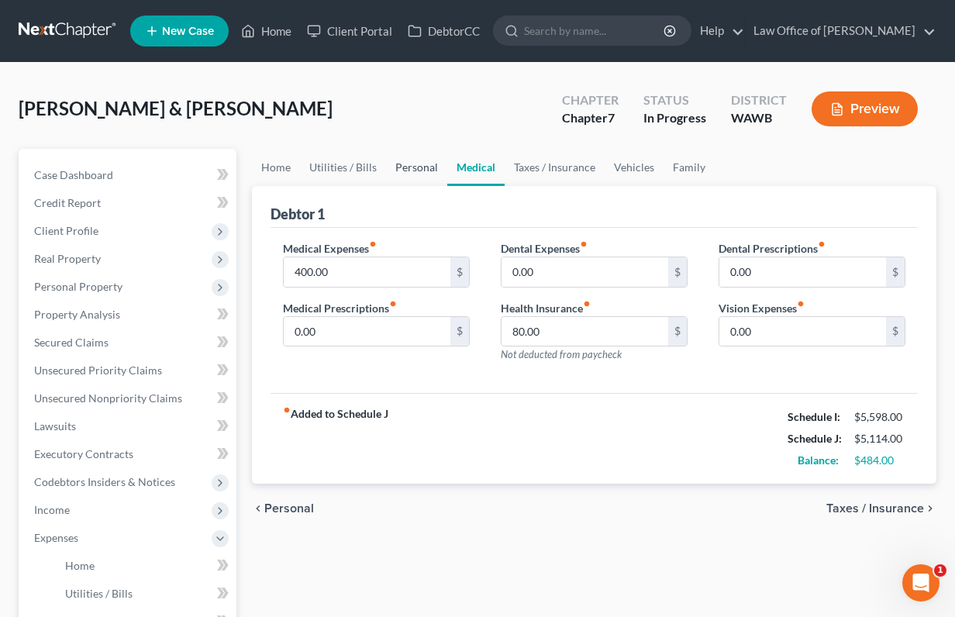
click at [410, 164] on link "Personal" at bounding box center [416, 167] width 61 height 37
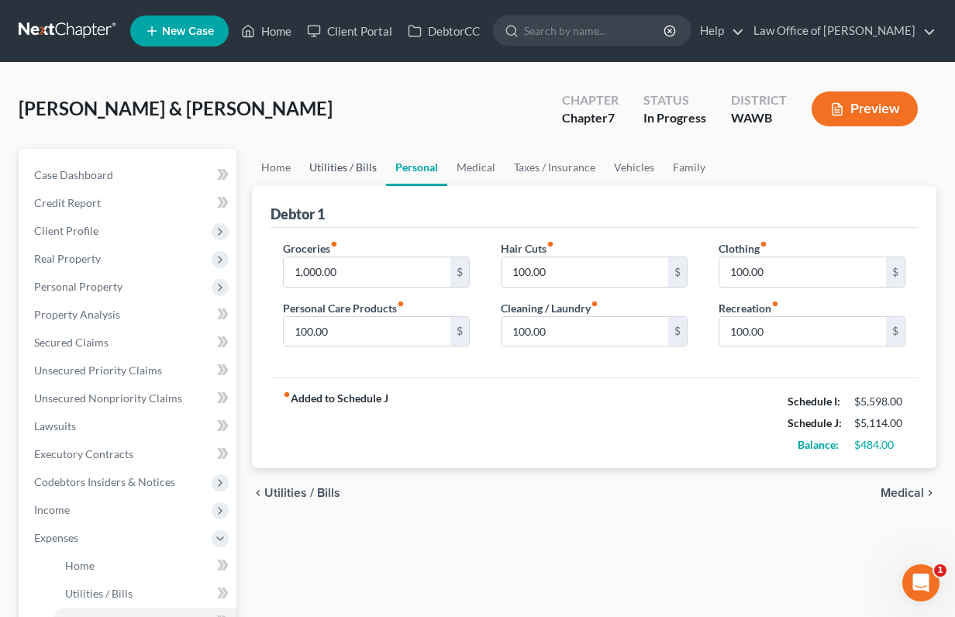
click at [331, 164] on link "Utilities / Bills" at bounding box center [343, 167] width 86 height 37
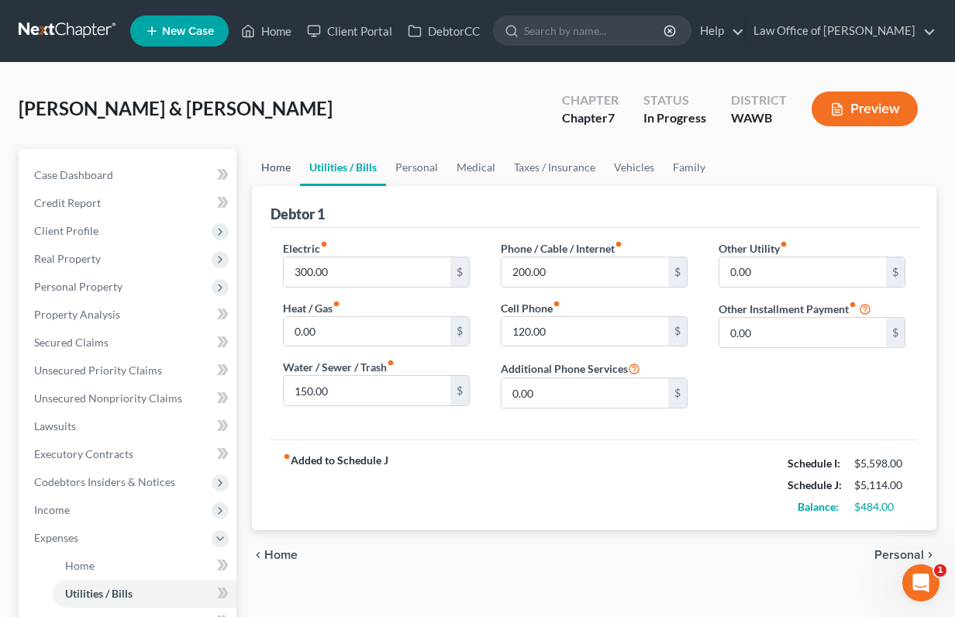
click at [274, 169] on link "Home" at bounding box center [276, 167] width 48 height 37
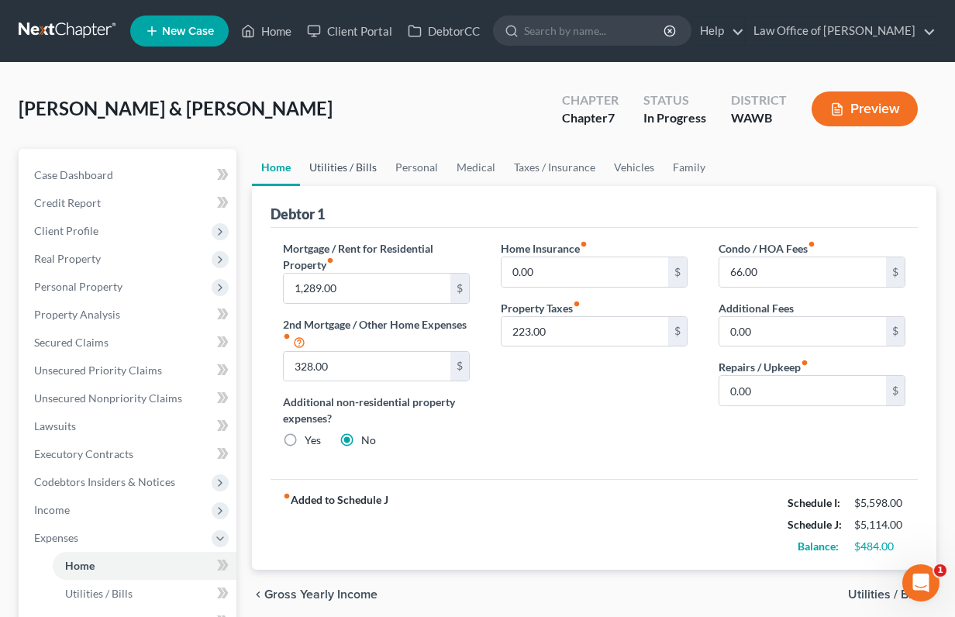
click at [339, 163] on link "Utilities / Bills" at bounding box center [343, 167] width 86 height 37
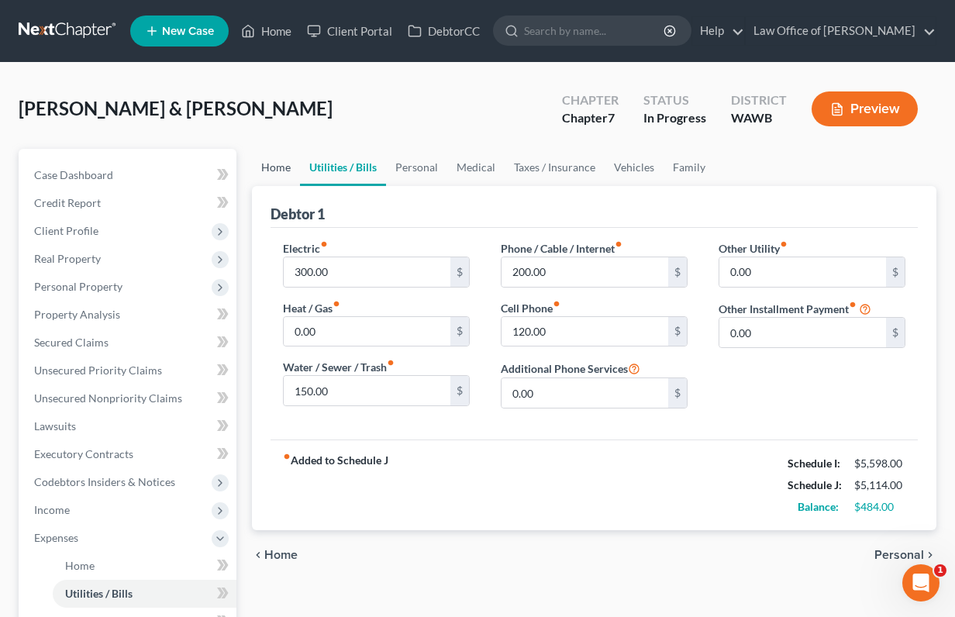
click at [289, 167] on link "Home" at bounding box center [276, 167] width 48 height 37
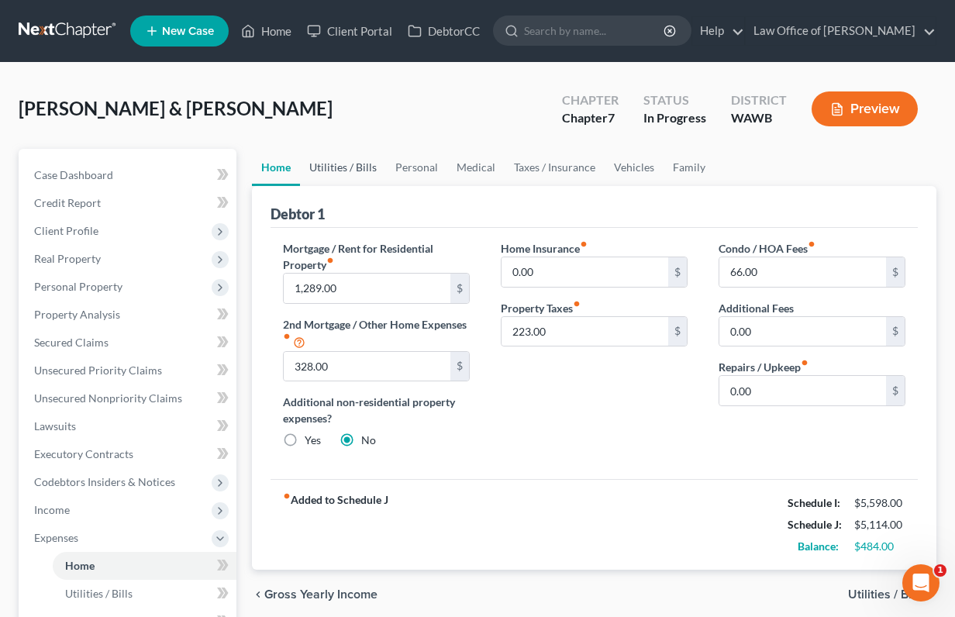
click at [342, 166] on link "Utilities / Bills" at bounding box center [343, 167] width 86 height 37
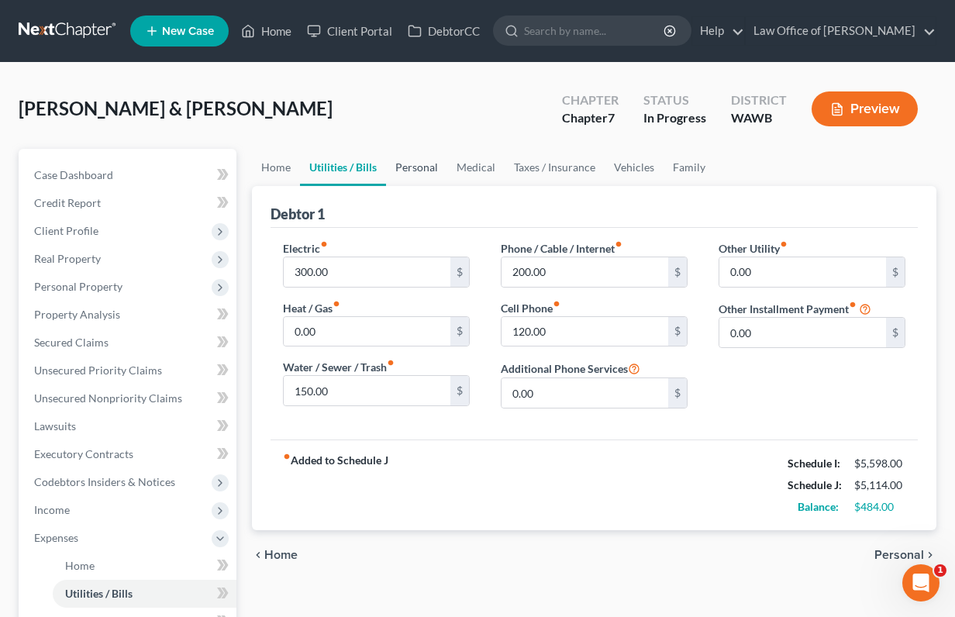
click at [416, 168] on link "Personal" at bounding box center [416, 167] width 61 height 37
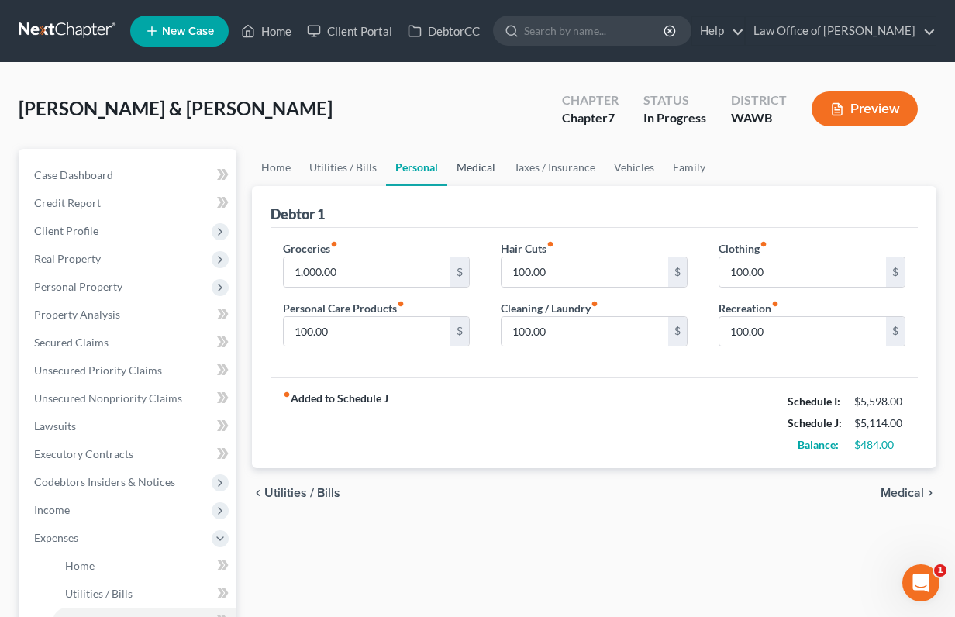
click at [470, 167] on link "Medical" at bounding box center [475, 167] width 57 height 37
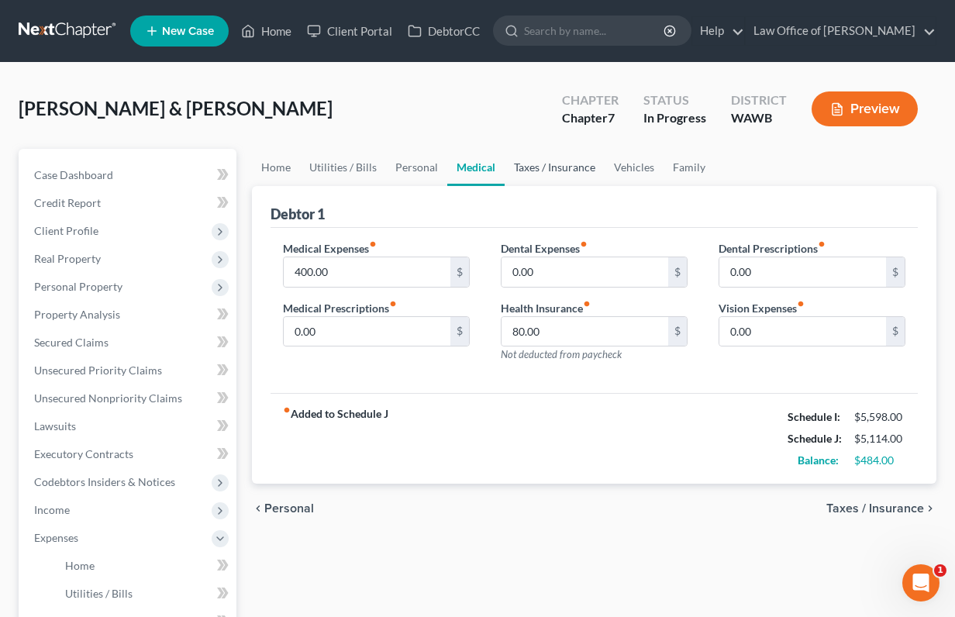
click at [542, 167] on link "Taxes / Insurance" at bounding box center [554, 167] width 100 height 37
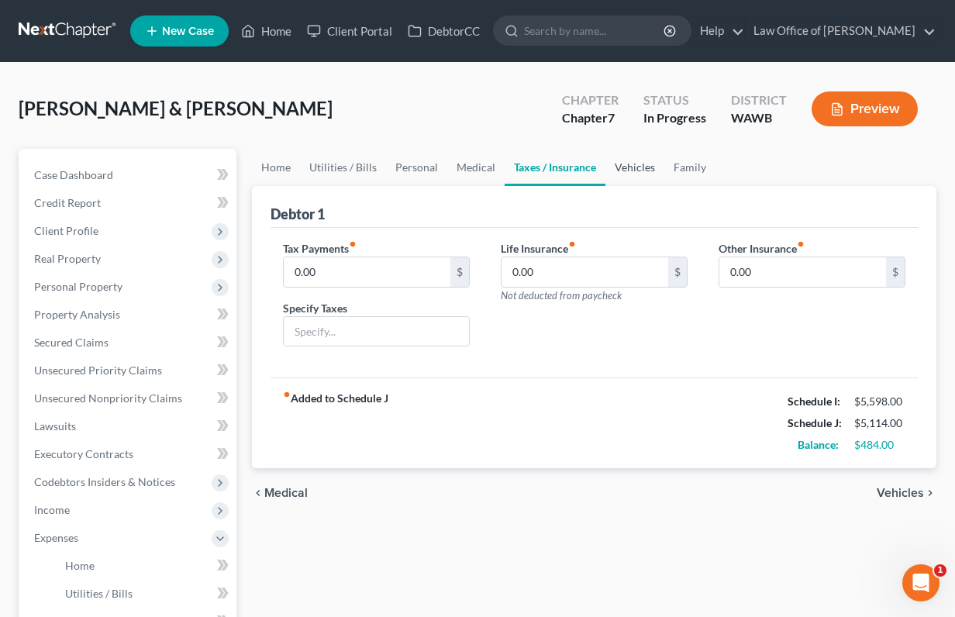
click at [623, 169] on link "Vehicles" at bounding box center [634, 167] width 59 height 37
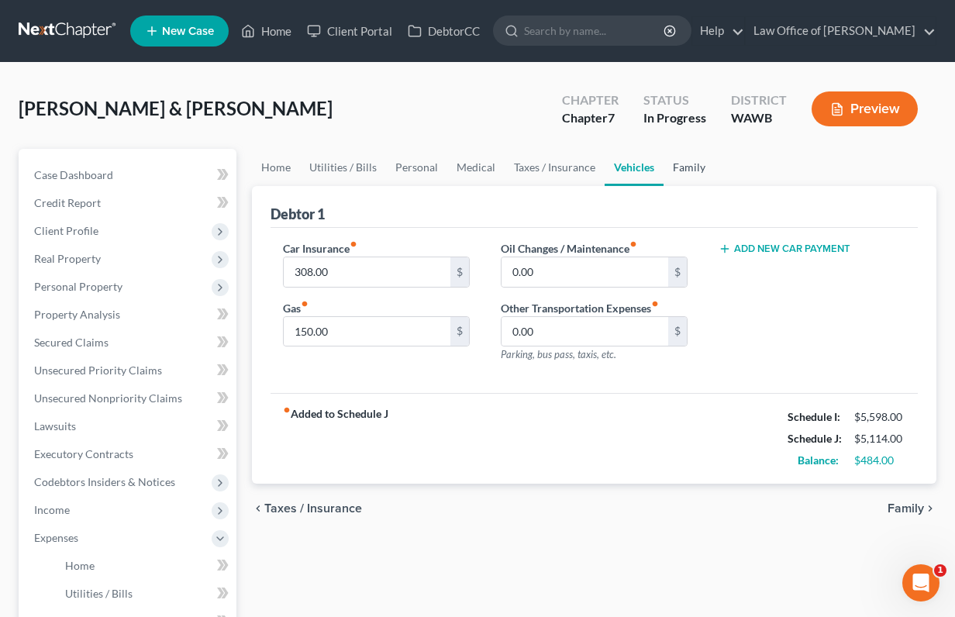
click at [672, 167] on link "Family" at bounding box center [688, 167] width 51 height 37
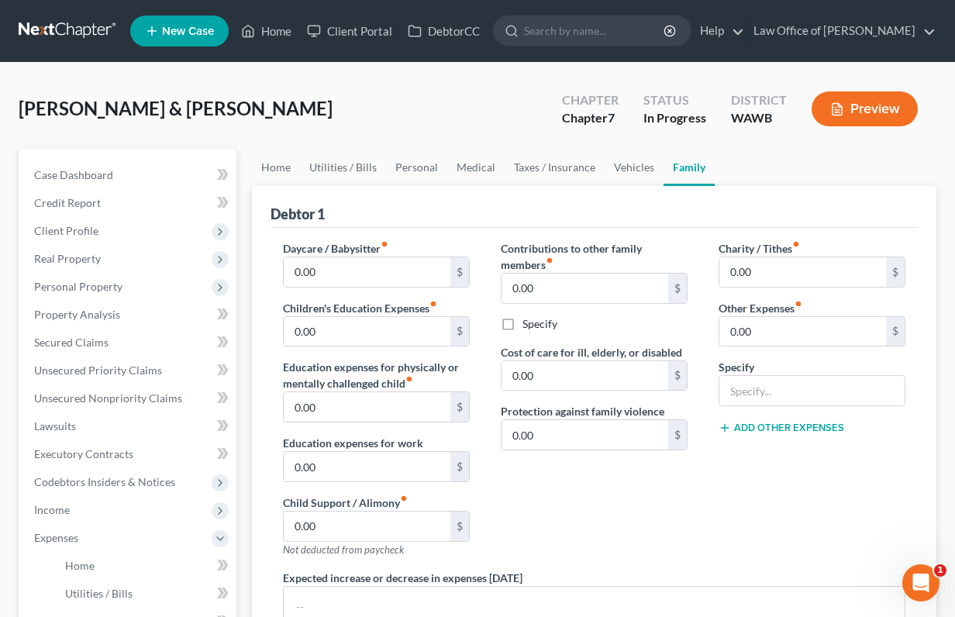
click at [525, 82] on div "Moore, Michael & Sabrina Upgraded Chapter Chapter 7 Status In Progress District…" at bounding box center [478, 114] width 918 height 67
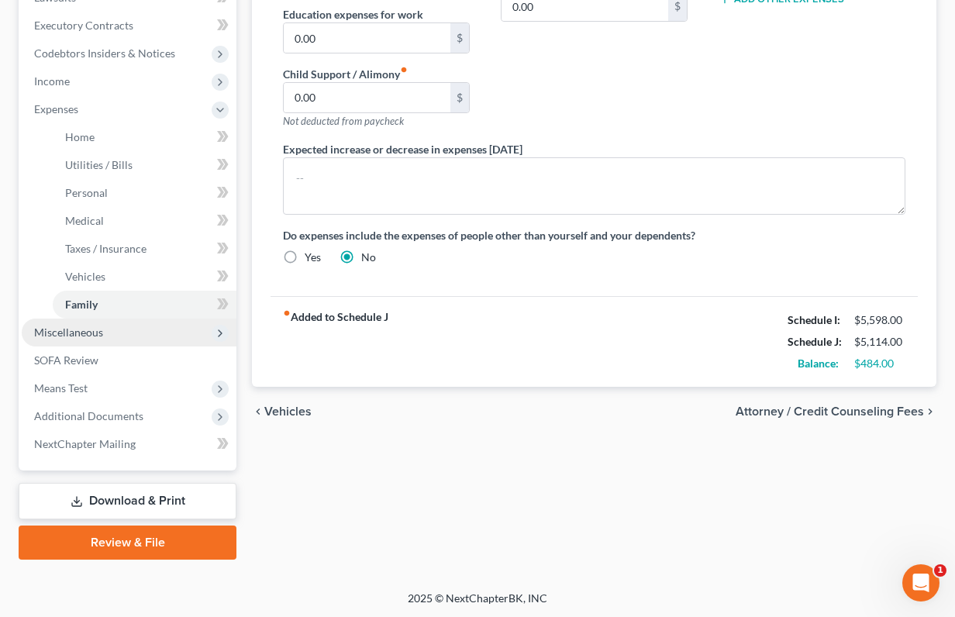
click at [124, 332] on span "Miscellaneous" at bounding box center [129, 332] width 215 height 28
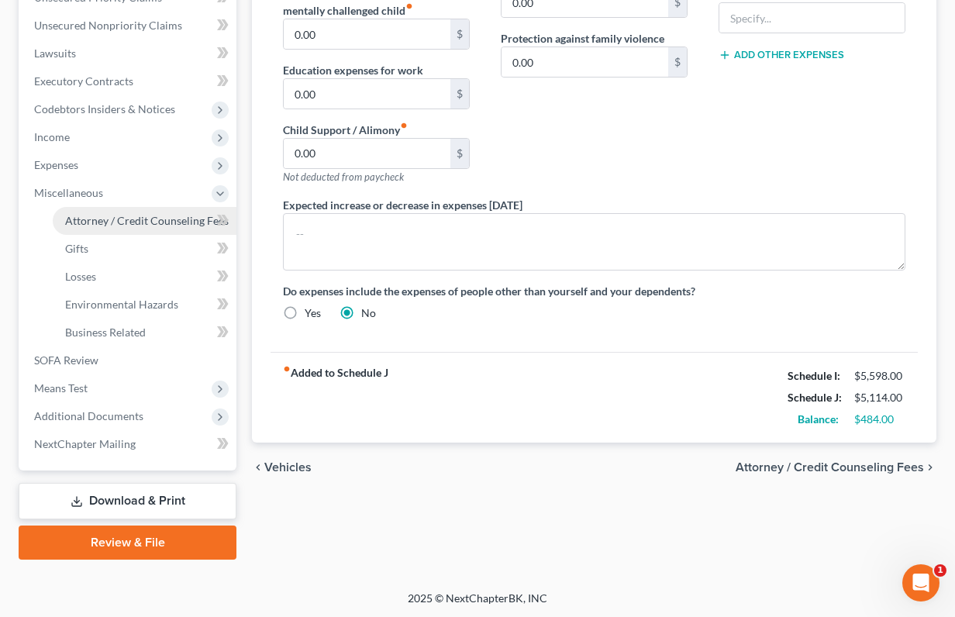
click at [160, 225] on span "Attorney / Credit Counseling Fees" at bounding box center [147, 220] width 164 height 13
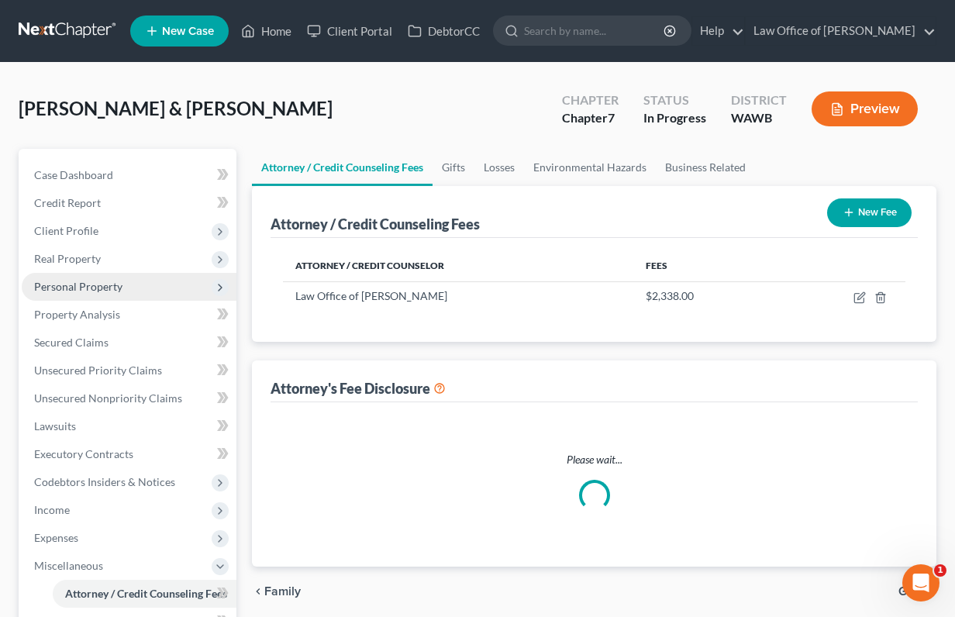
select select "0"
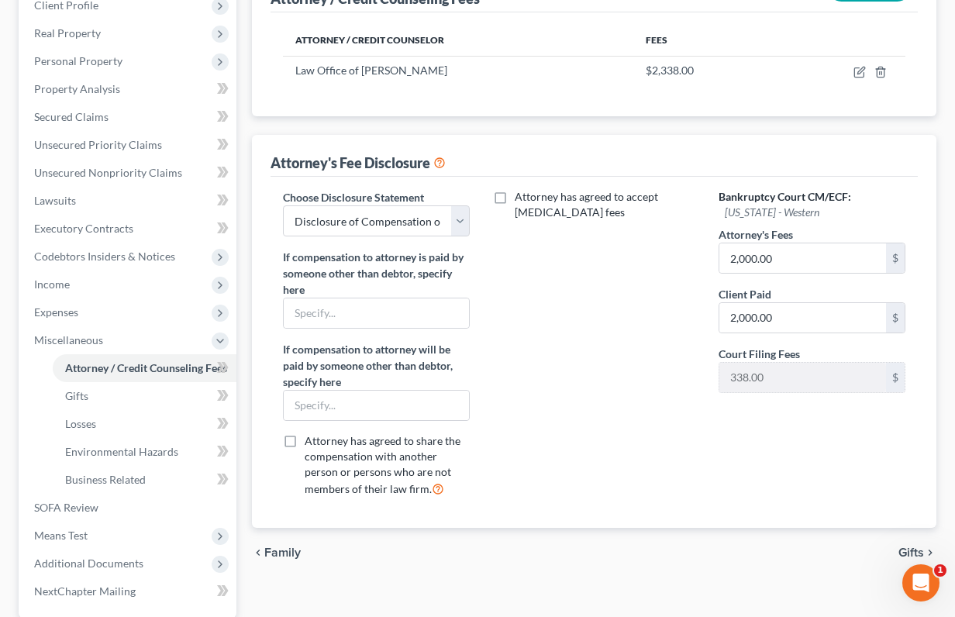
scroll to position [229, 0]
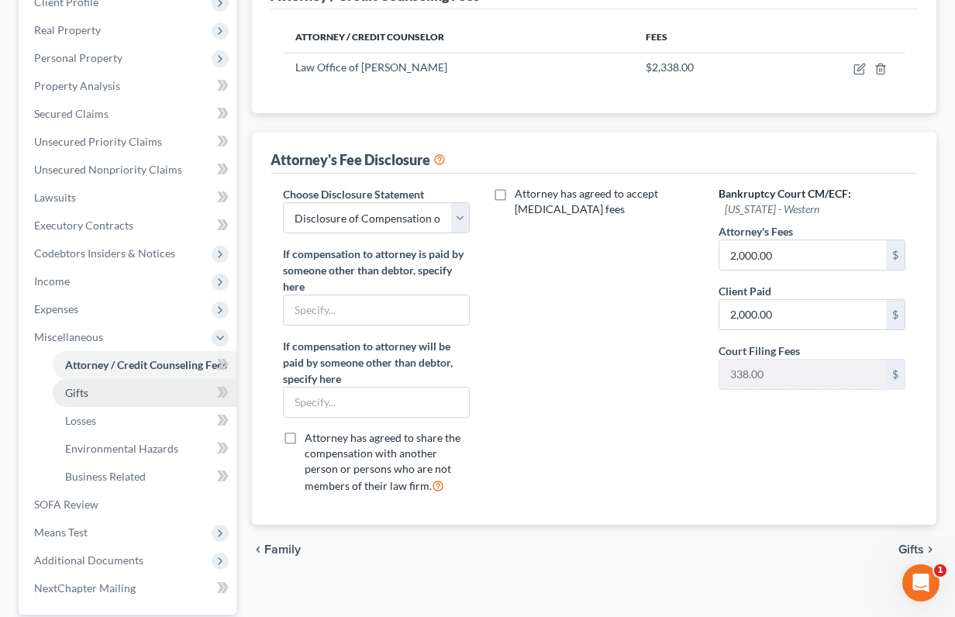
click at [150, 399] on link "Gifts" at bounding box center [145, 393] width 184 height 28
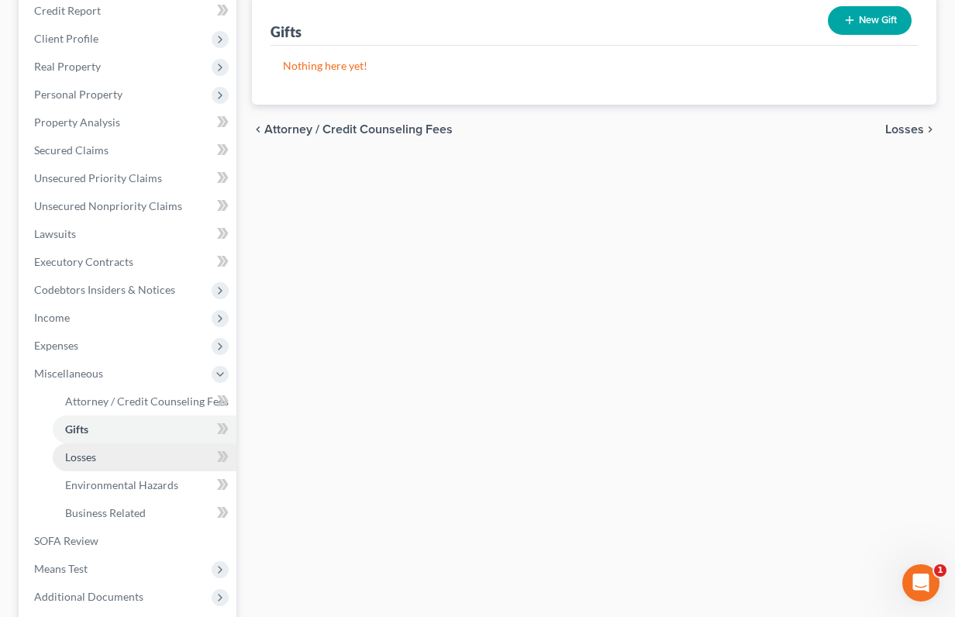
click at [118, 461] on link "Losses" at bounding box center [145, 457] width 184 height 28
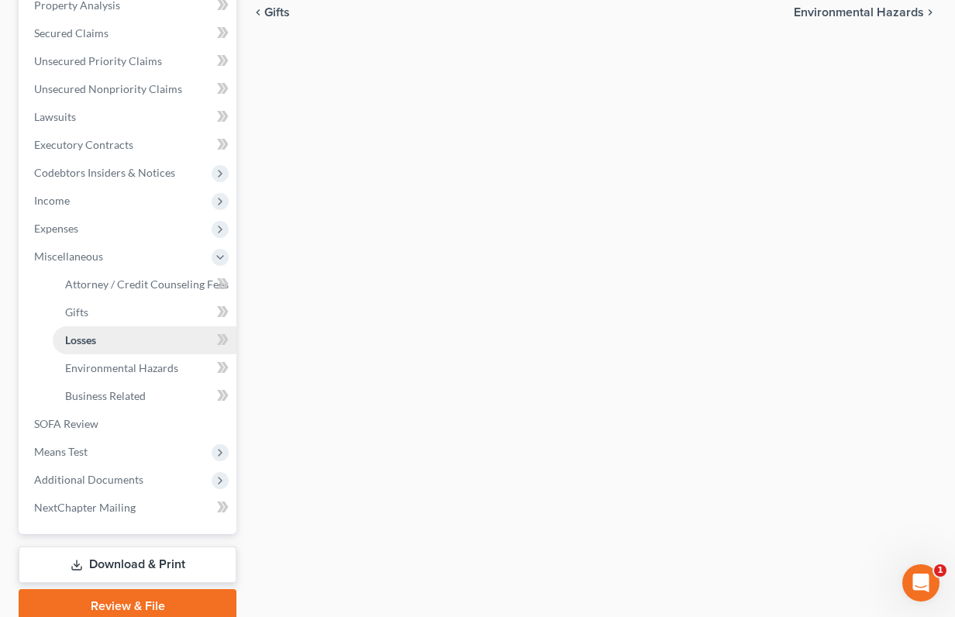
scroll to position [325, 0]
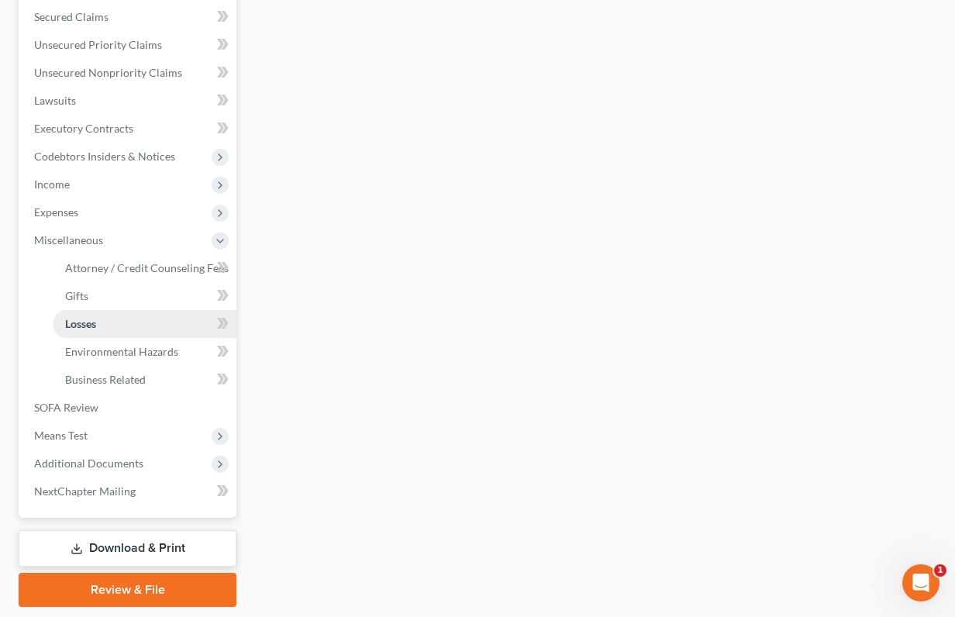
click at [118, 461] on span "Additional Documents" at bounding box center [88, 462] width 109 height 13
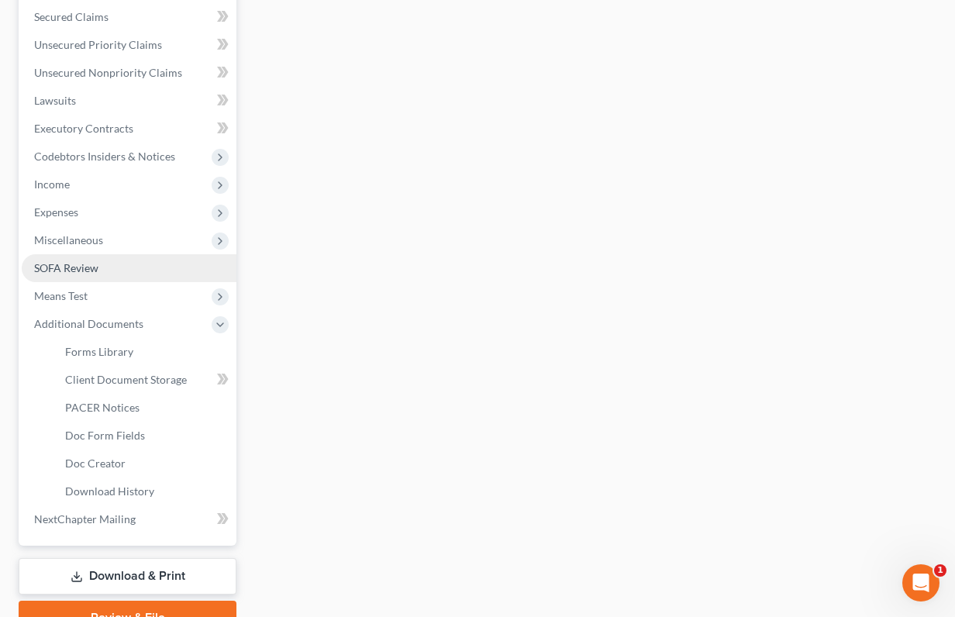
click at [126, 264] on link "SOFA Review" at bounding box center [129, 268] width 215 height 28
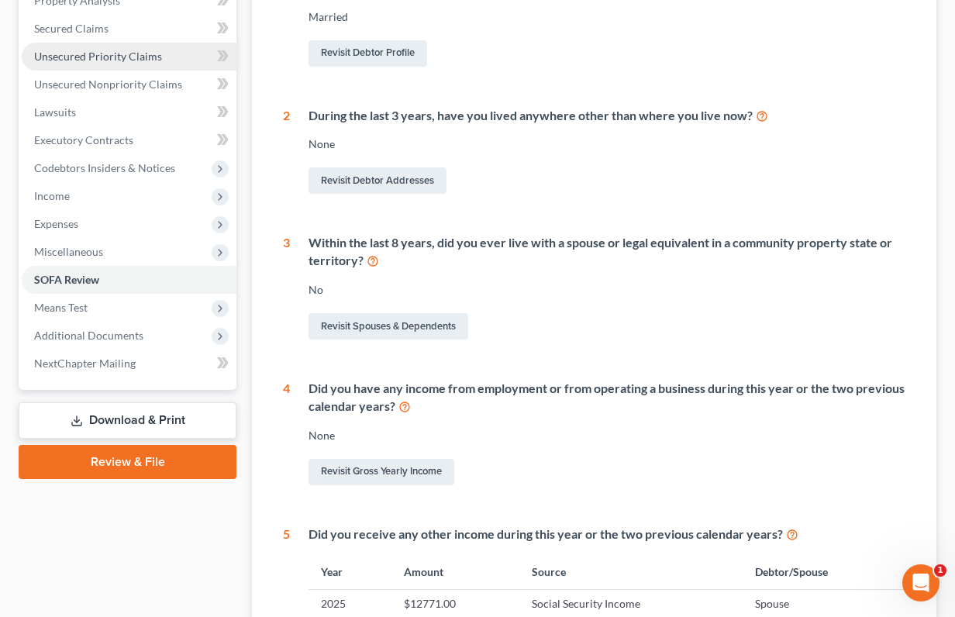
scroll to position [347, 0]
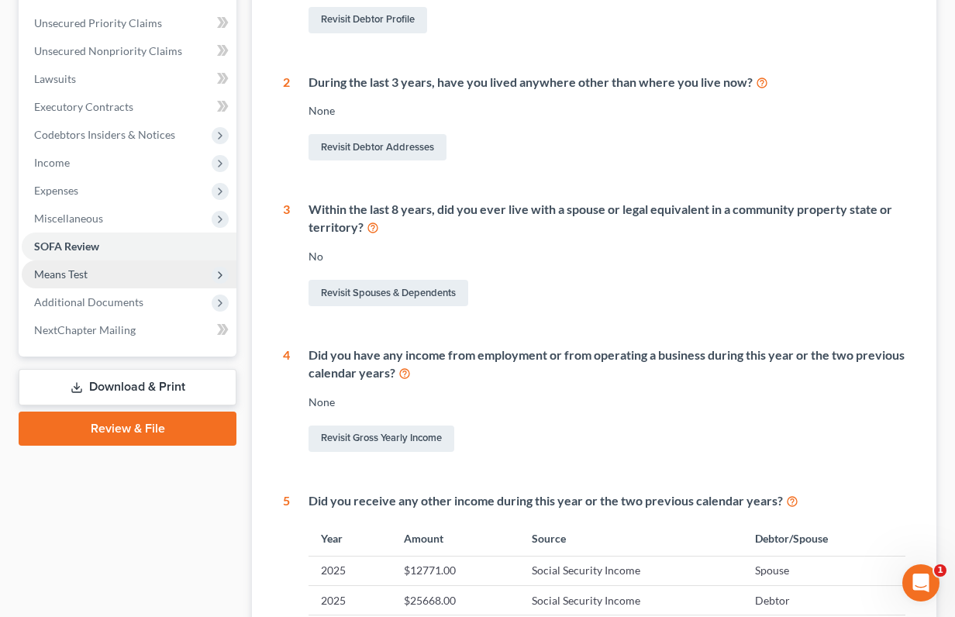
click at [136, 275] on span "Means Test" at bounding box center [129, 274] width 215 height 28
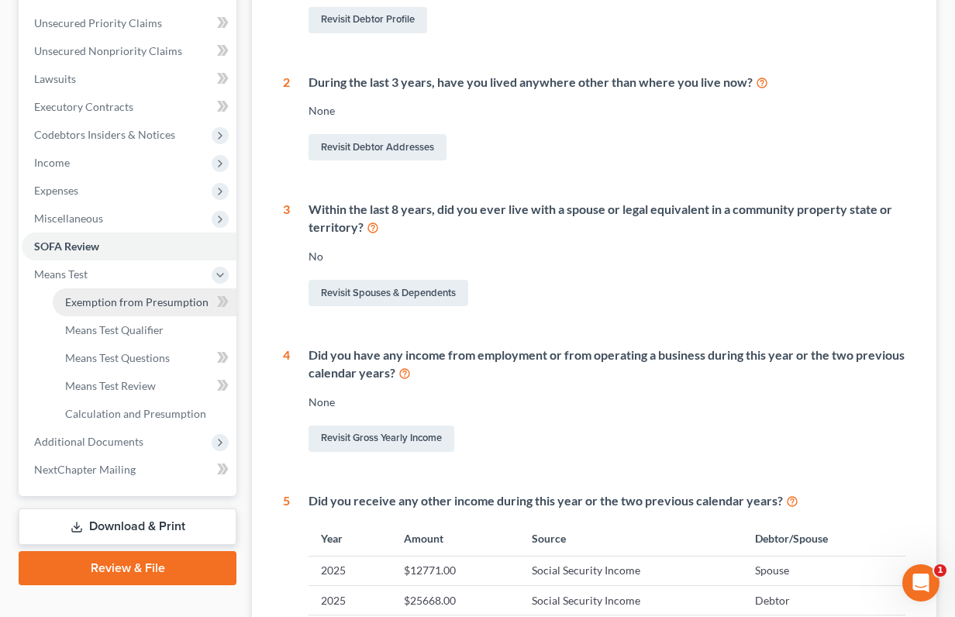
click at [136, 295] on span "Exemption from Presumption" at bounding box center [136, 301] width 143 height 13
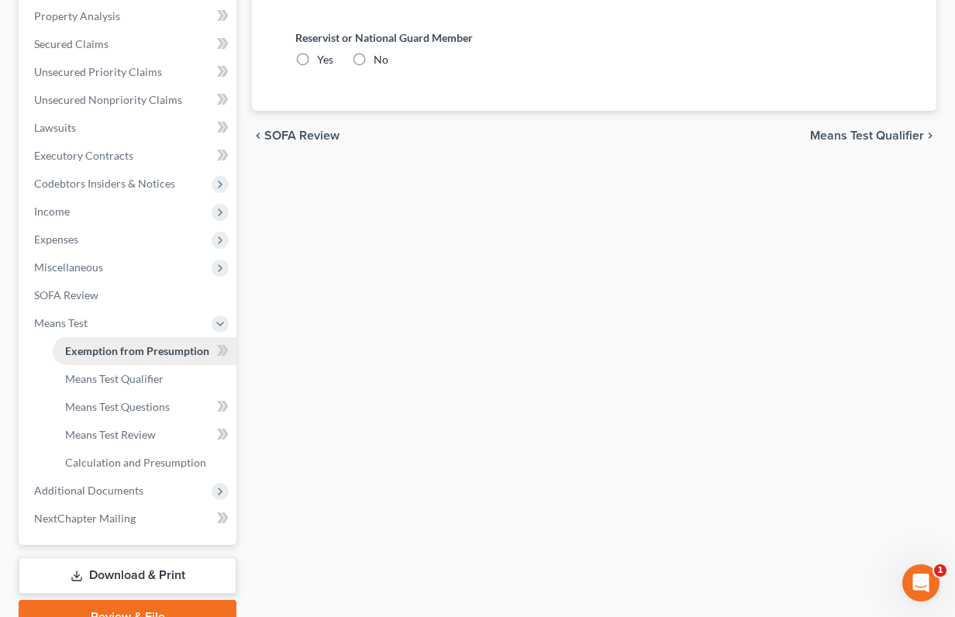
radio input "true"
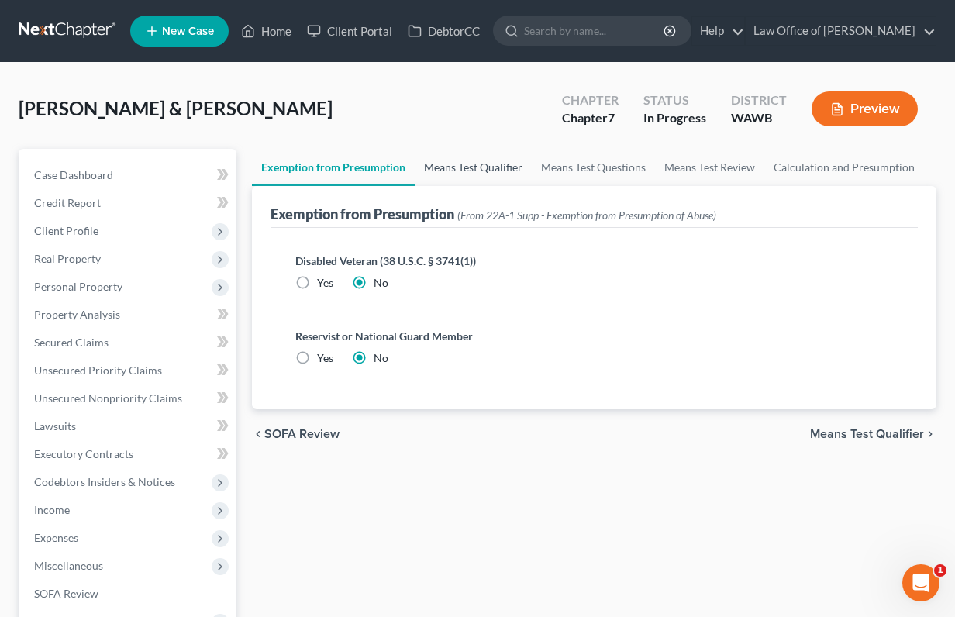
click at [477, 175] on link "Means Test Qualifier" at bounding box center [473, 167] width 117 height 37
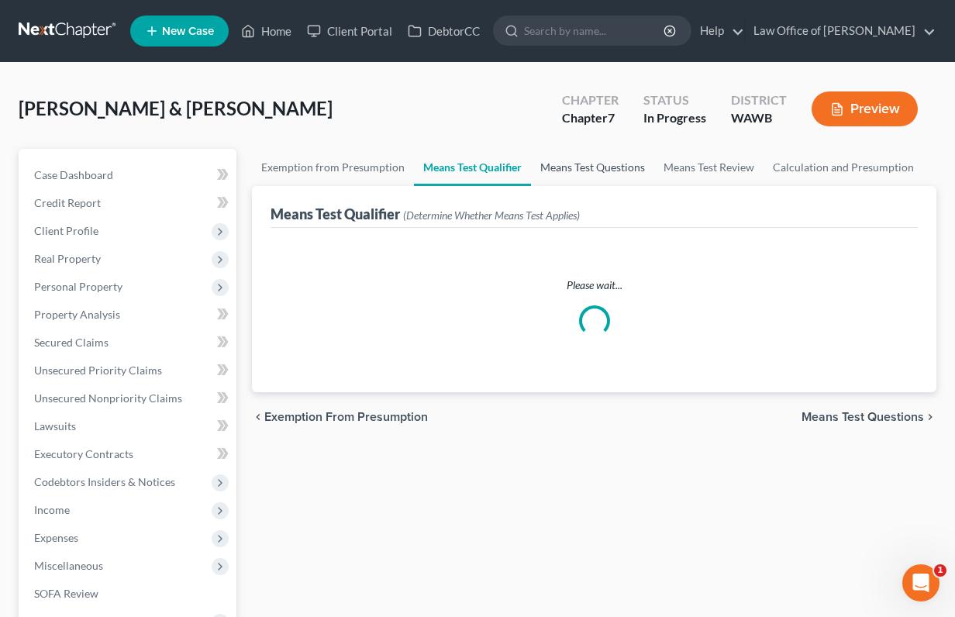
click at [568, 170] on link "Means Test Questions" at bounding box center [592, 167] width 123 height 37
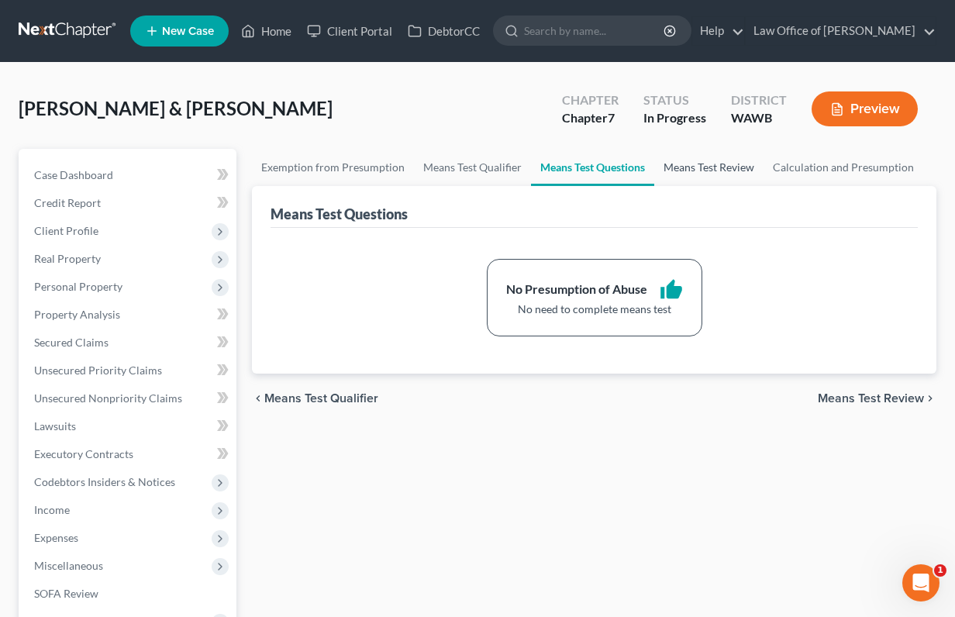
click at [703, 174] on link "Means Test Review" at bounding box center [708, 167] width 109 height 37
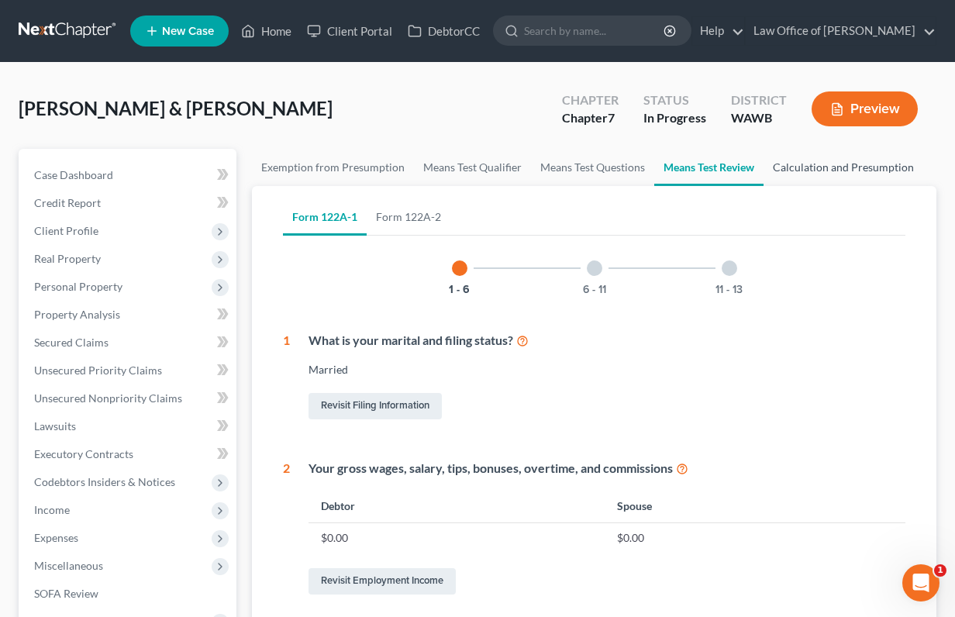
click at [825, 159] on link "Calculation and Presumption" at bounding box center [843, 167] width 160 height 37
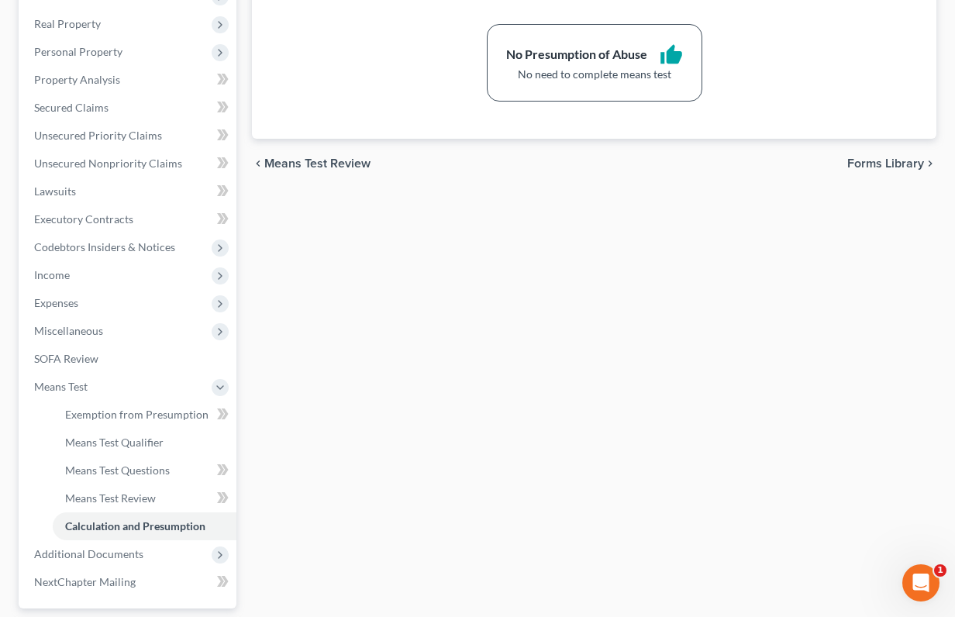
scroll to position [373, 0]
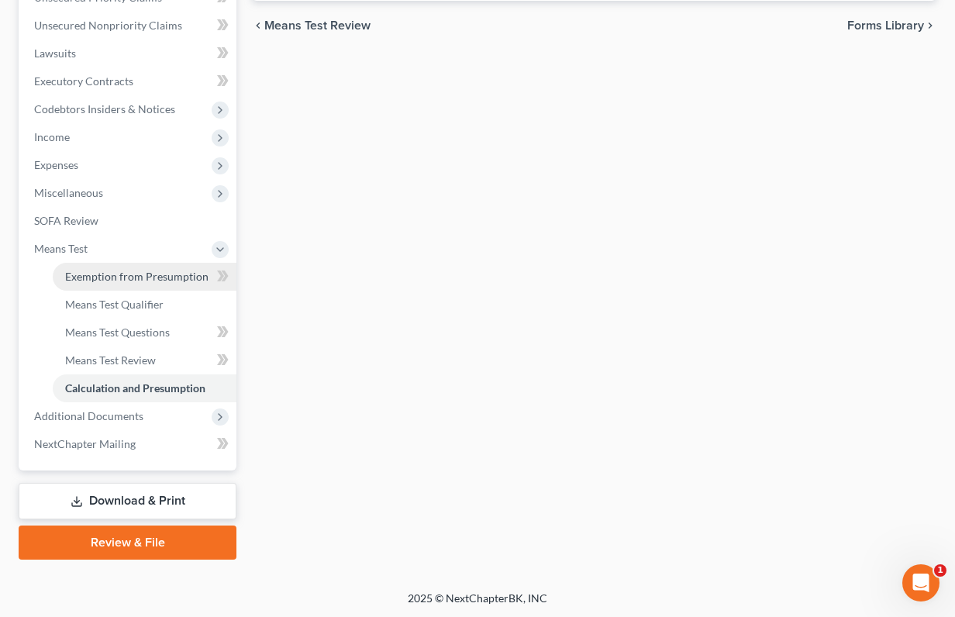
click at [177, 288] on link "Exemption from Presumption" at bounding box center [145, 277] width 184 height 28
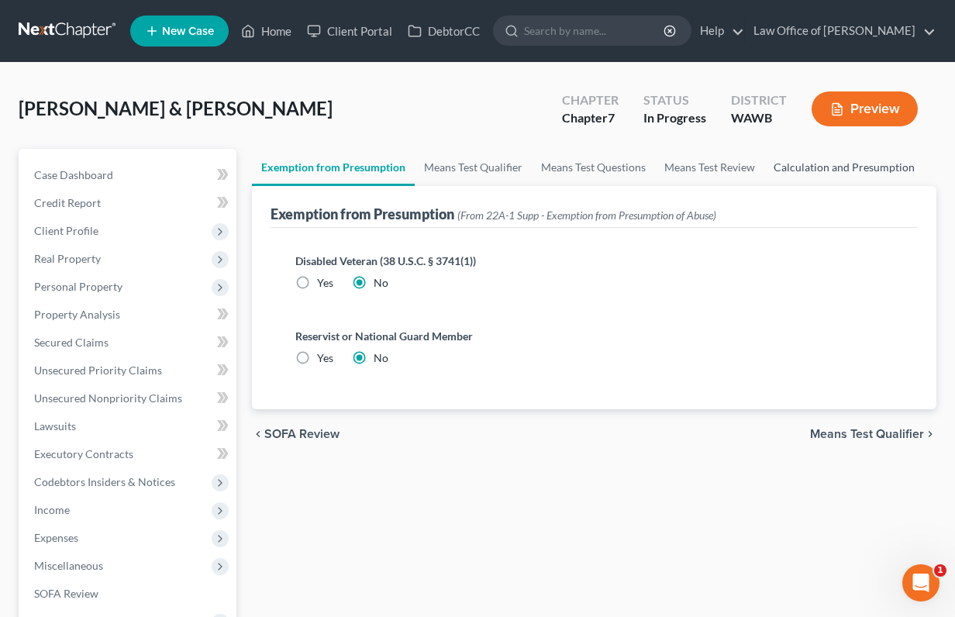
click at [830, 163] on link "Calculation and Presumption" at bounding box center [844, 167] width 160 height 37
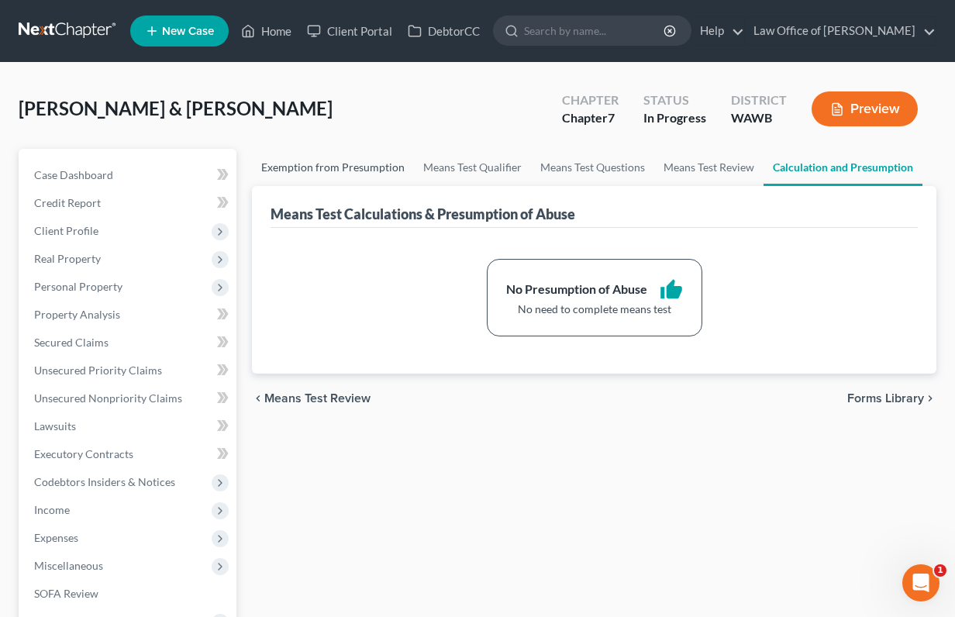
click at [353, 183] on link "Exemption from Presumption" at bounding box center [333, 167] width 162 height 37
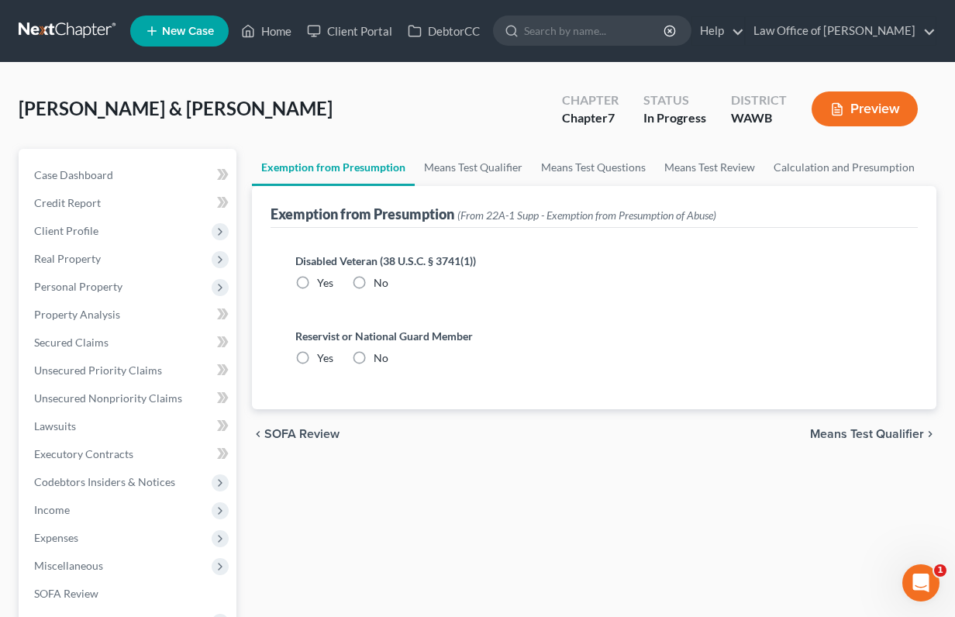
radio input "true"
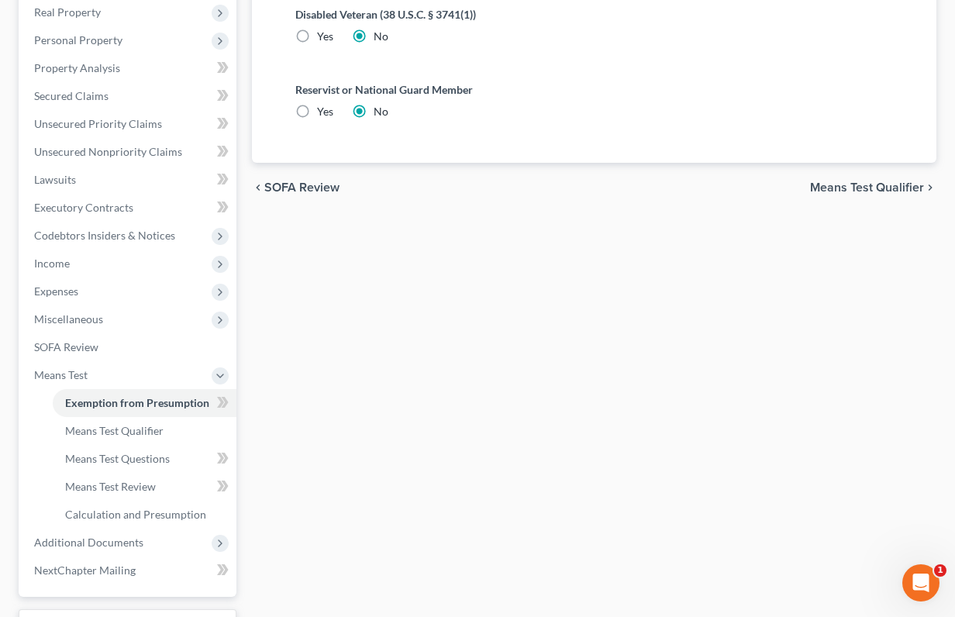
scroll to position [373, 0]
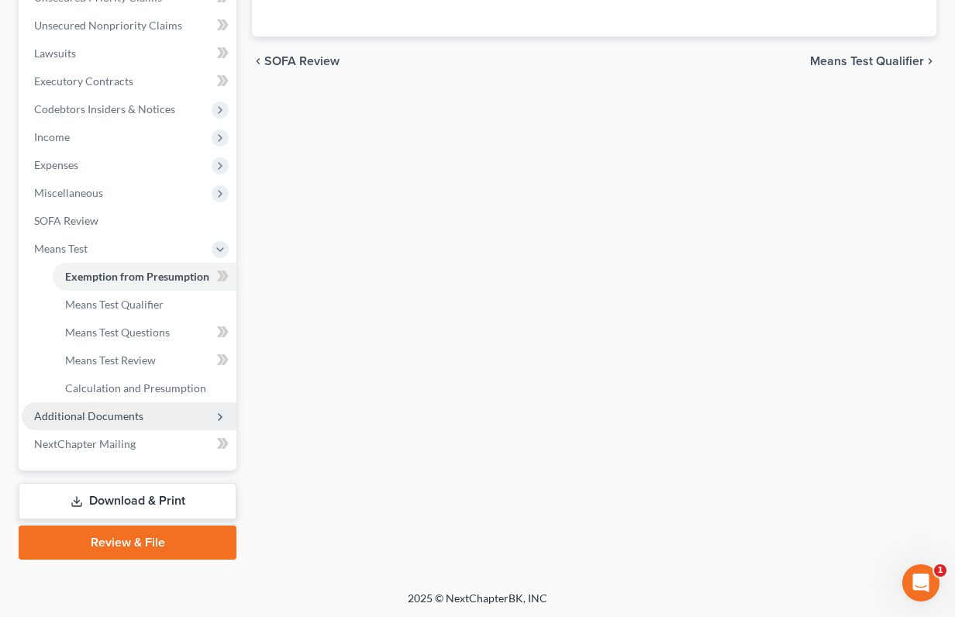
click at [130, 415] on span "Additional Documents" at bounding box center [88, 415] width 109 height 13
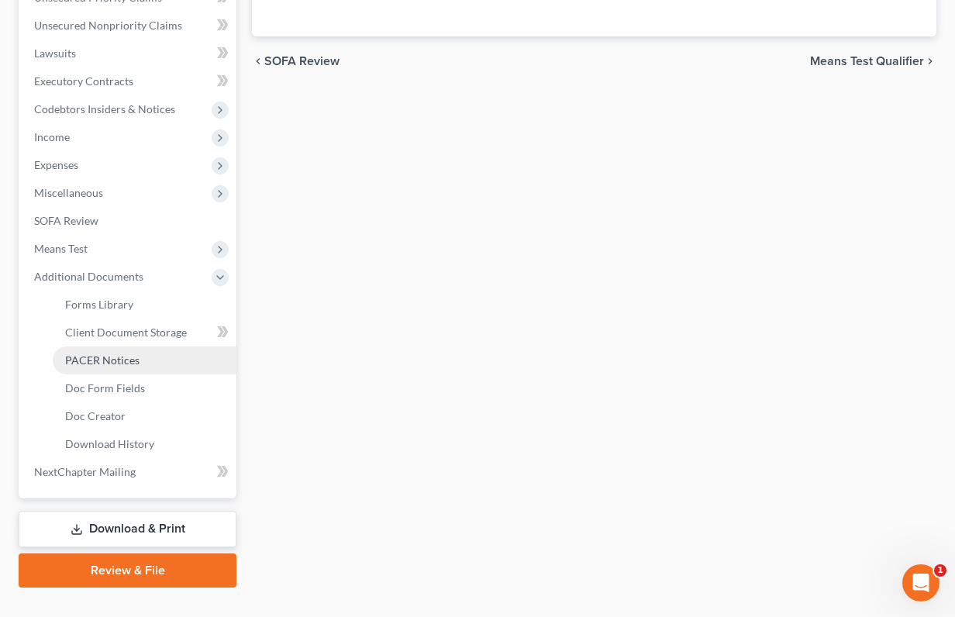
click at [120, 349] on link "PACER Notices" at bounding box center [145, 360] width 184 height 28
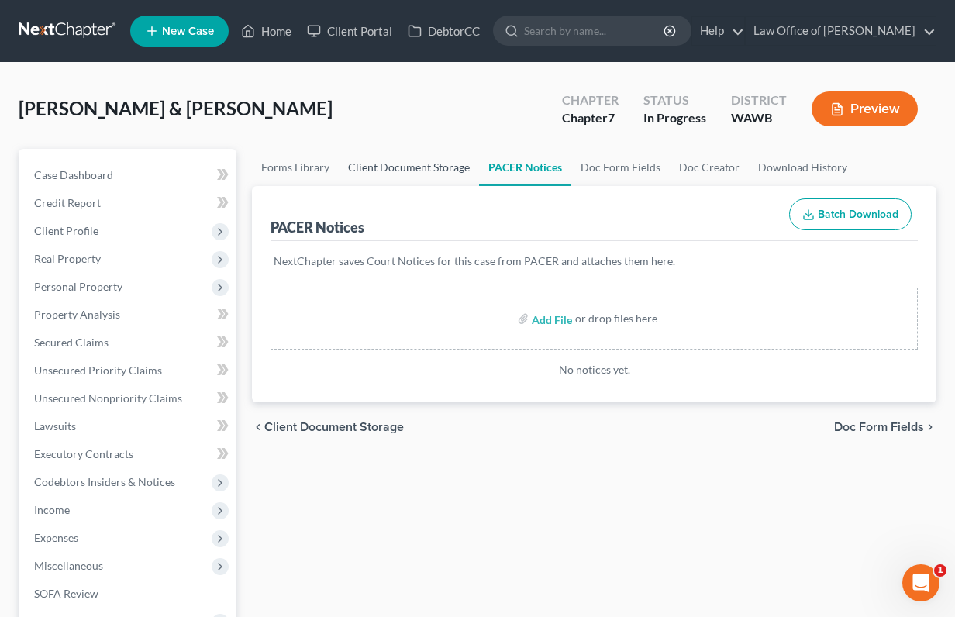
click at [428, 170] on link "Client Document Storage" at bounding box center [409, 167] width 140 height 37
select select "0"
select select "1"
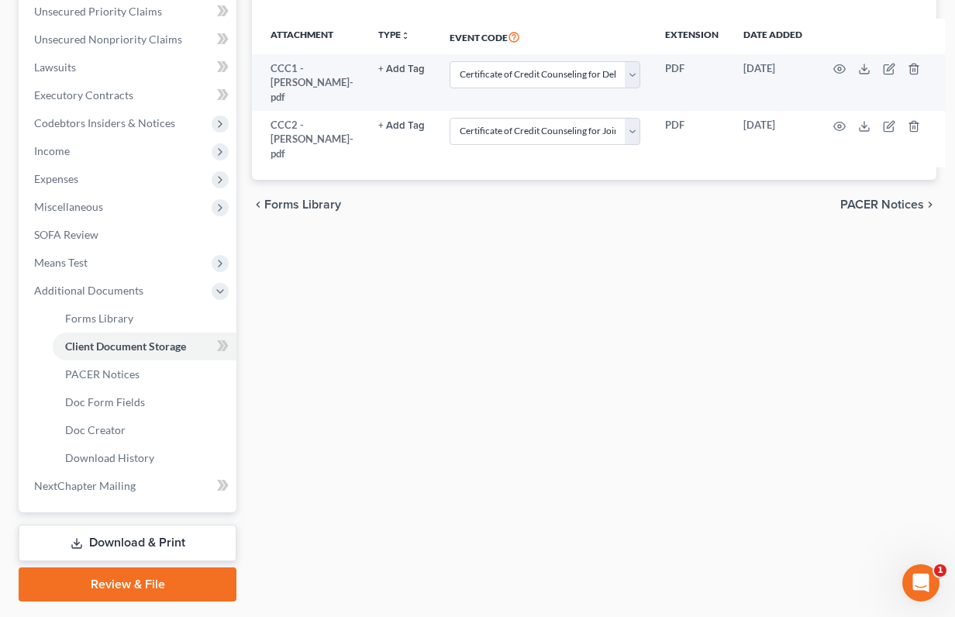
scroll to position [401, 0]
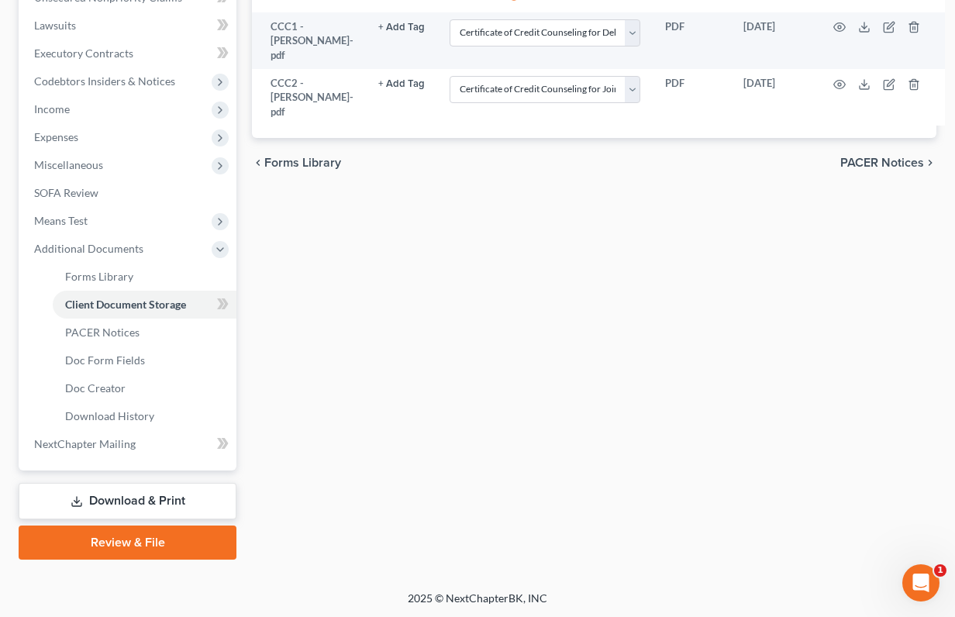
click at [597, 138] on div "chevron_left Forms Library PACER Notices chevron_right" at bounding box center [594, 163] width 684 height 50
click at [126, 497] on link "Download & Print" at bounding box center [128, 501] width 218 height 36
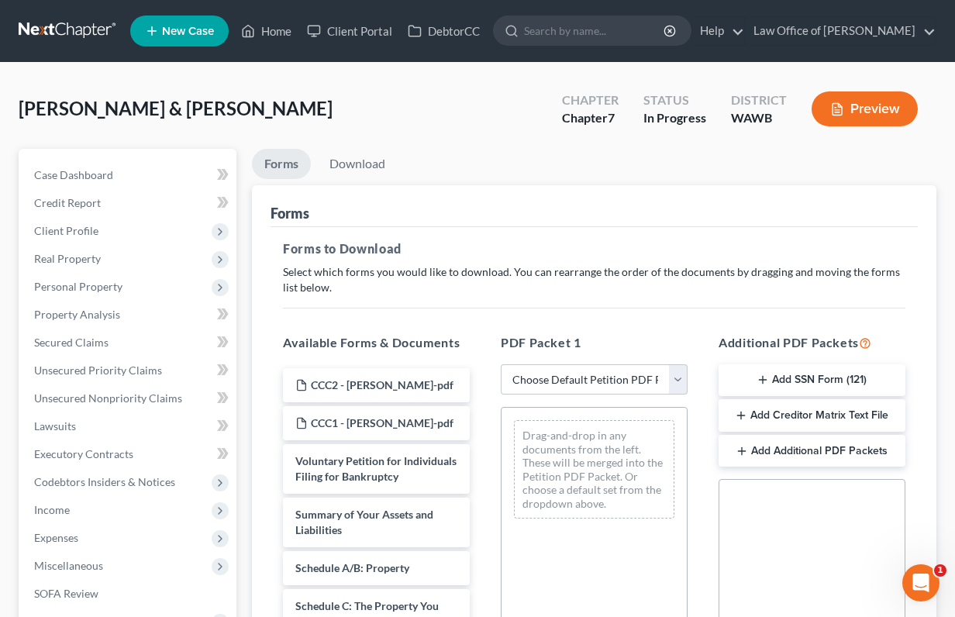
click at [62, 32] on link at bounding box center [68, 31] width 99 height 28
